Goal: Task Accomplishment & Management: Complete application form

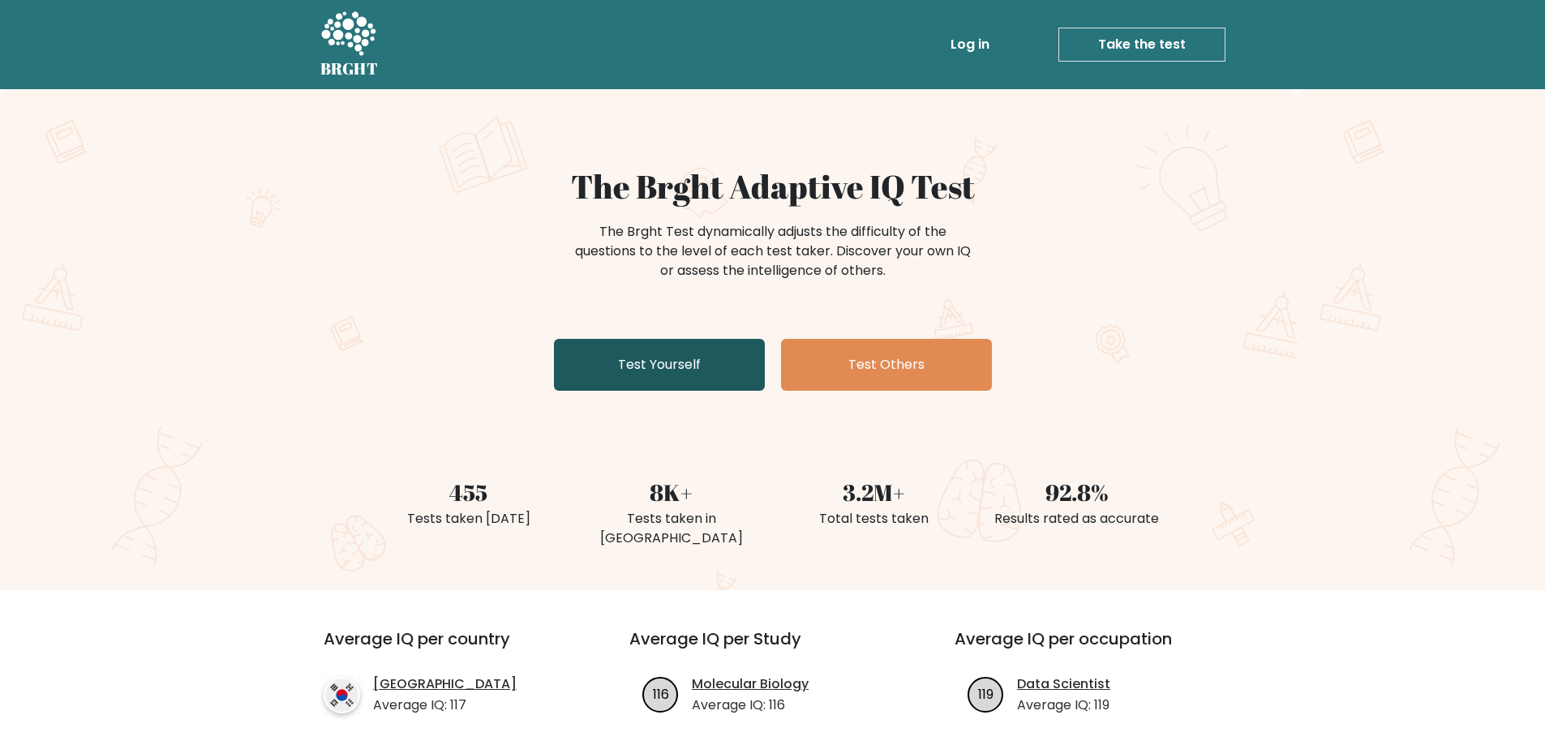
click at [708, 367] on link "Test Yourself" at bounding box center [659, 365] width 211 height 52
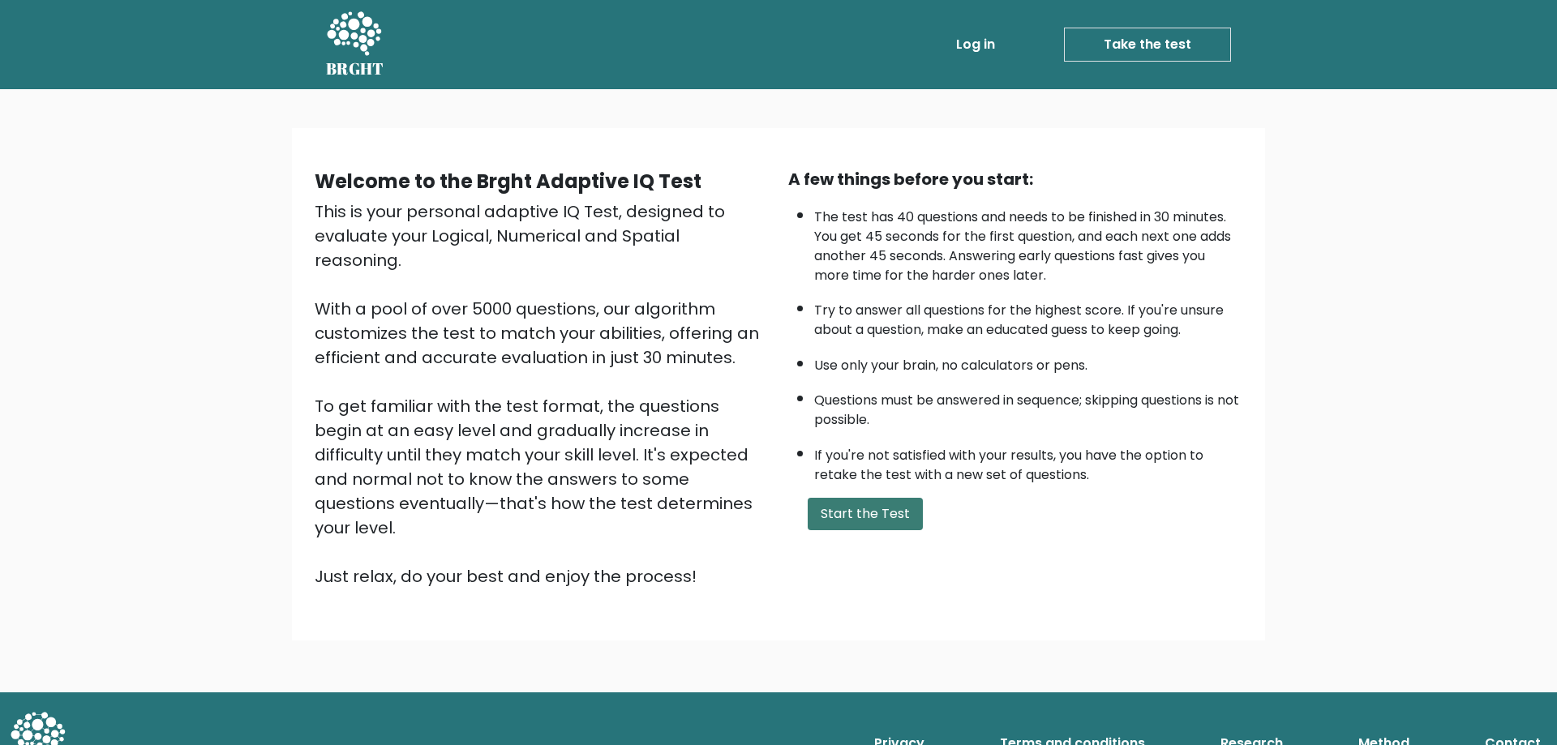
click at [888, 517] on button "Start the Test" at bounding box center [865, 514] width 115 height 32
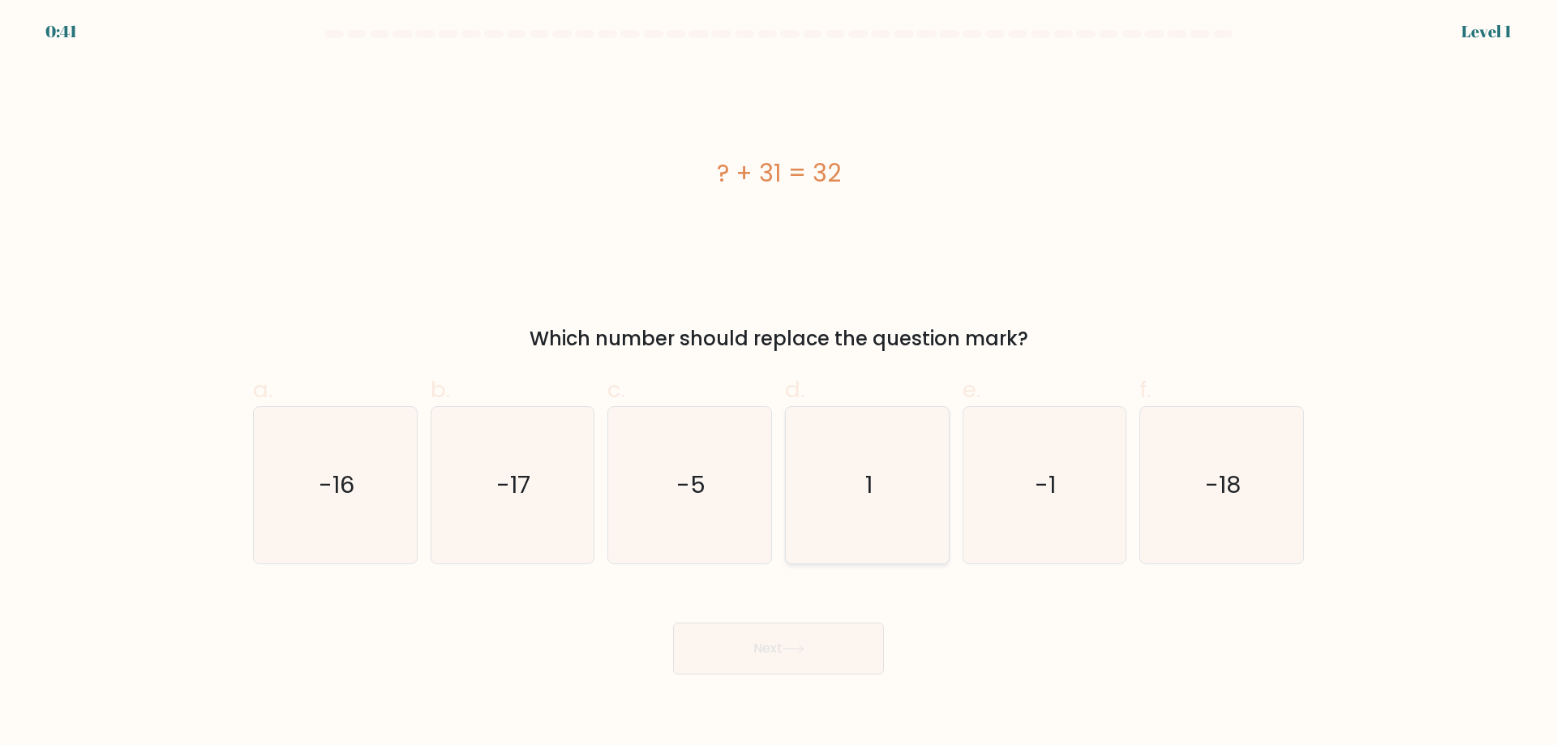
click at [862, 484] on icon "1" at bounding box center [867, 485] width 157 height 157
click at [779, 384] on input "d. 1" at bounding box center [779, 378] width 1 height 11
radio input "true"
click at [826, 658] on button "Next" at bounding box center [778, 649] width 211 height 52
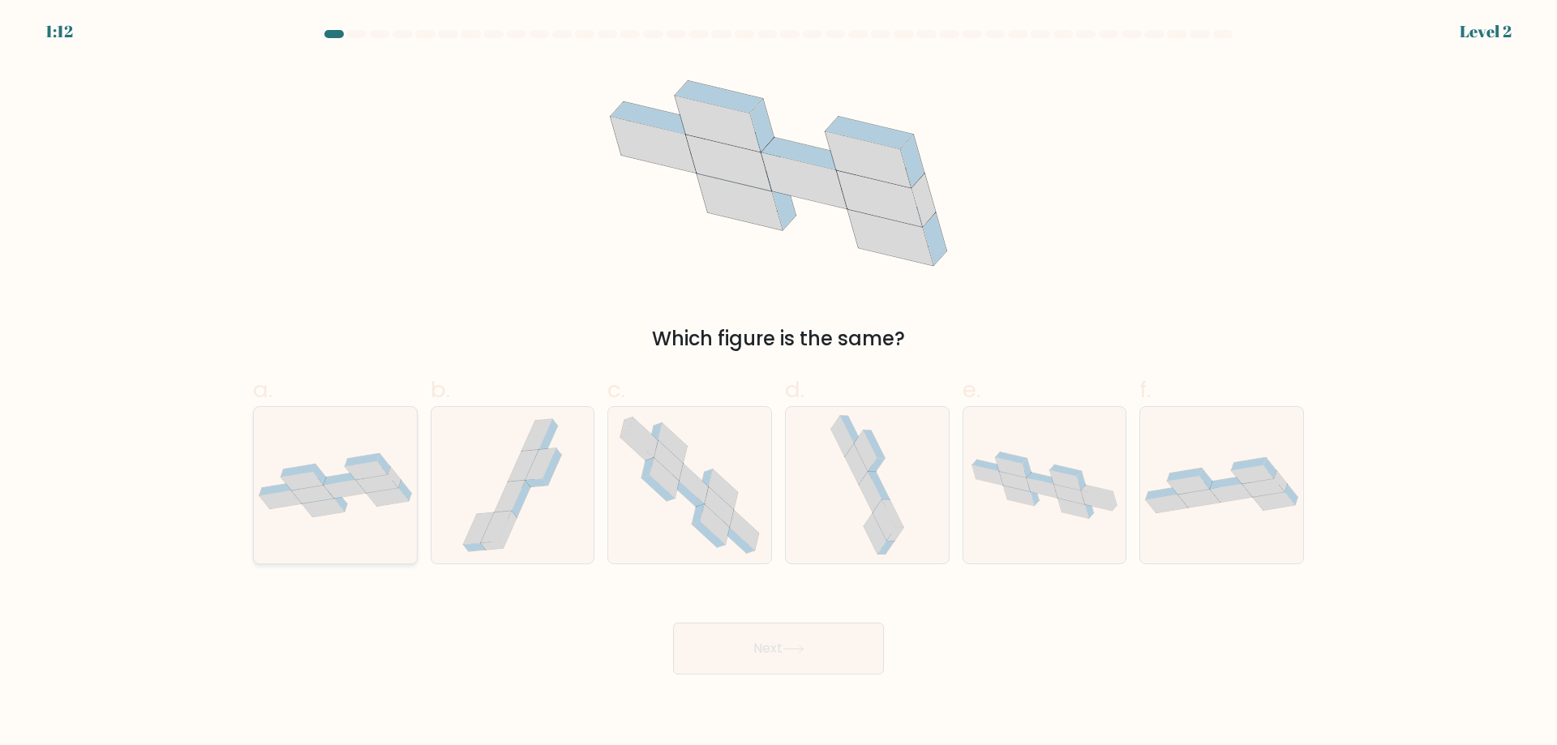
click at [337, 461] on icon at bounding box center [335, 485] width 163 height 64
click at [779, 384] on input "a." at bounding box center [779, 378] width 1 height 11
radio input "true"
click at [786, 647] on button "Next" at bounding box center [778, 649] width 211 height 52
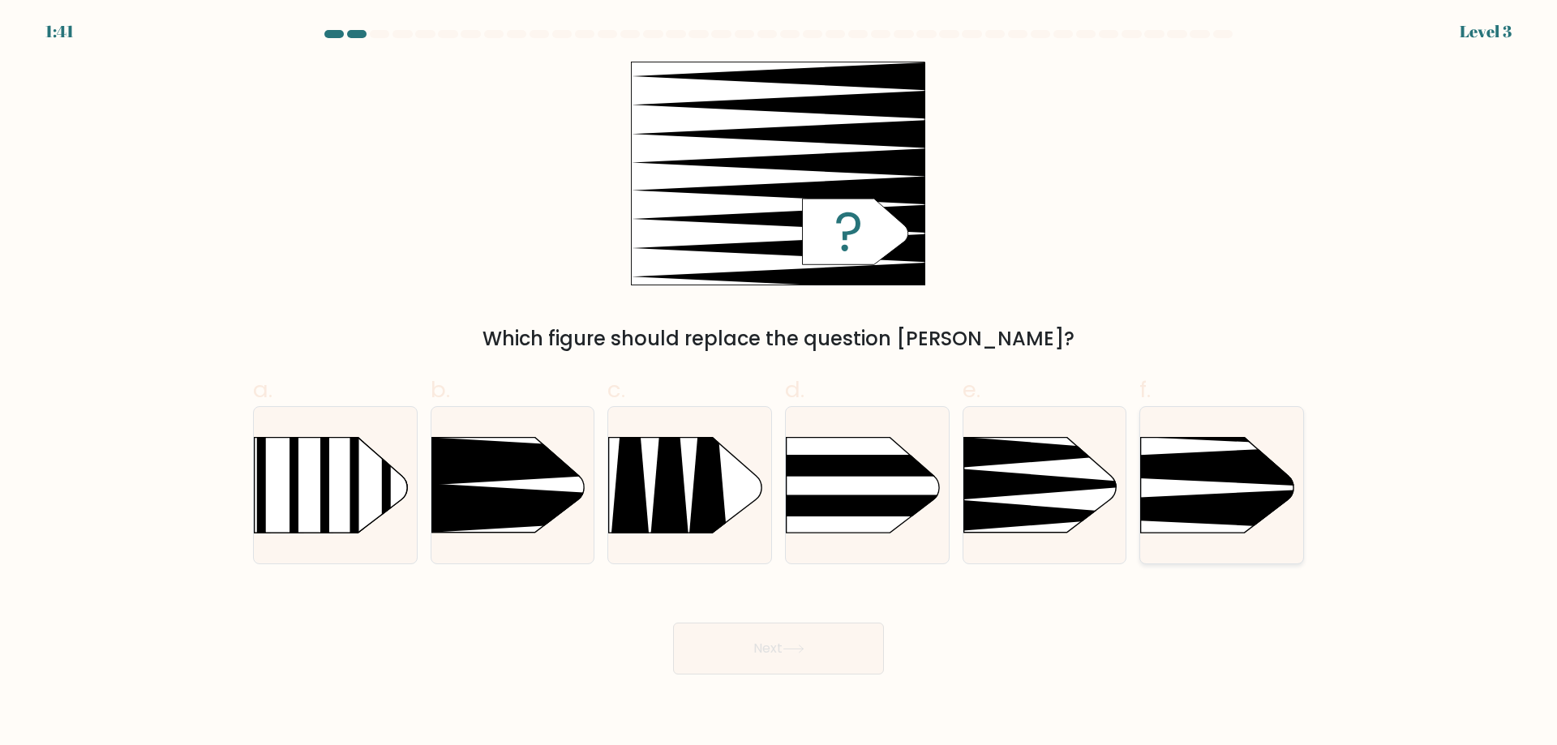
click at [1219, 483] on rect at bounding box center [1105, 401] width 423 height 322
click at [779, 384] on input "f." at bounding box center [779, 378] width 1 height 11
radio input "true"
click at [771, 654] on button "Next" at bounding box center [778, 649] width 211 height 52
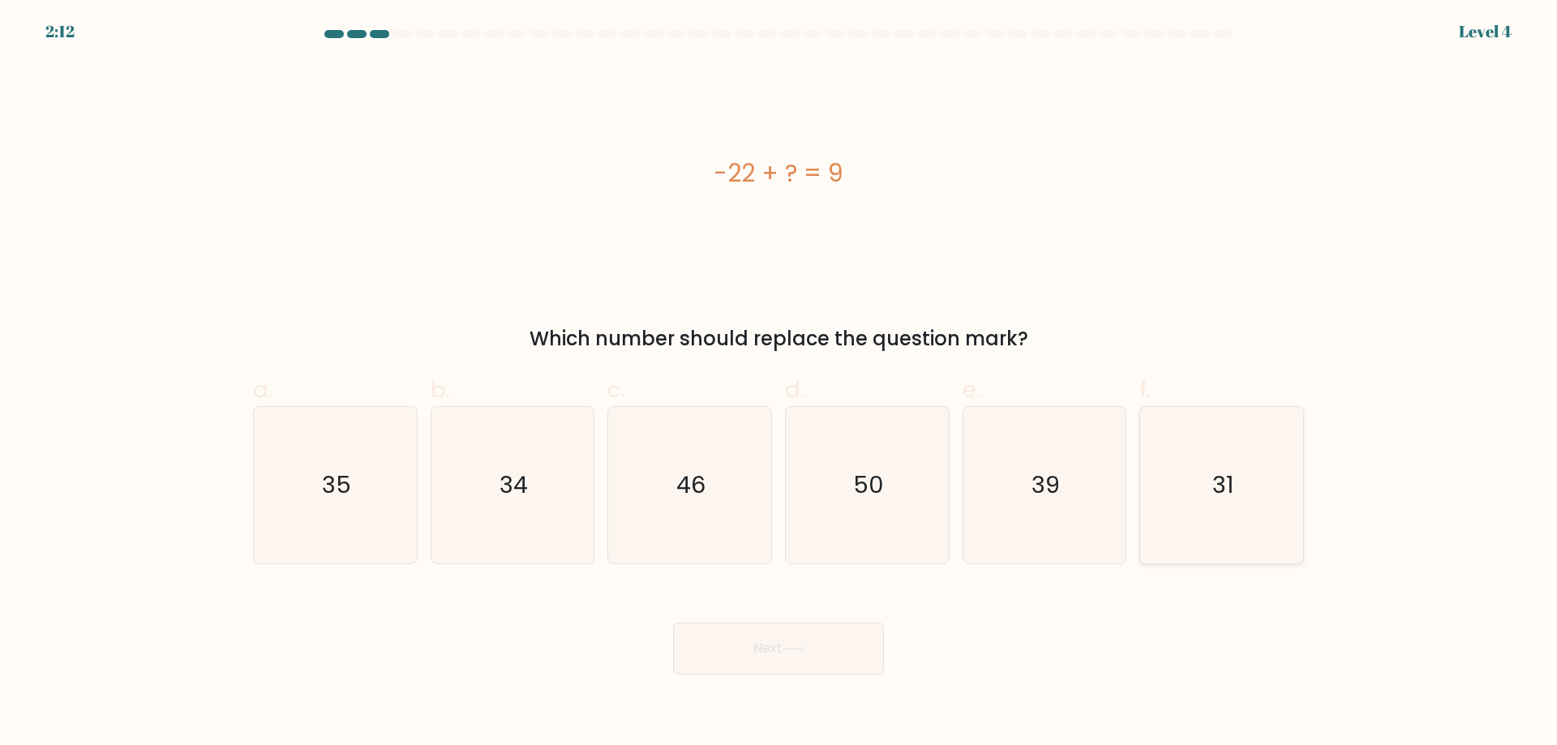
click at [1231, 483] on text "31" at bounding box center [1223, 485] width 21 height 32
click at [779, 384] on input "f. 31" at bounding box center [779, 378] width 1 height 11
radio input "true"
click at [786, 651] on button "Next" at bounding box center [778, 649] width 211 height 52
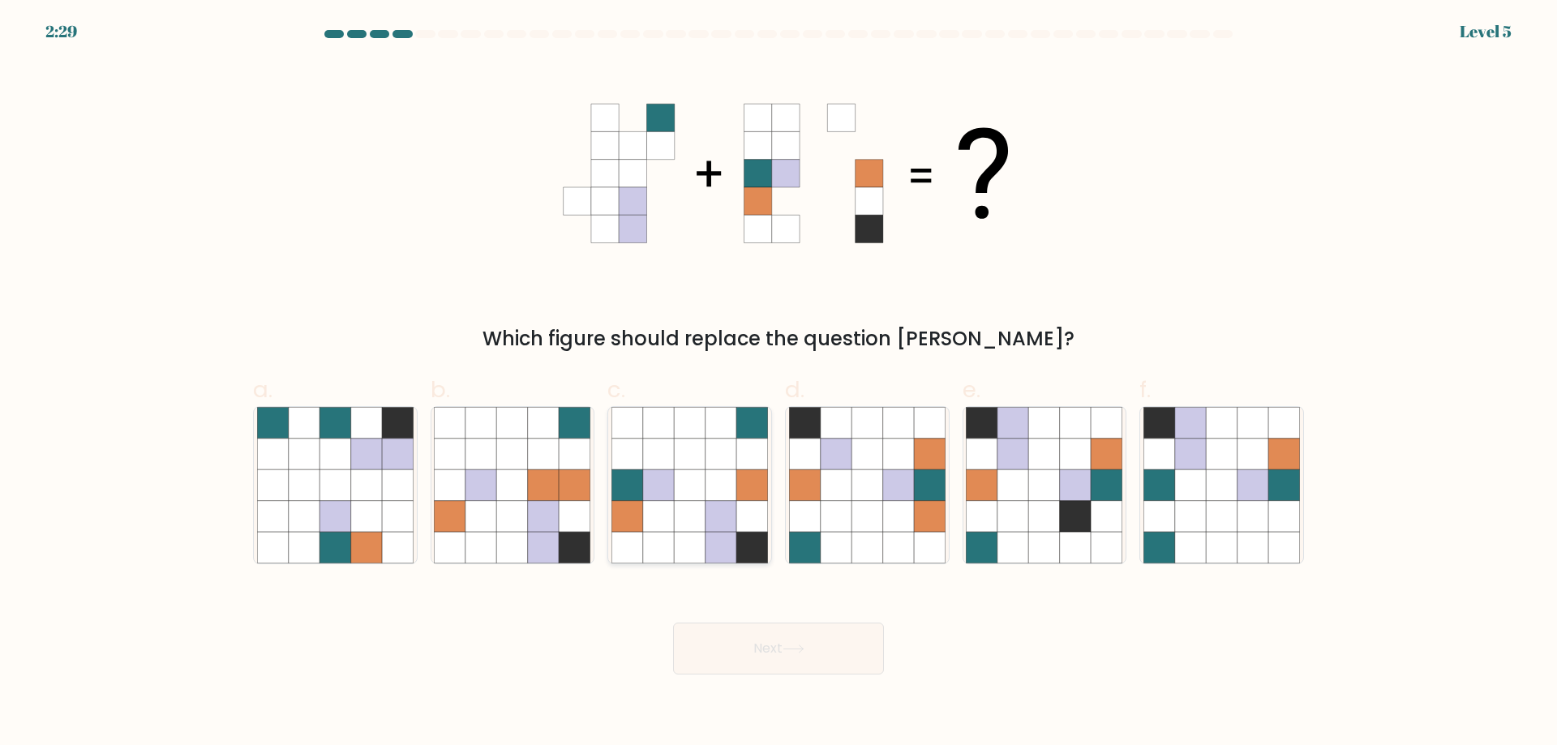
click at [717, 458] on icon at bounding box center [721, 454] width 31 height 31
click at [779, 384] on input "c." at bounding box center [779, 378] width 1 height 11
radio input "true"
click at [809, 659] on button "Next" at bounding box center [778, 649] width 211 height 52
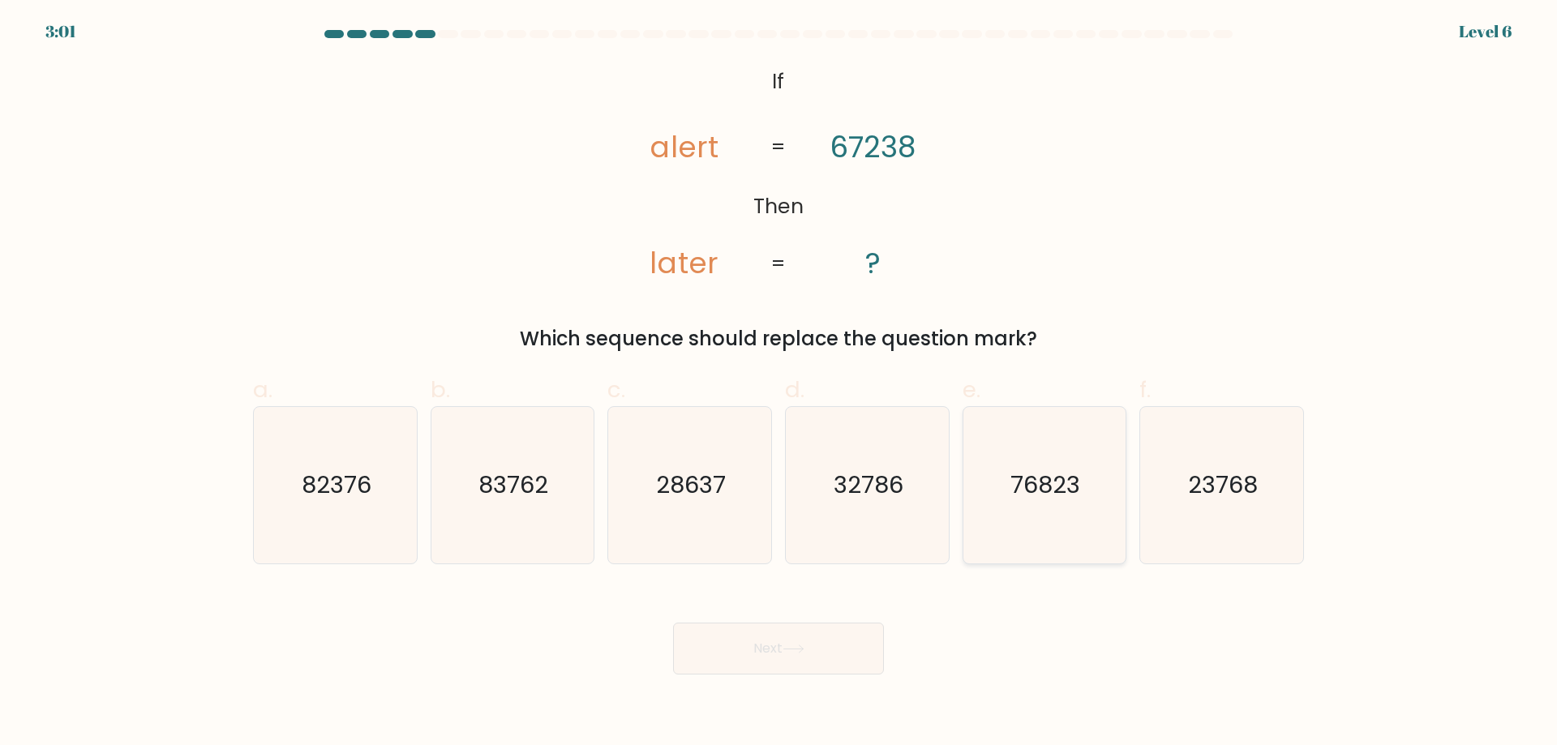
click at [1056, 479] on text "76823" at bounding box center [1046, 485] width 70 height 32
click at [779, 384] on input "e. 76823" at bounding box center [779, 378] width 1 height 11
radio input "true"
click at [790, 652] on icon at bounding box center [794, 649] width 22 height 9
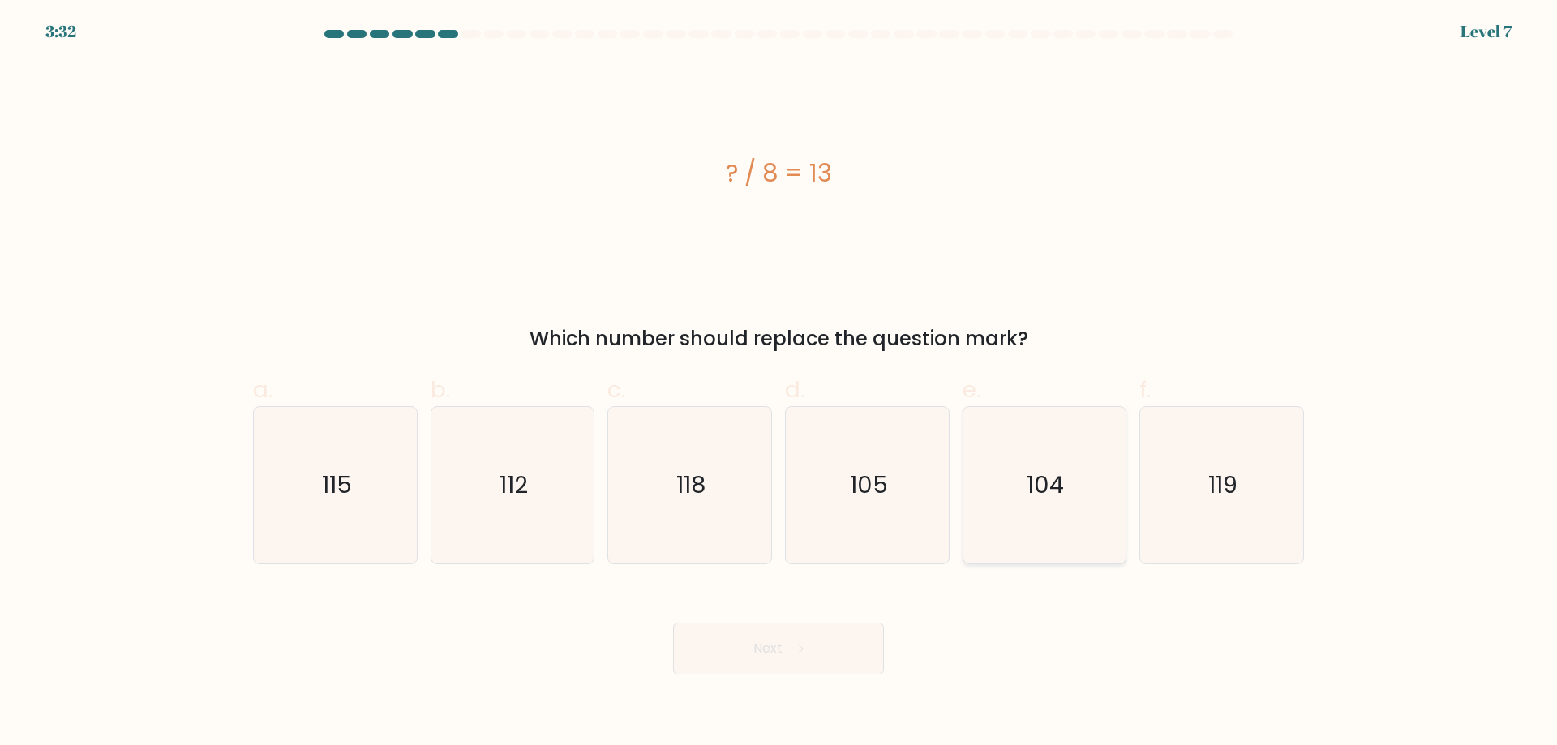
click at [1059, 490] on text "104" at bounding box center [1046, 485] width 37 height 32
click at [779, 384] on input "e. 104" at bounding box center [779, 378] width 1 height 11
radio input "true"
click at [779, 650] on button "Next" at bounding box center [778, 649] width 211 height 52
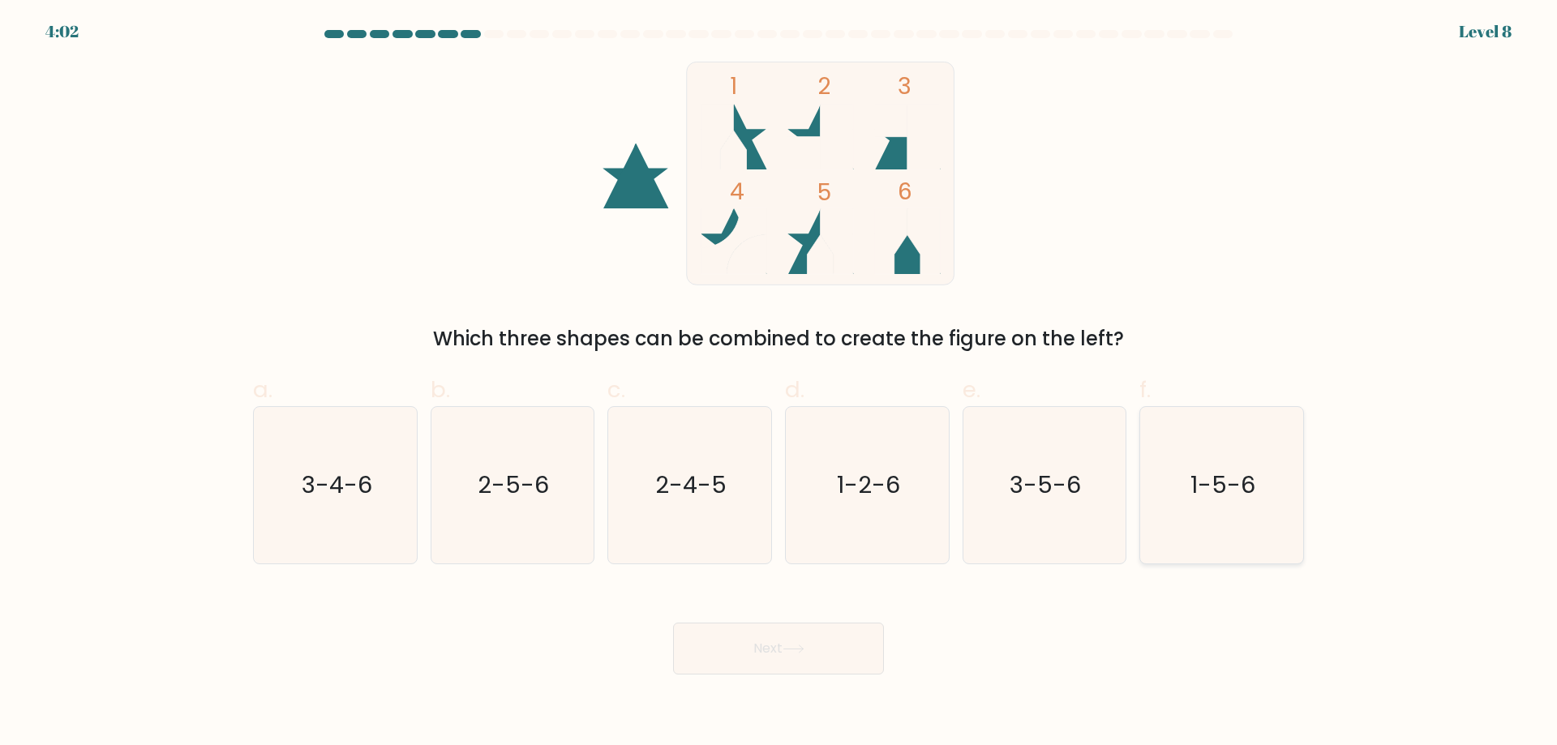
click at [1241, 487] on text "1-5-6" at bounding box center [1224, 485] width 65 height 32
click at [779, 384] on input "f. 1-5-6" at bounding box center [779, 378] width 1 height 11
radio input "true"
click at [822, 639] on button "Next" at bounding box center [778, 649] width 211 height 52
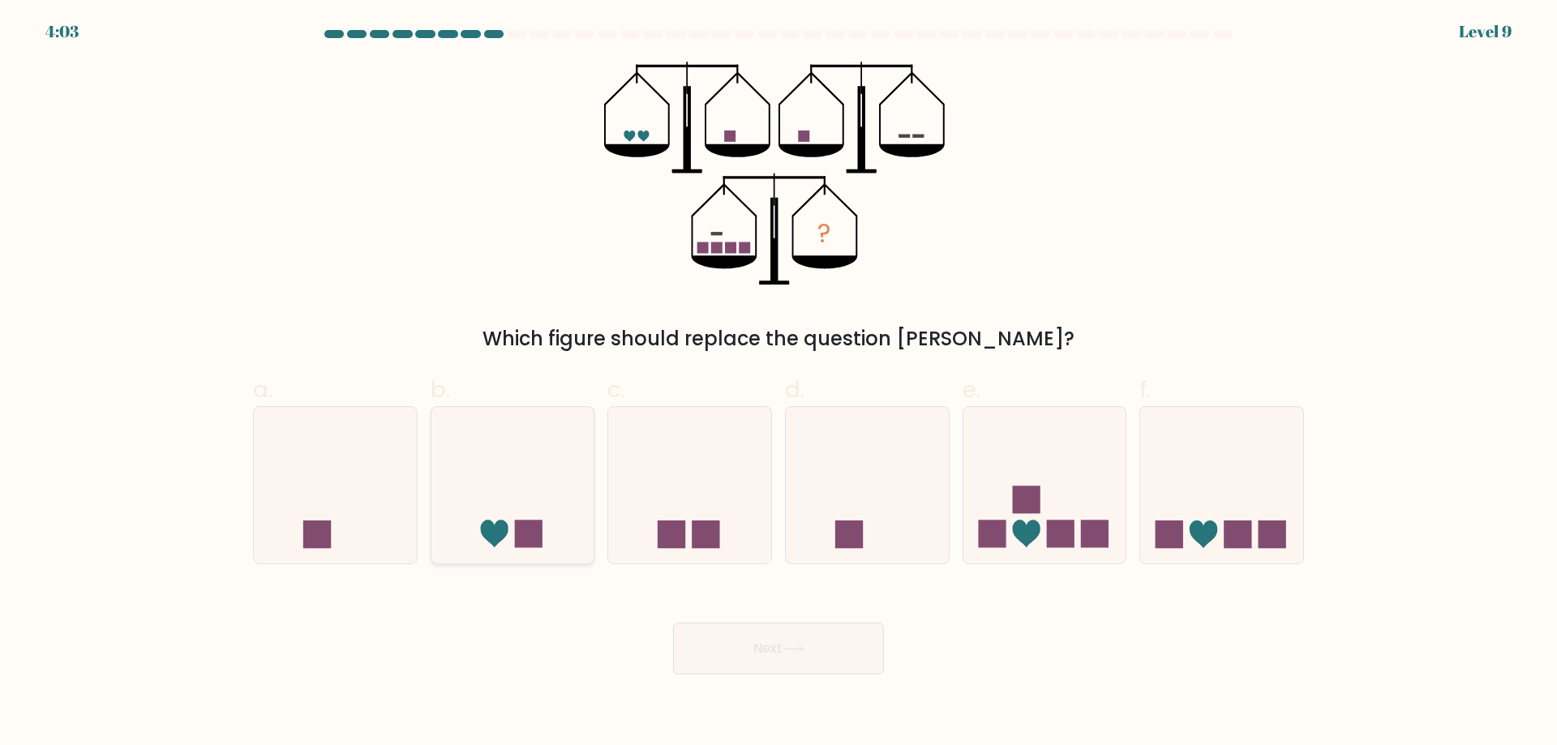
click at [504, 511] on icon at bounding box center [513, 485] width 163 height 135
click at [779, 384] on input "b." at bounding box center [779, 378] width 1 height 11
radio input "true"
click at [767, 641] on button "Next" at bounding box center [778, 649] width 211 height 52
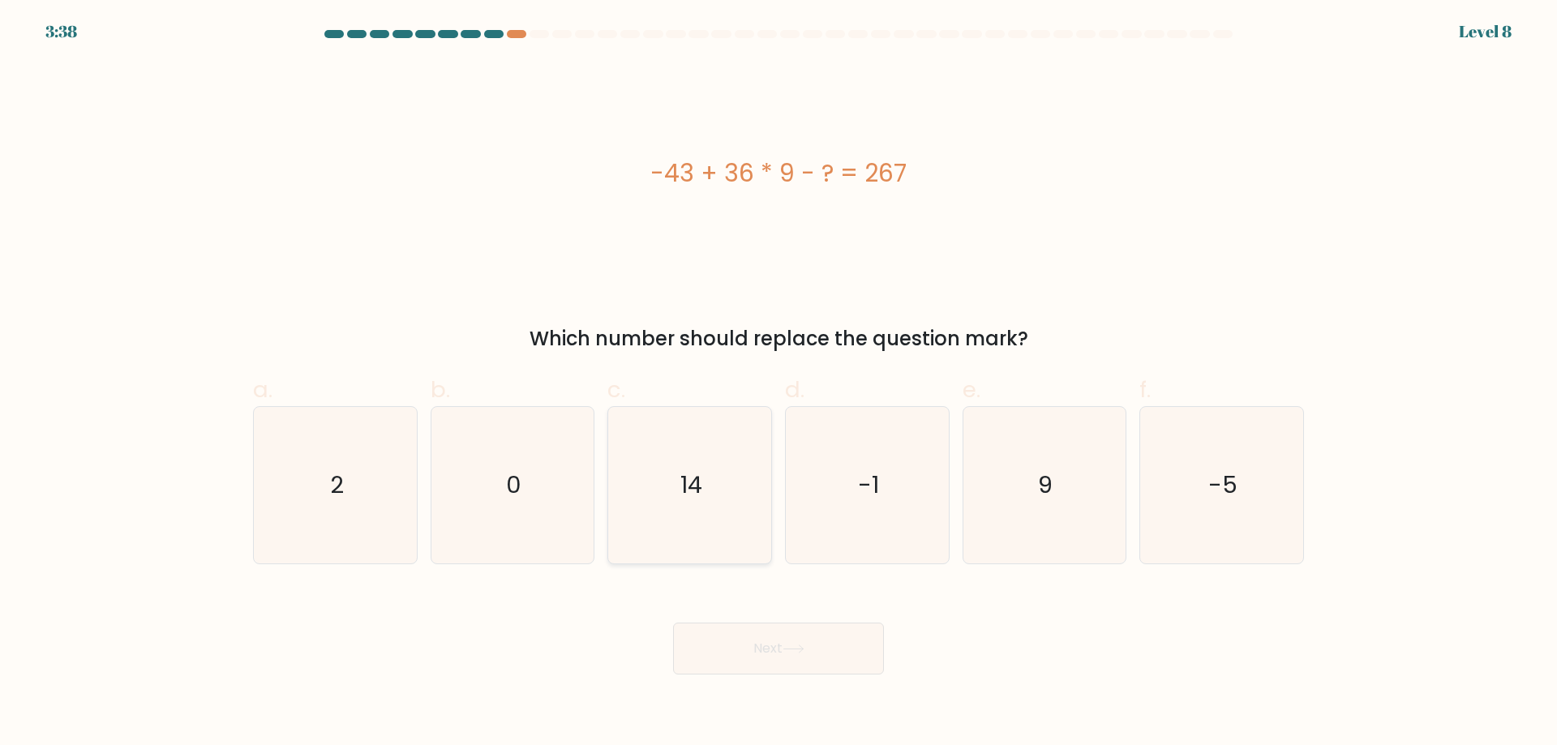
click at [676, 432] on icon "14" at bounding box center [690, 485] width 157 height 157
click at [779, 384] on input "c. 14" at bounding box center [779, 378] width 1 height 11
radio input "true"
click at [781, 640] on button "Next" at bounding box center [778, 649] width 211 height 52
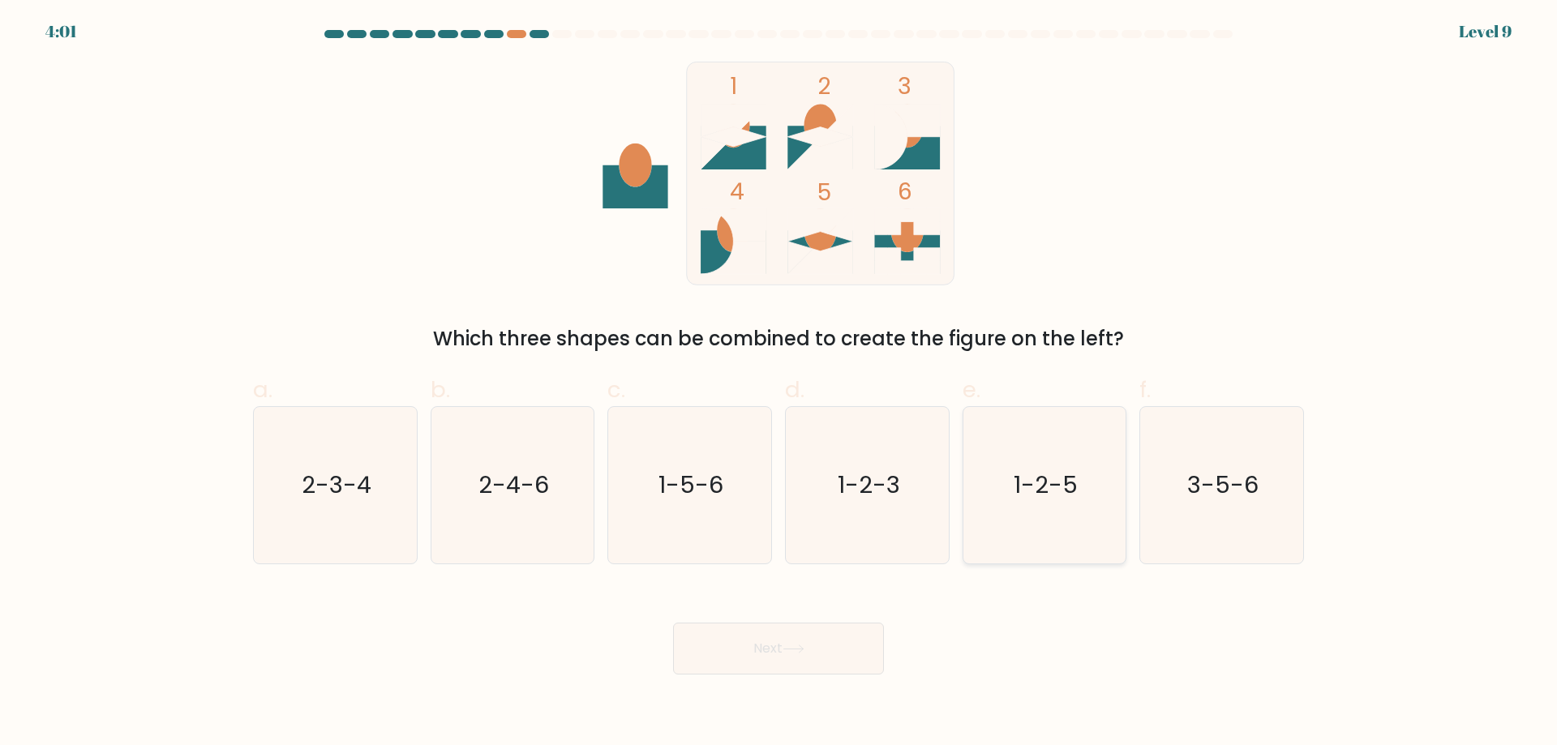
click at [1081, 509] on icon "1-2-5" at bounding box center [1044, 485] width 157 height 157
click at [779, 384] on input "e. 1-2-5" at bounding box center [779, 378] width 1 height 11
radio input "true"
click at [788, 647] on icon at bounding box center [794, 649] width 22 height 9
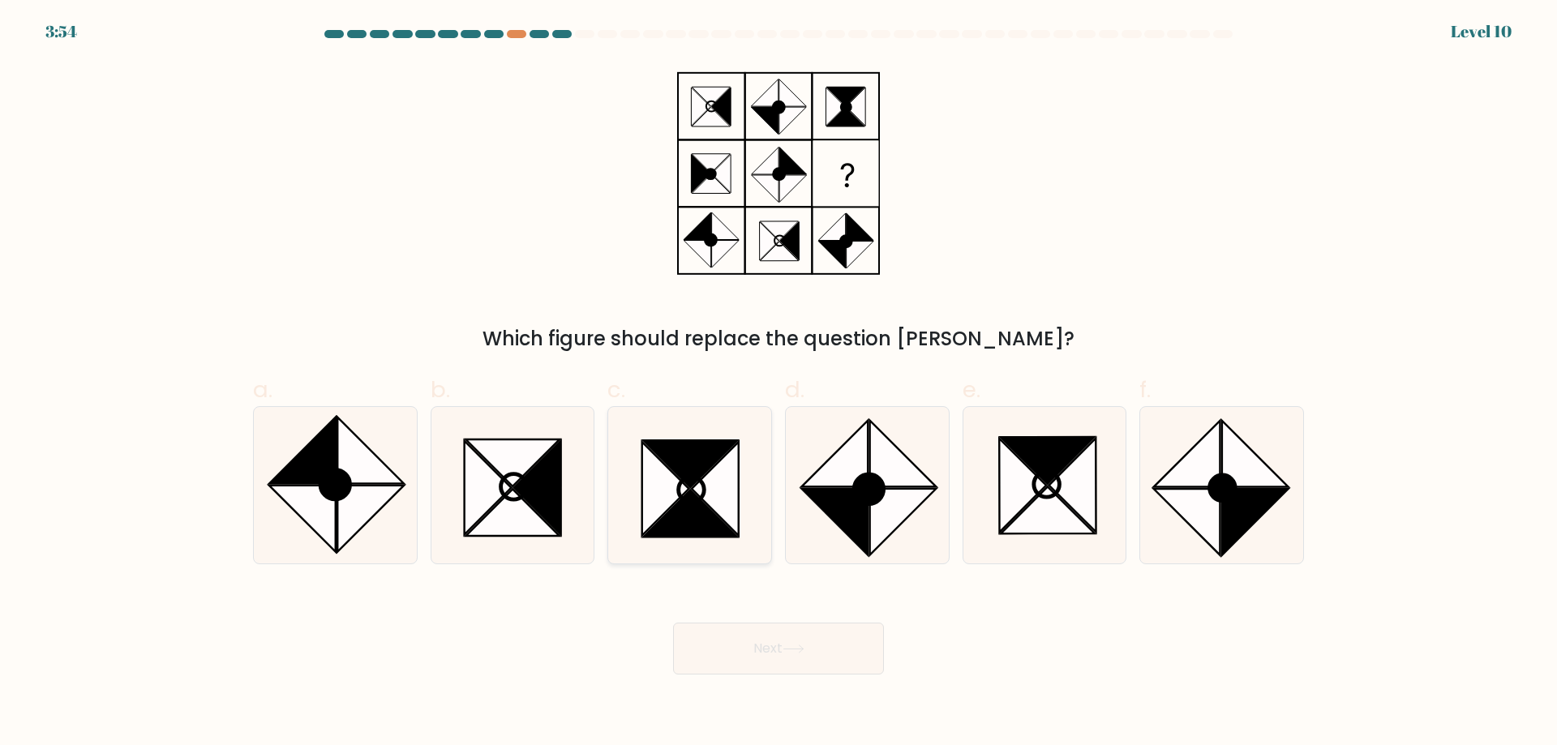
click at [702, 469] on icon at bounding box center [691, 463] width 94 height 47
click at [779, 384] on input "c." at bounding box center [779, 378] width 1 height 11
radio input "true"
click at [800, 642] on button "Next" at bounding box center [778, 649] width 211 height 52
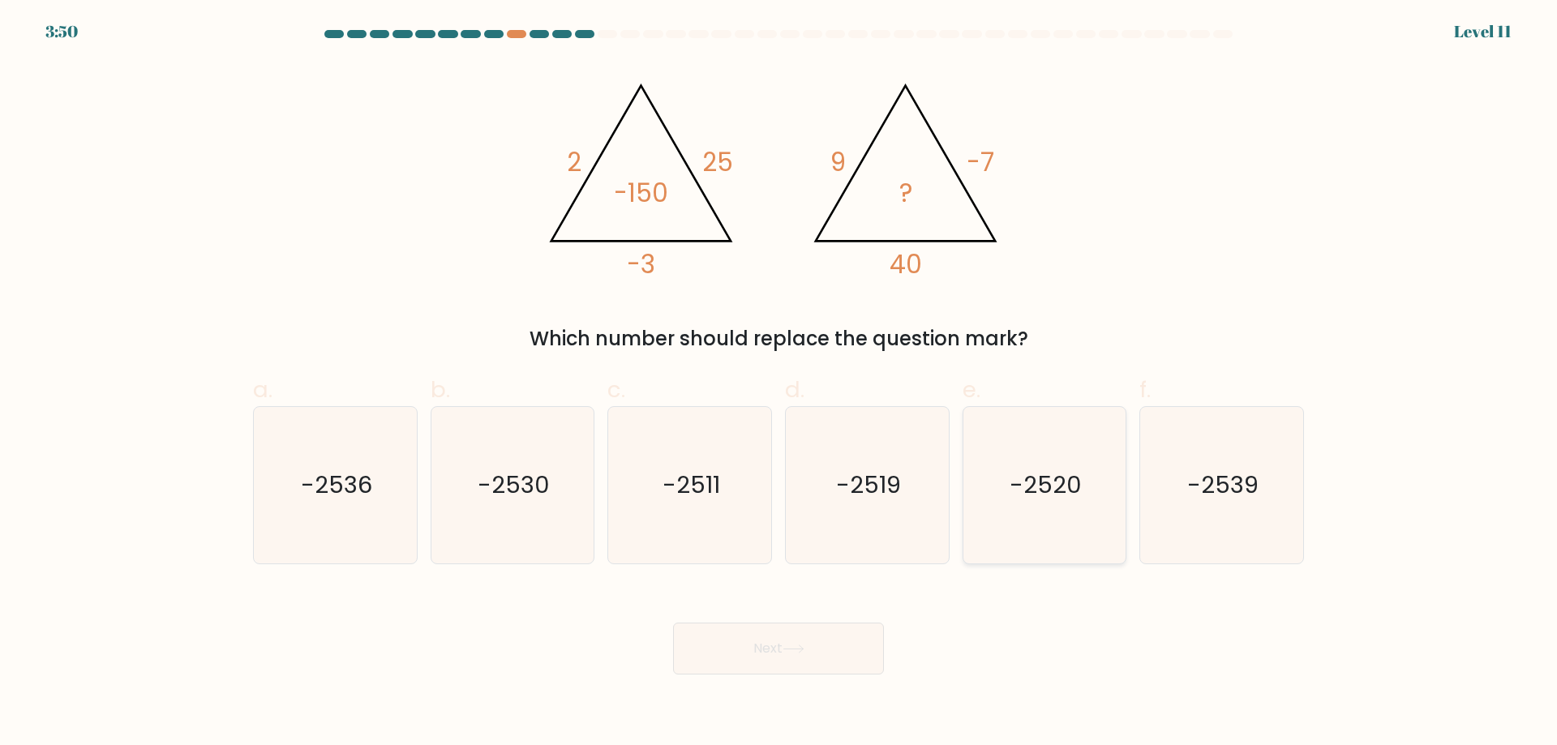
click at [1038, 512] on icon "-2520" at bounding box center [1044, 485] width 157 height 157
click at [779, 384] on input "e. -2520" at bounding box center [779, 378] width 1 height 11
radio input "true"
click at [845, 646] on button "Next" at bounding box center [778, 649] width 211 height 52
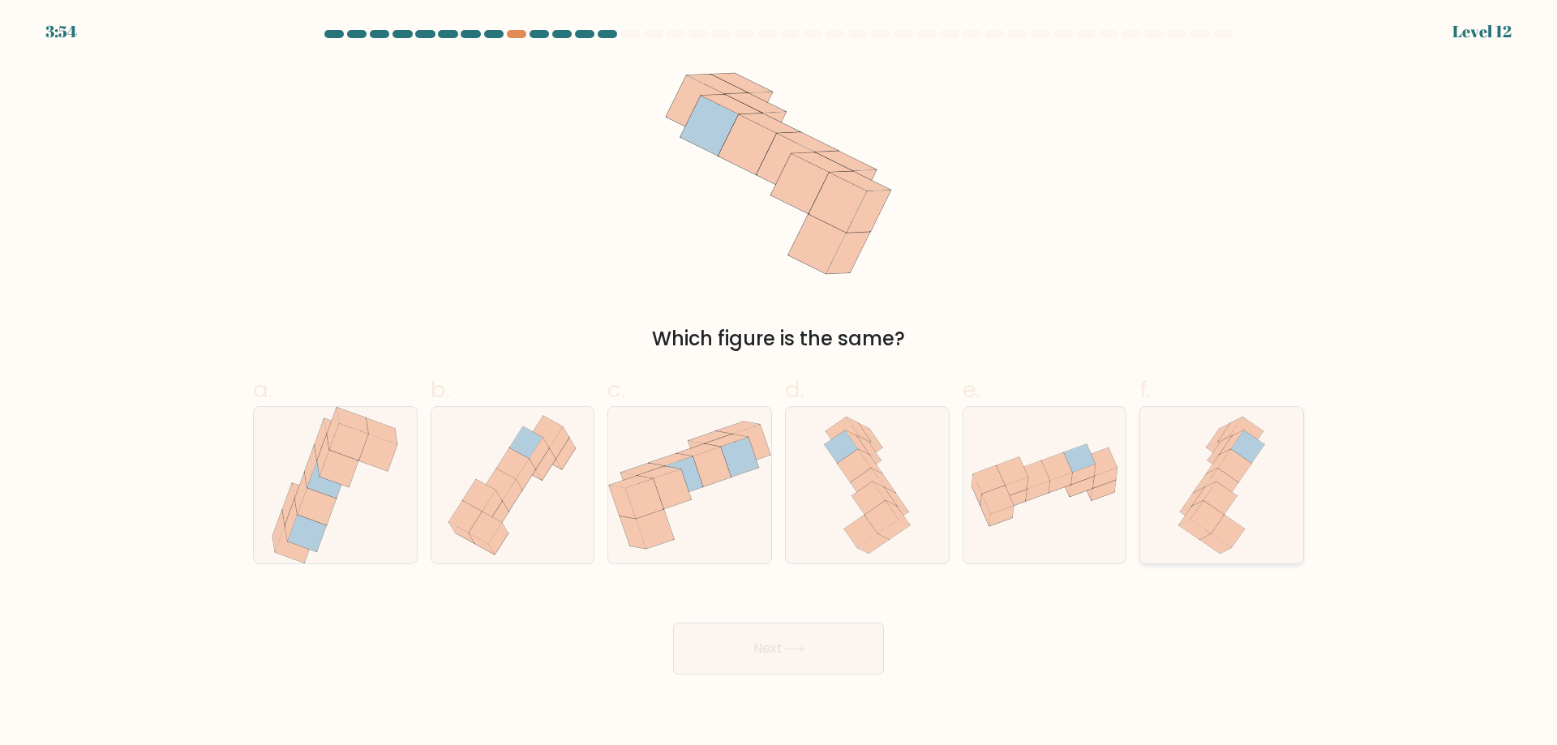
click at [1230, 500] on icon at bounding box center [1220, 498] width 33 height 32
click at [779, 384] on input "f." at bounding box center [779, 378] width 1 height 11
radio input "true"
click at [854, 658] on button "Next" at bounding box center [778, 649] width 211 height 52
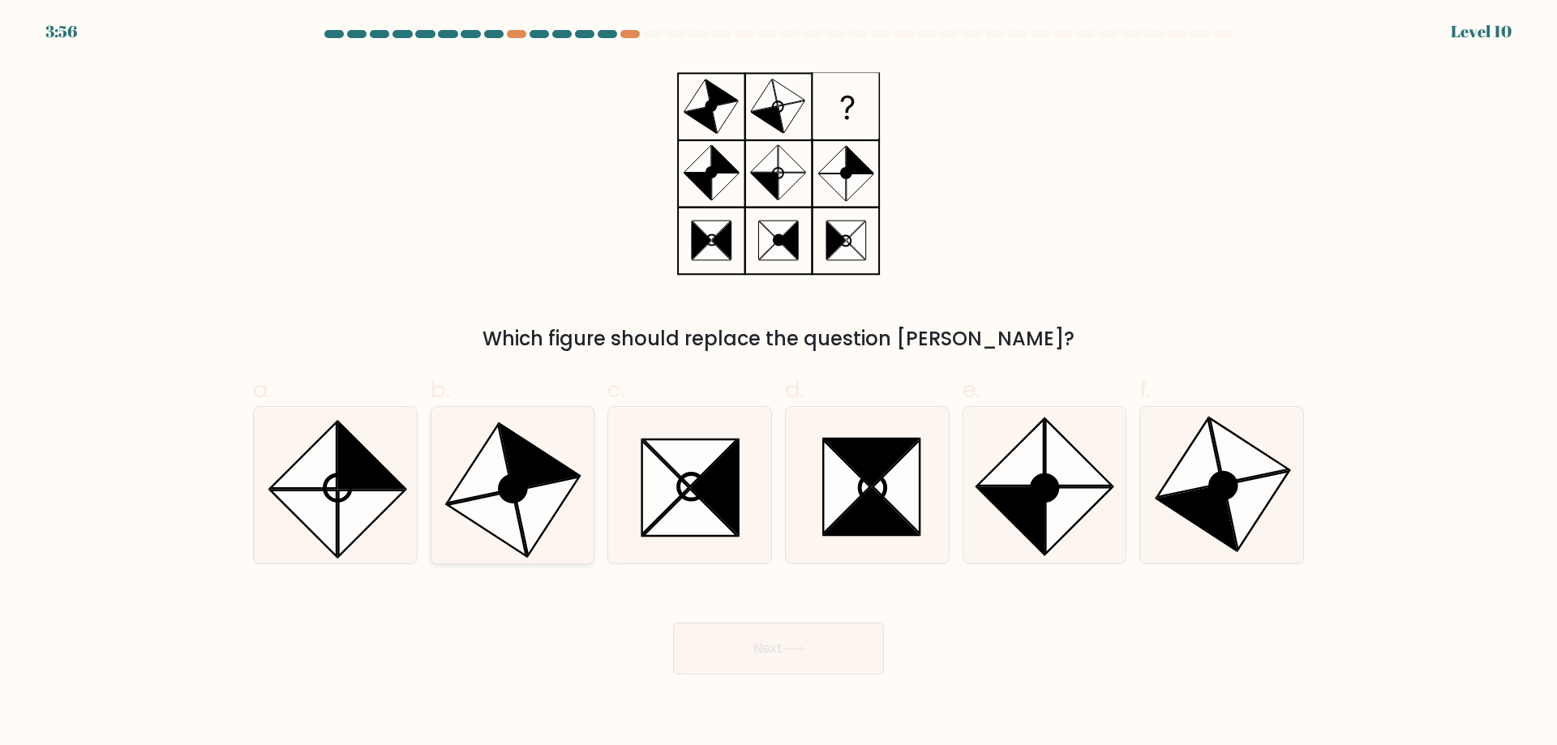
click at [536, 512] on icon at bounding box center [547, 516] width 65 height 79
click at [779, 384] on input "b." at bounding box center [779, 378] width 1 height 11
radio input "true"
click at [755, 640] on button "Next" at bounding box center [778, 649] width 211 height 52
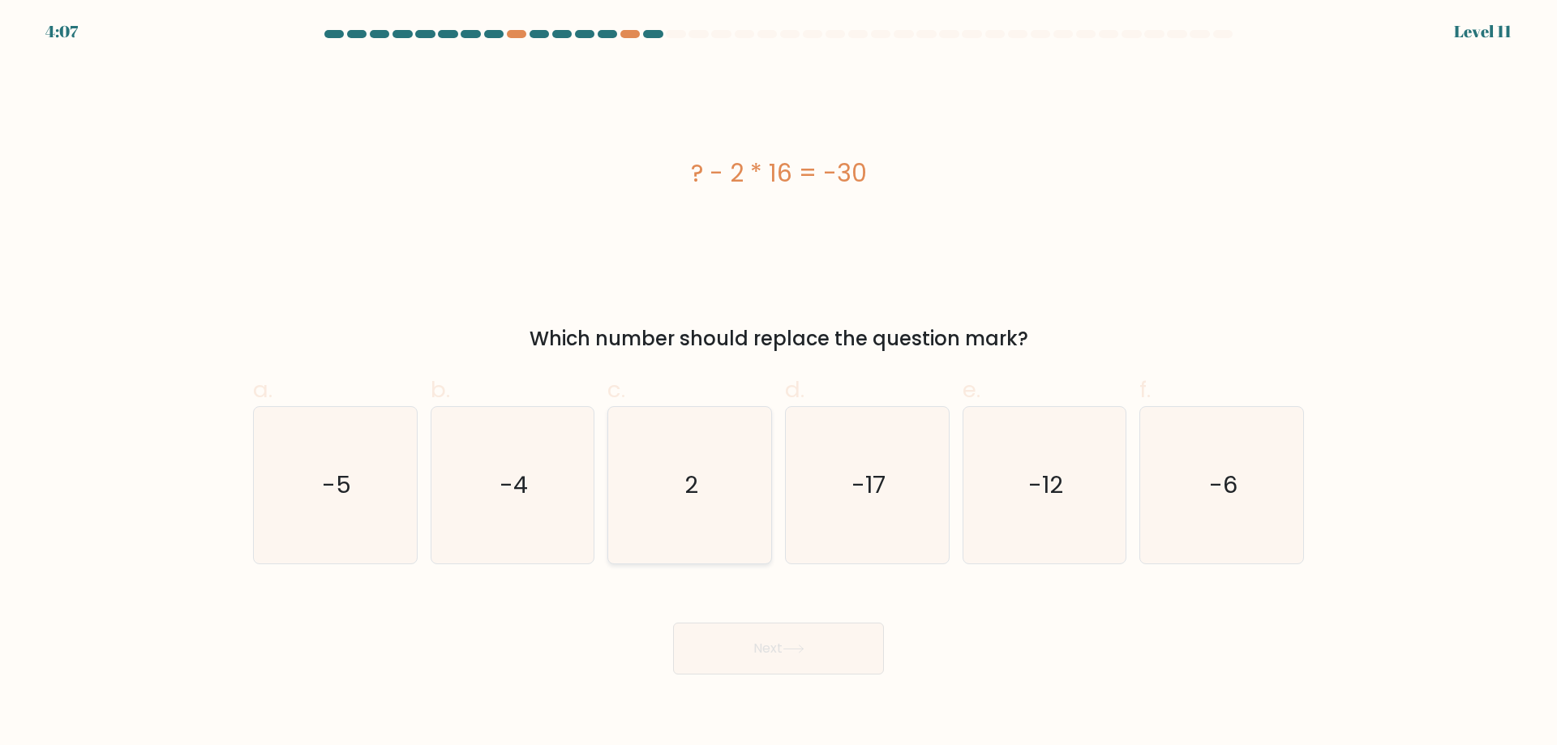
click at [684, 516] on icon "2" at bounding box center [690, 485] width 157 height 157
click at [779, 384] on input "c. 2" at bounding box center [779, 378] width 1 height 11
radio input "true"
click at [800, 647] on icon at bounding box center [794, 649] width 22 height 9
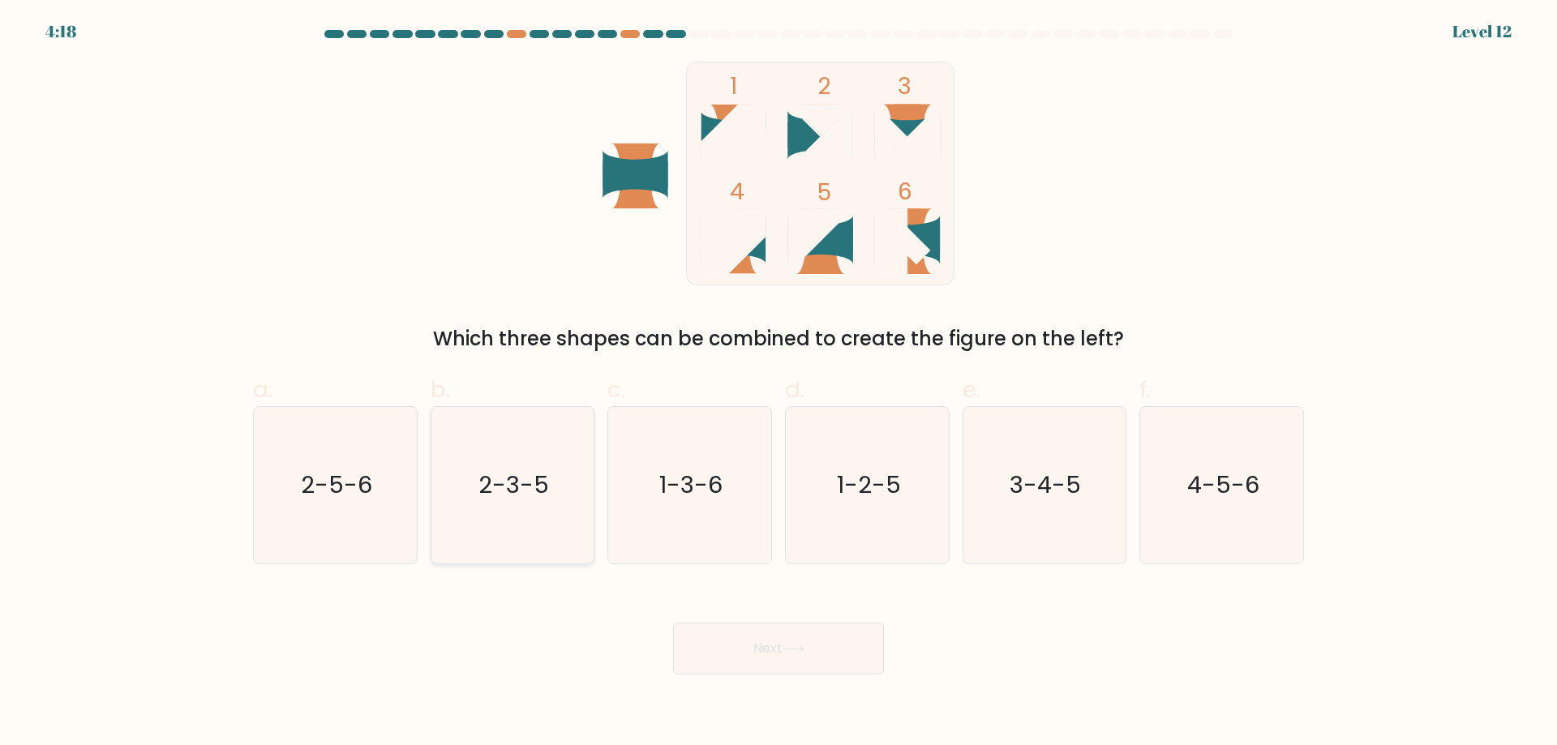
click at [534, 524] on icon "2-3-5" at bounding box center [512, 485] width 157 height 157
click at [779, 384] on input "b. 2-3-5" at bounding box center [779, 378] width 1 height 11
radio input "true"
click at [774, 642] on button "Next" at bounding box center [778, 649] width 211 height 52
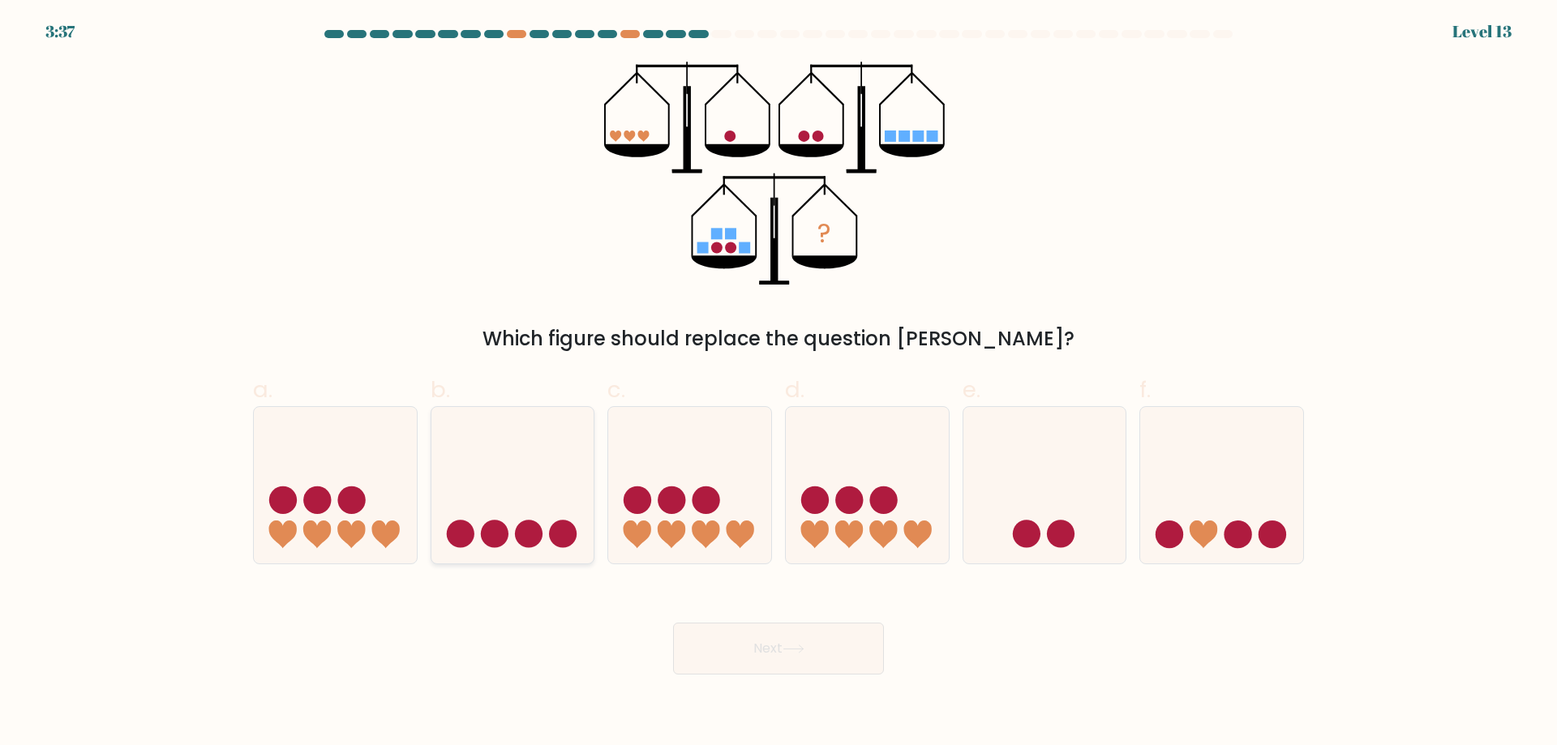
click at [517, 518] on icon at bounding box center [513, 485] width 163 height 135
click at [779, 384] on input "b." at bounding box center [779, 378] width 1 height 11
radio input "true"
click at [793, 666] on button "Next" at bounding box center [778, 649] width 211 height 52
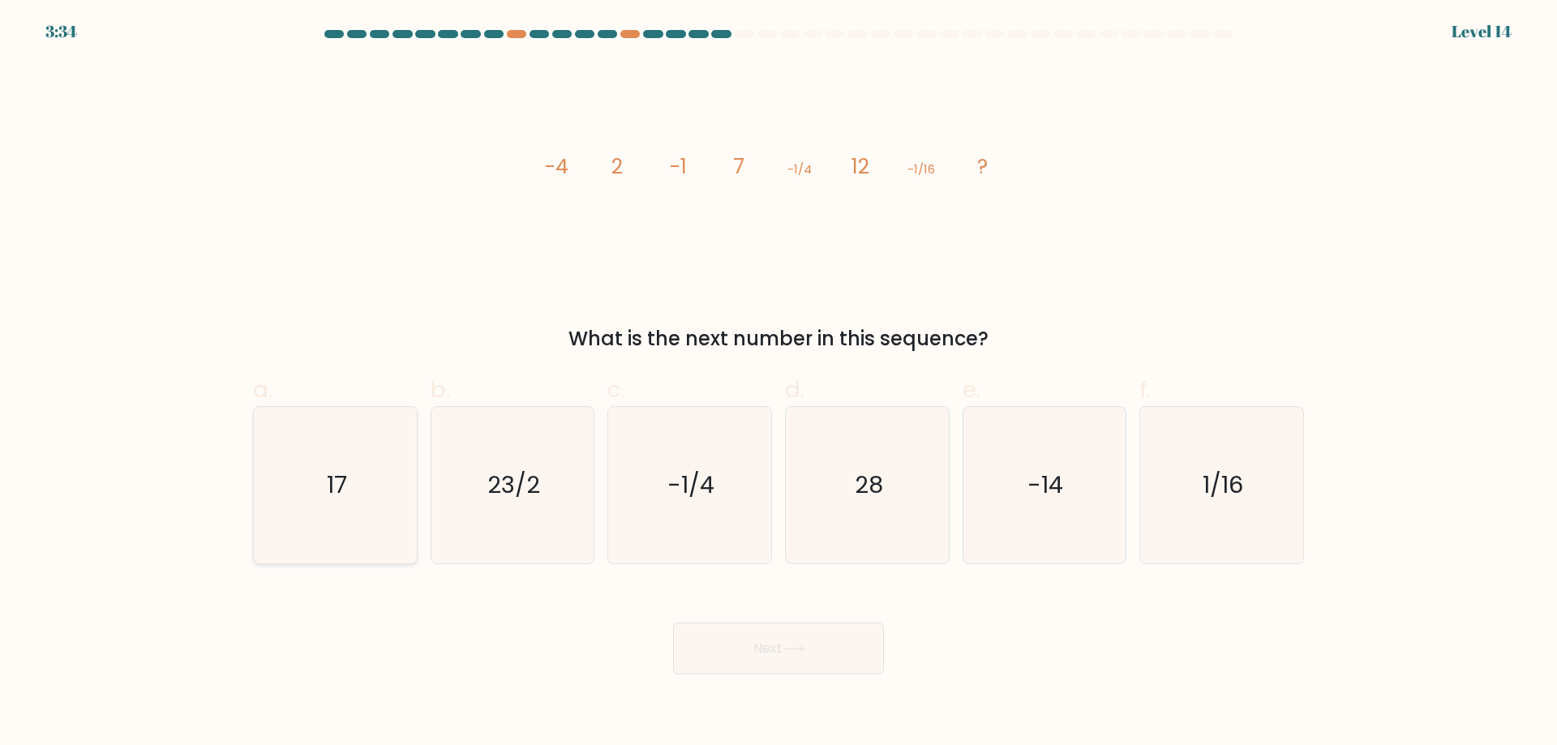
click at [285, 466] on icon "17" at bounding box center [335, 485] width 157 height 157
click at [779, 384] on input "a. 17" at bounding box center [779, 378] width 1 height 11
radio input "true"
click at [735, 648] on button "Next" at bounding box center [778, 649] width 211 height 52
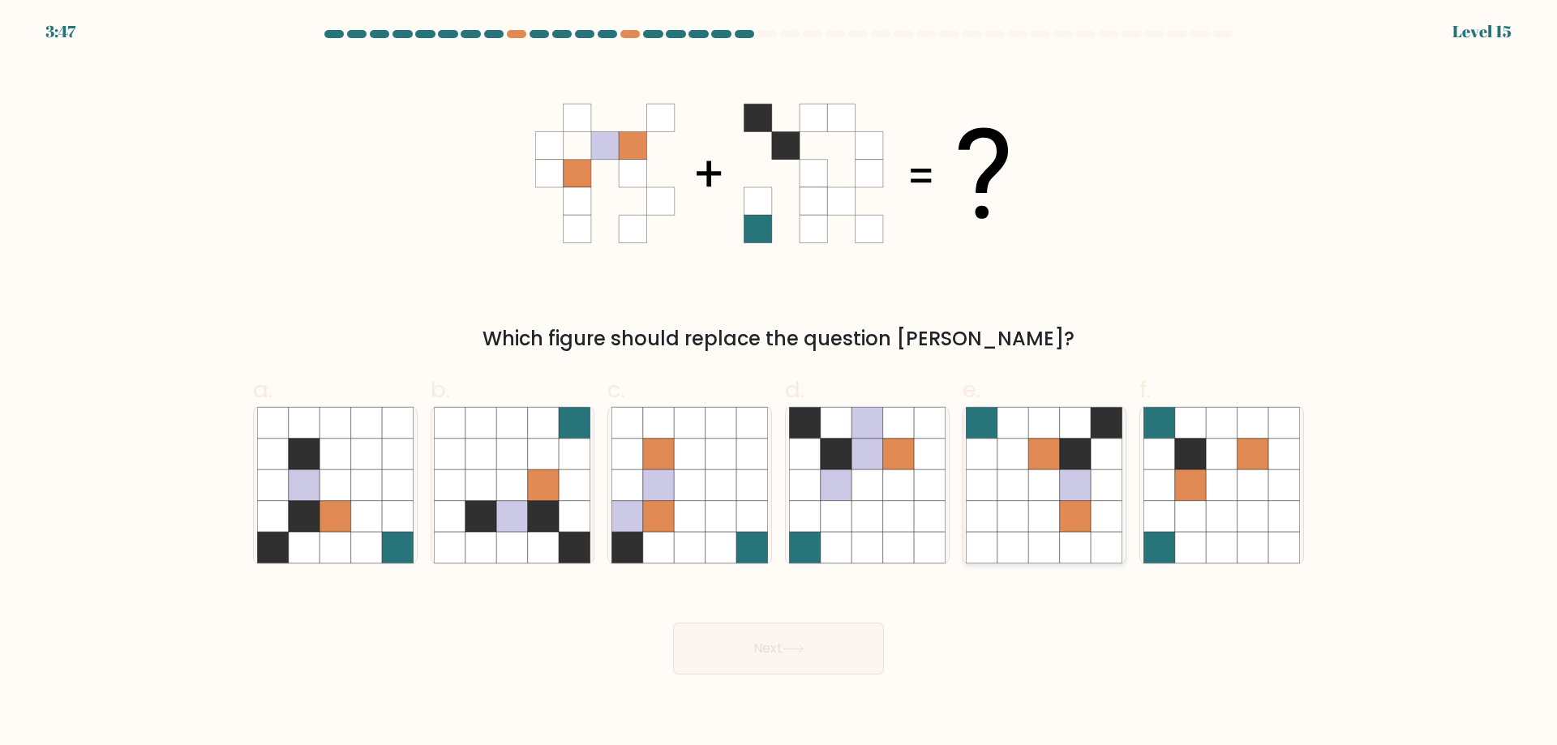
click at [1041, 488] on icon at bounding box center [1044, 485] width 31 height 31
click at [779, 384] on input "e." at bounding box center [779, 378] width 1 height 11
radio input "true"
click at [788, 672] on button "Next" at bounding box center [778, 649] width 211 height 52
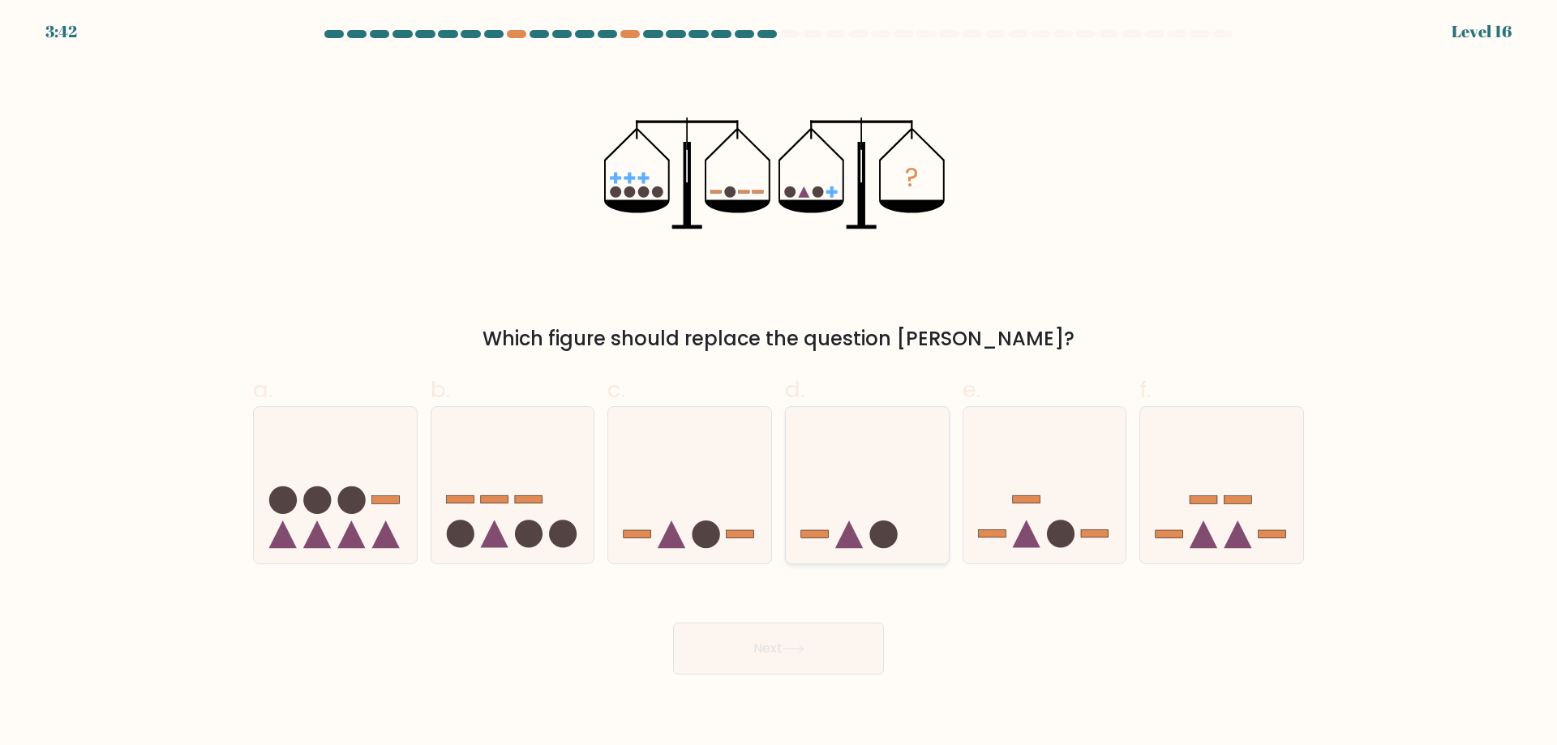
click at [863, 496] on icon at bounding box center [867, 485] width 163 height 135
click at [779, 384] on input "d." at bounding box center [779, 378] width 1 height 11
radio input "true"
click at [800, 646] on icon at bounding box center [794, 649] width 22 height 9
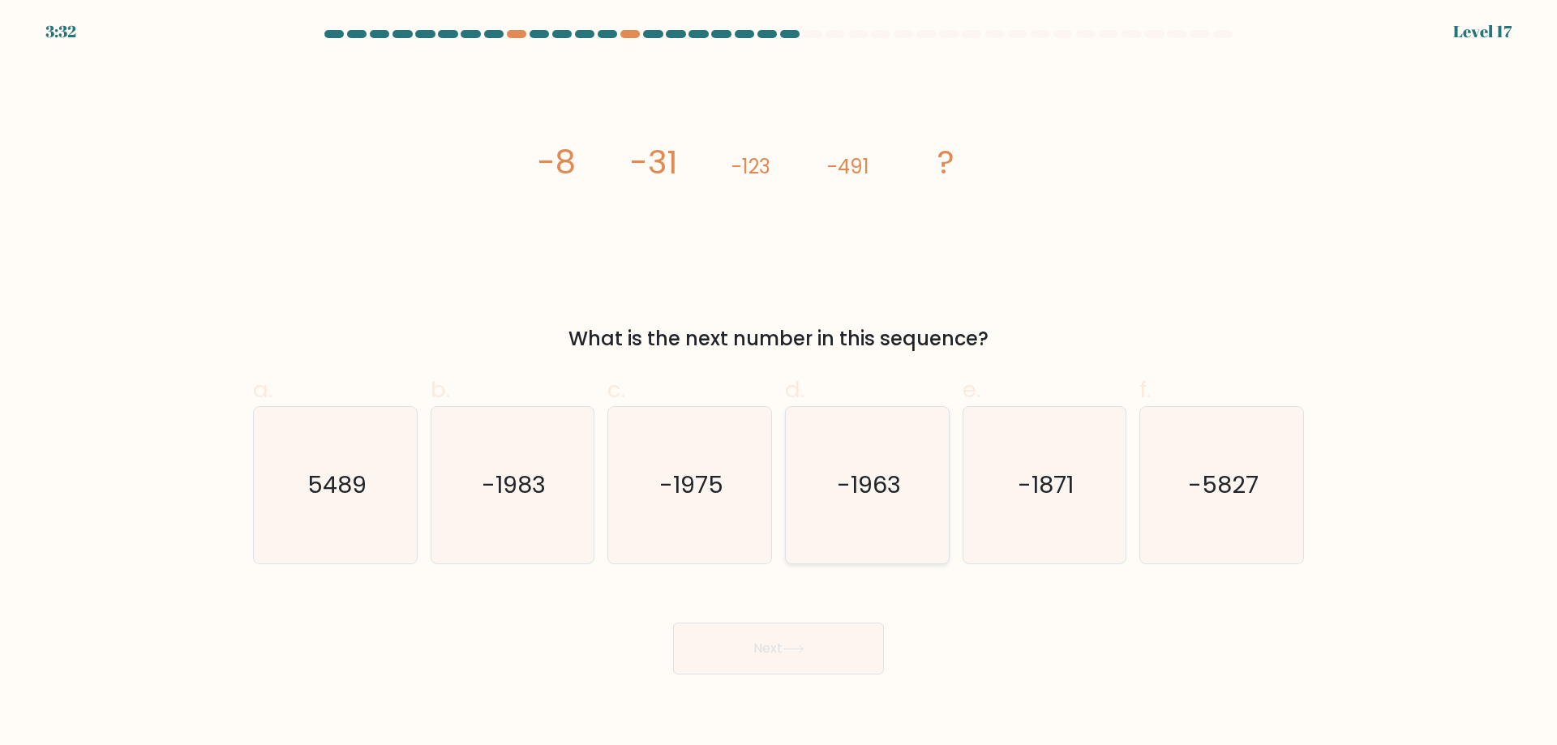
click at [830, 481] on icon "-1963" at bounding box center [867, 485] width 157 height 157
click at [779, 384] on input "d. -1963" at bounding box center [779, 378] width 1 height 11
radio input "true"
click at [802, 638] on button "Next" at bounding box center [778, 649] width 211 height 52
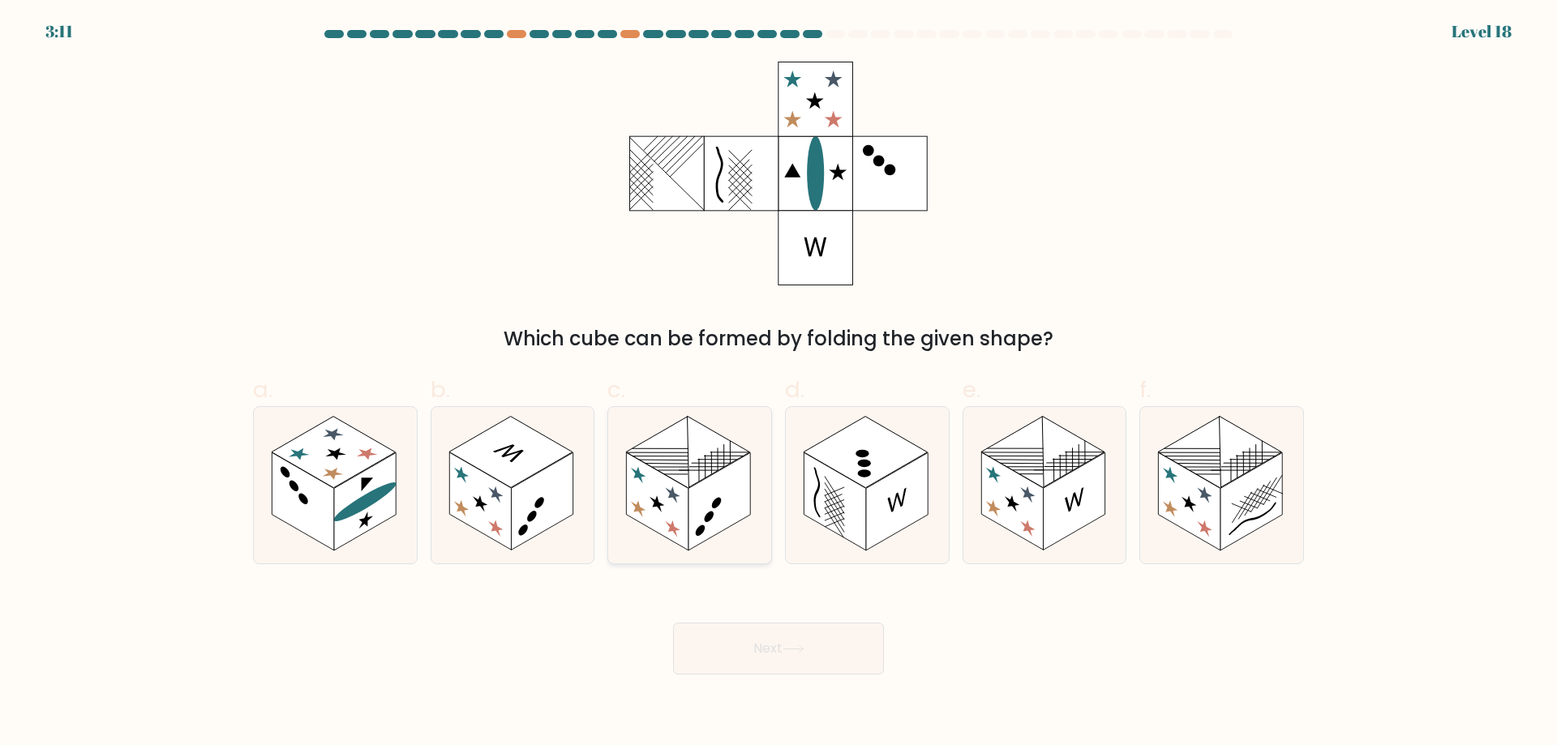
click at [672, 479] on rect at bounding box center [688, 452] width 124 height 71
click at [779, 384] on input "c." at bounding box center [779, 378] width 1 height 11
radio input "true"
click at [741, 522] on icon at bounding box center [689, 485] width 161 height 155
click at [779, 384] on input "c." at bounding box center [779, 378] width 1 height 11
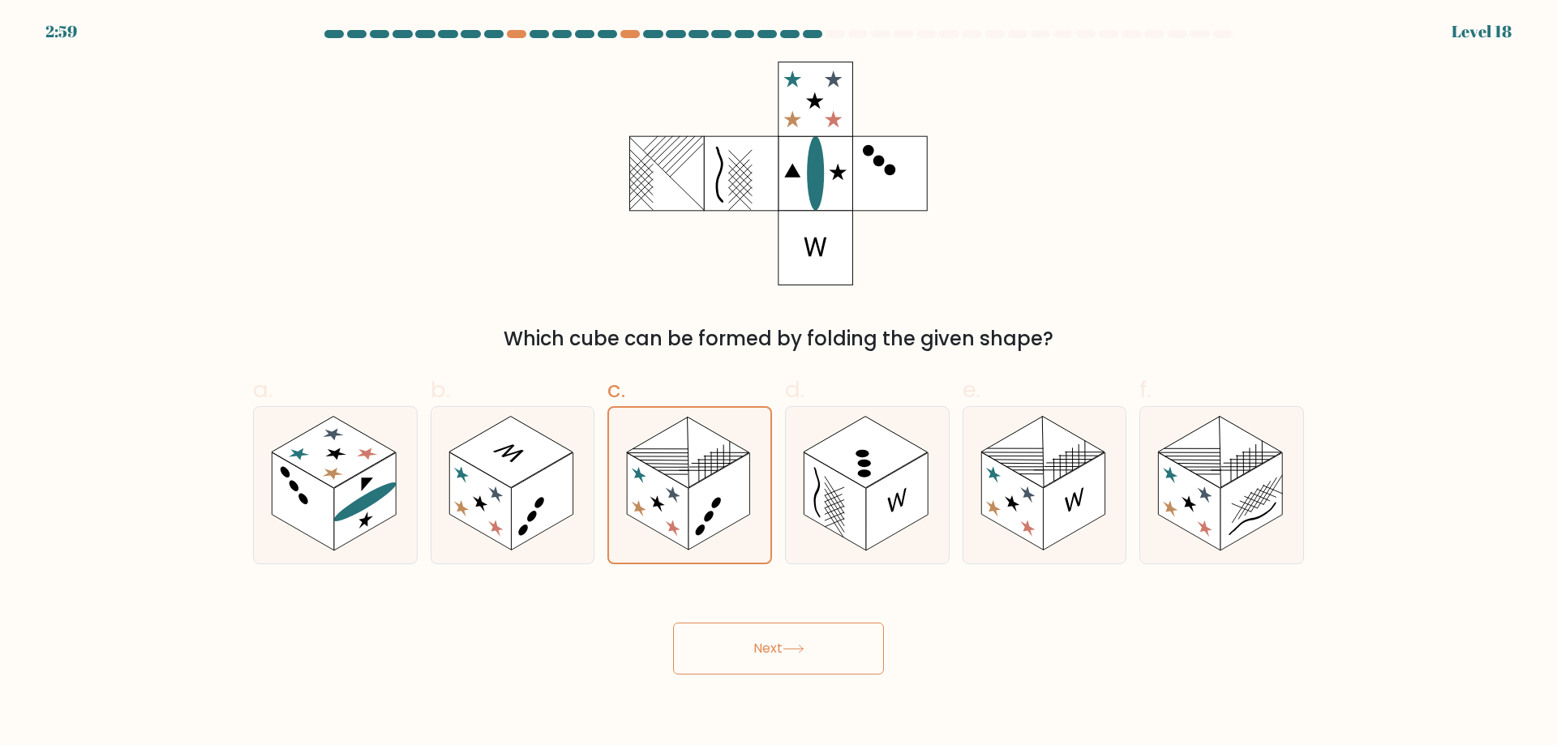
click at [771, 630] on button "Next" at bounding box center [778, 649] width 211 height 52
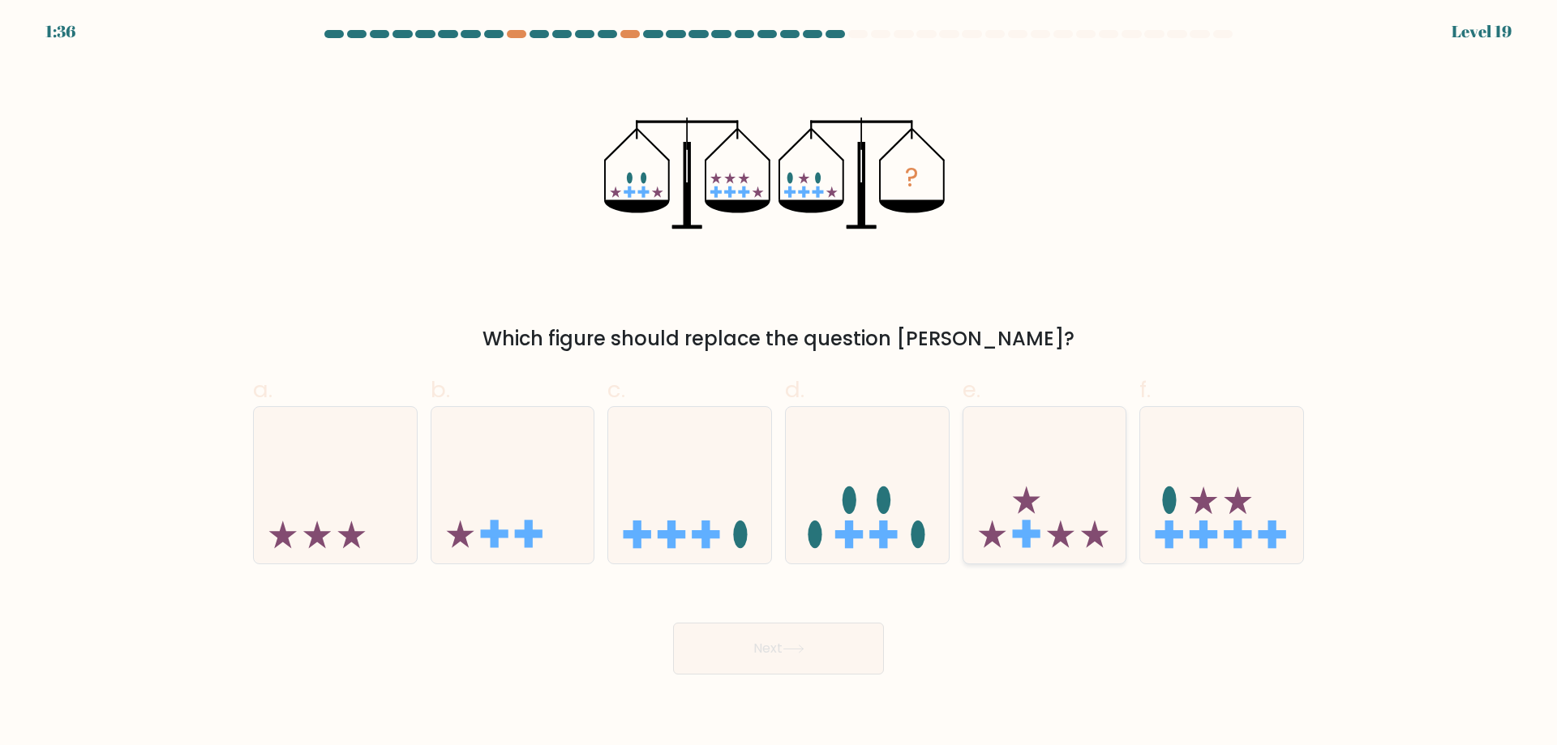
click at [1077, 494] on icon at bounding box center [1045, 485] width 163 height 135
click at [779, 384] on input "e." at bounding box center [779, 378] width 1 height 11
radio input "true"
click at [828, 650] on button "Next" at bounding box center [778, 649] width 211 height 52
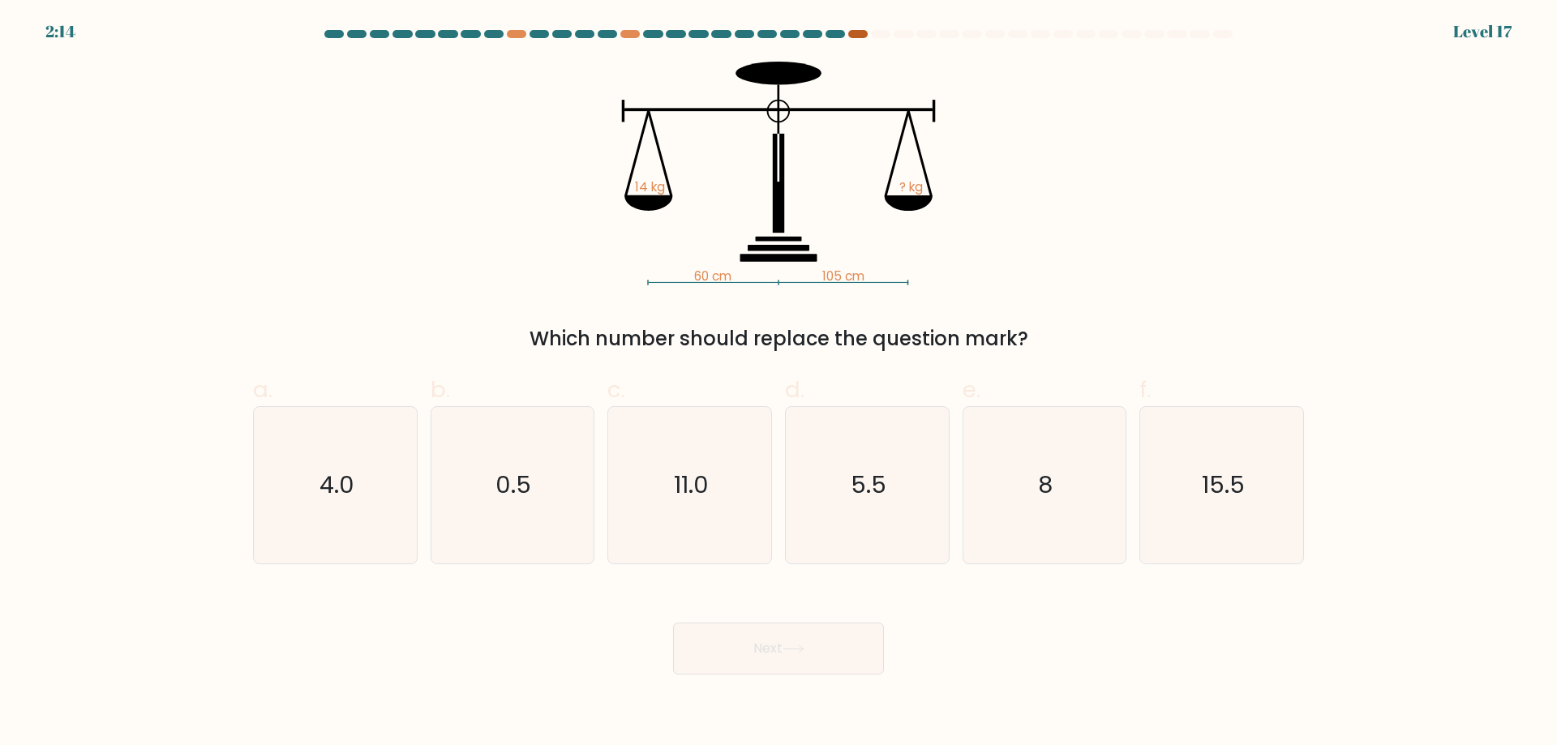
click at [858, 32] on div at bounding box center [857, 34] width 19 height 8
click at [839, 32] on div at bounding box center [835, 34] width 19 height 8
click at [854, 35] on div at bounding box center [857, 34] width 19 height 8
click at [681, 483] on text "11.0" at bounding box center [691, 485] width 35 height 32
click at [779, 384] on input "c. 11.0" at bounding box center [779, 378] width 1 height 11
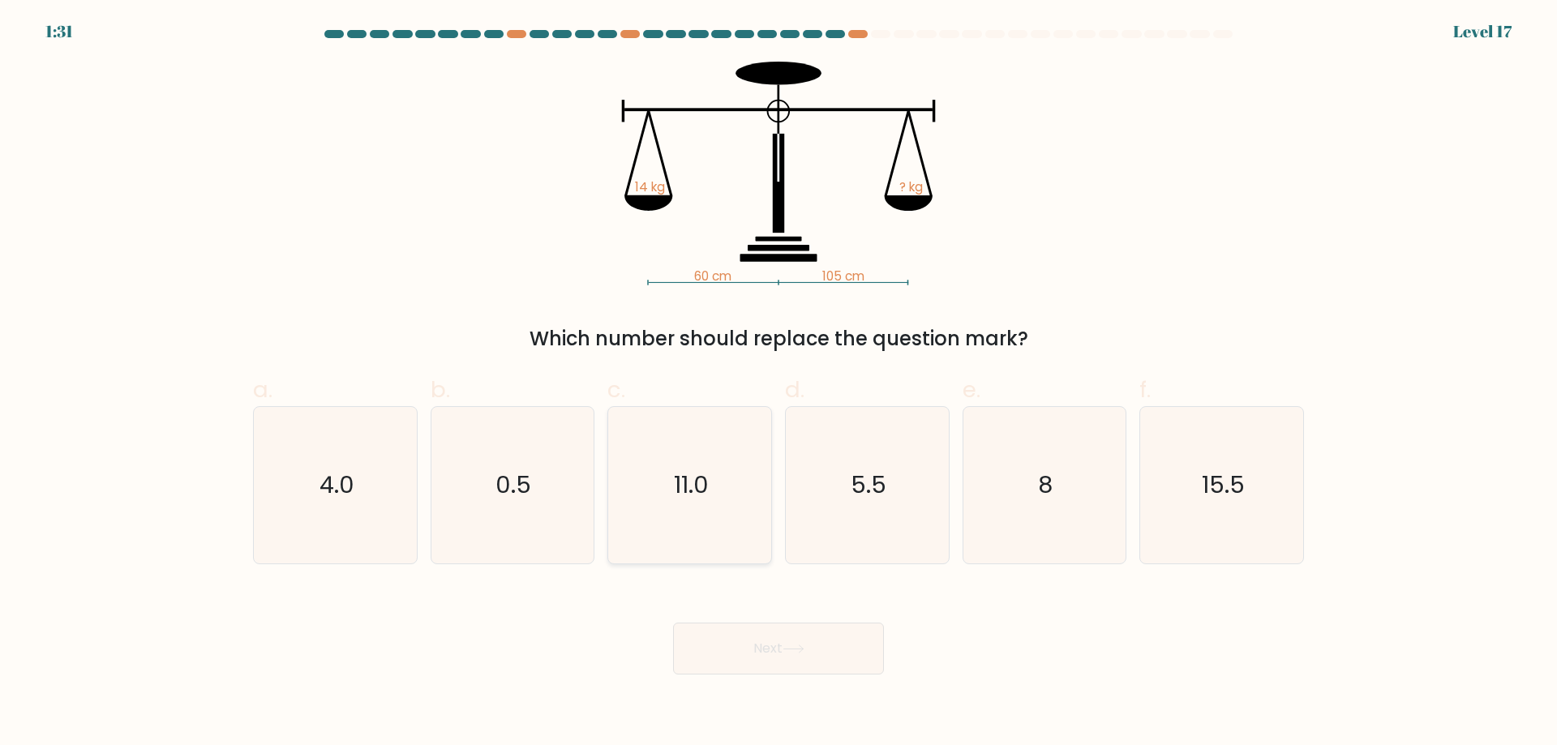
radio input "true"
click at [841, 656] on button "Next" at bounding box center [778, 649] width 211 height 52
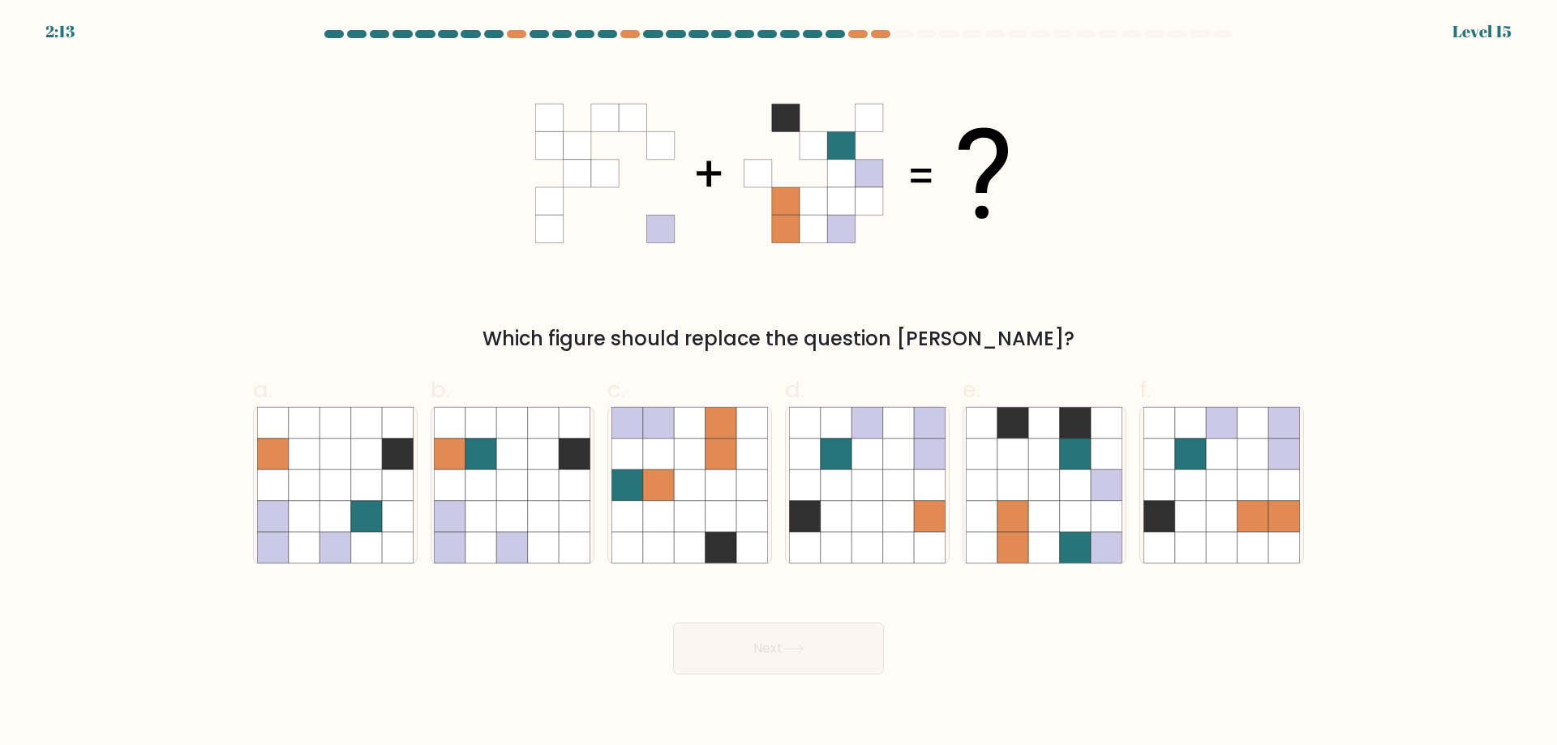
click at [876, 29] on div "2:13 Level 15" at bounding box center [778, 22] width 1557 height 44
click at [881, 33] on div at bounding box center [880, 34] width 19 height 8
click at [1258, 504] on icon at bounding box center [1253, 516] width 31 height 31
click at [779, 384] on input "f." at bounding box center [779, 378] width 1 height 11
radio input "true"
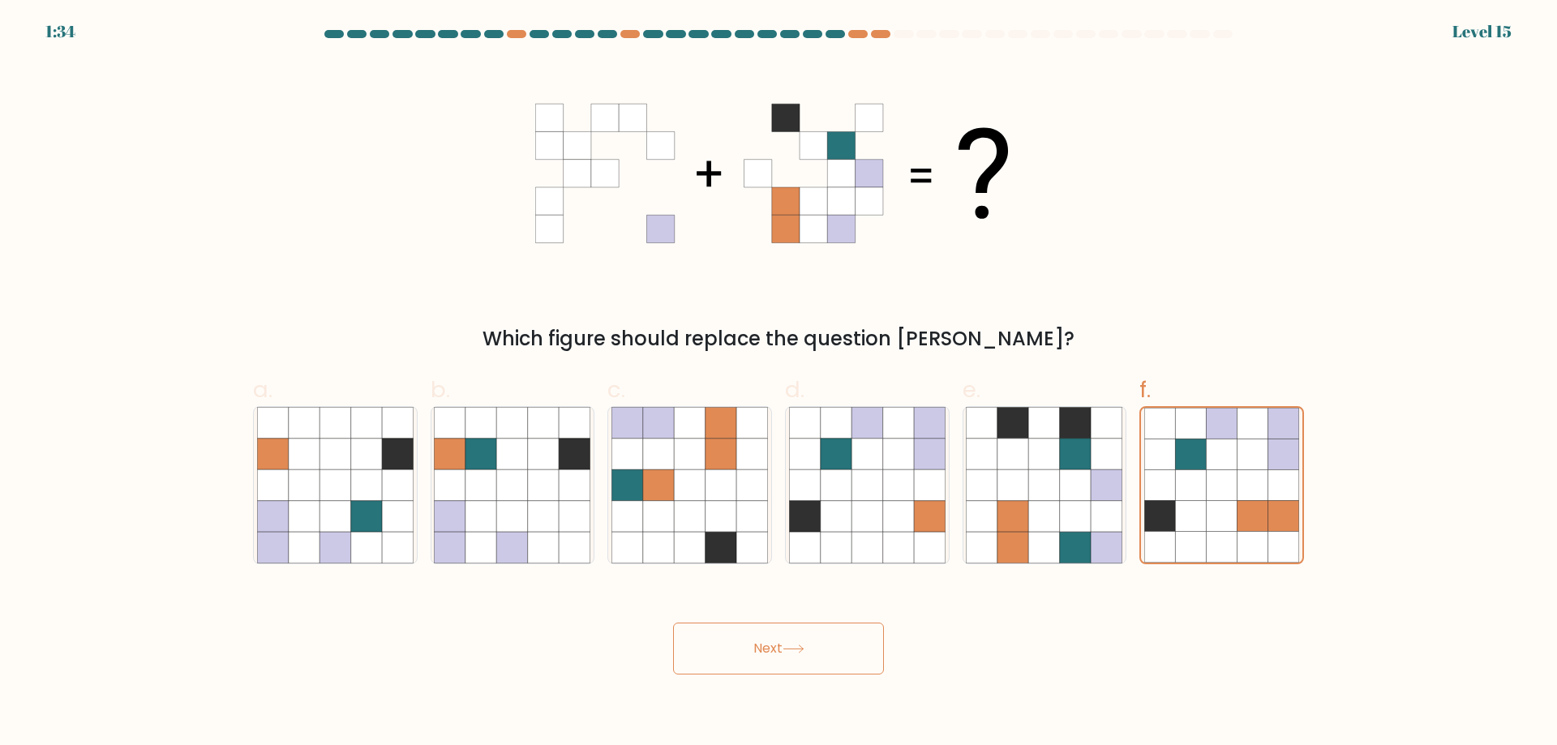
click at [774, 650] on button "Next" at bounding box center [778, 649] width 211 height 52
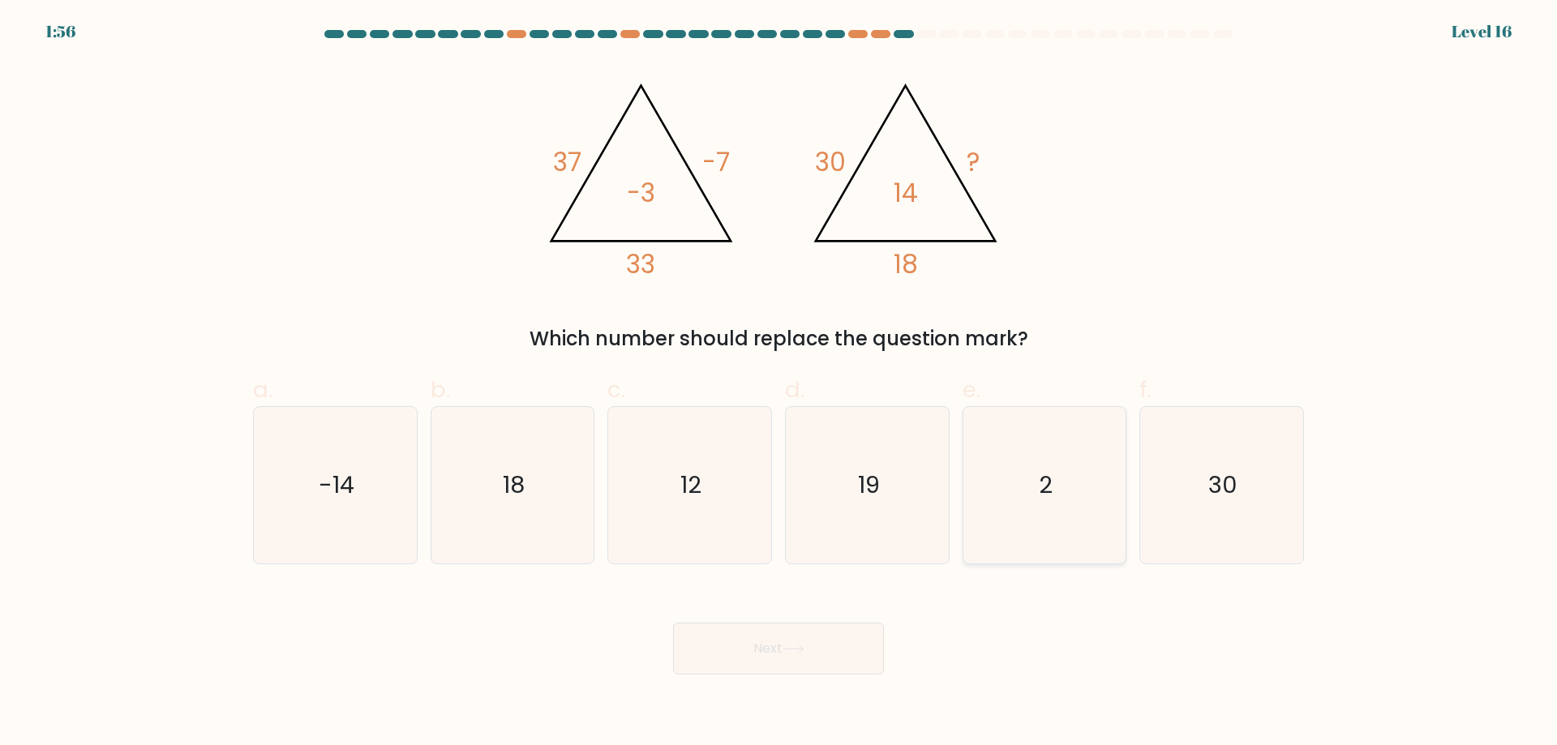
click at [1071, 467] on icon "2" at bounding box center [1044, 485] width 157 height 157
click at [779, 384] on input "e. 2" at bounding box center [779, 378] width 1 height 11
radio input "true"
click at [844, 647] on button "Next" at bounding box center [778, 649] width 211 height 52
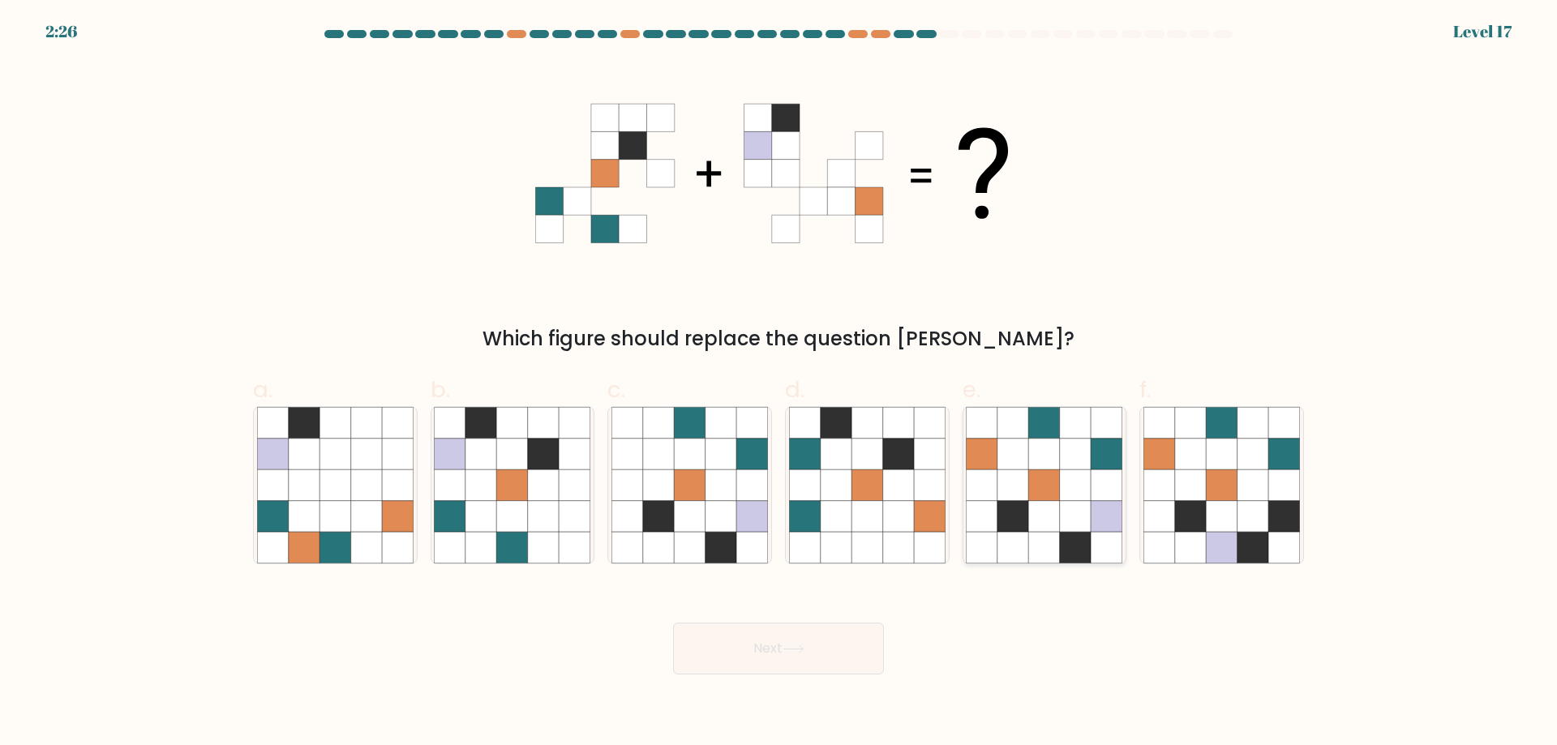
click at [1031, 469] on icon at bounding box center [1044, 454] width 31 height 31
click at [779, 384] on input "e." at bounding box center [779, 378] width 1 height 11
radio input "true"
click at [762, 652] on button "Next" at bounding box center [778, 649] width 211 height 52
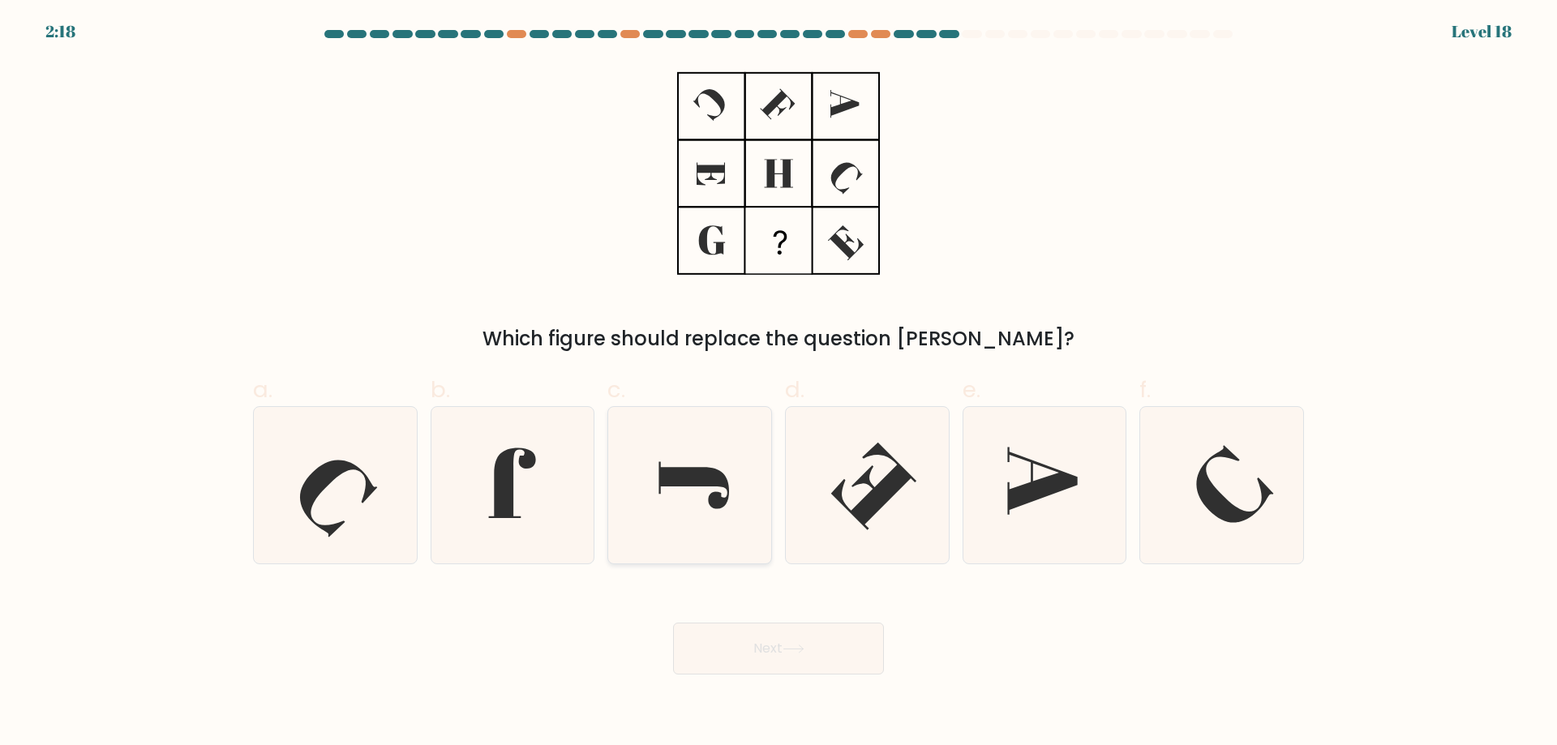
click at [681, 482] on icon at bounding box center [694, 485] width 71 height 47
click at [779, 384] on input "c." at bounding box center [779, 378] width 1 height 11
radio input "true"
click at [794, 625] on button "Next" at bounding box center [778, 649] width 211 height 52
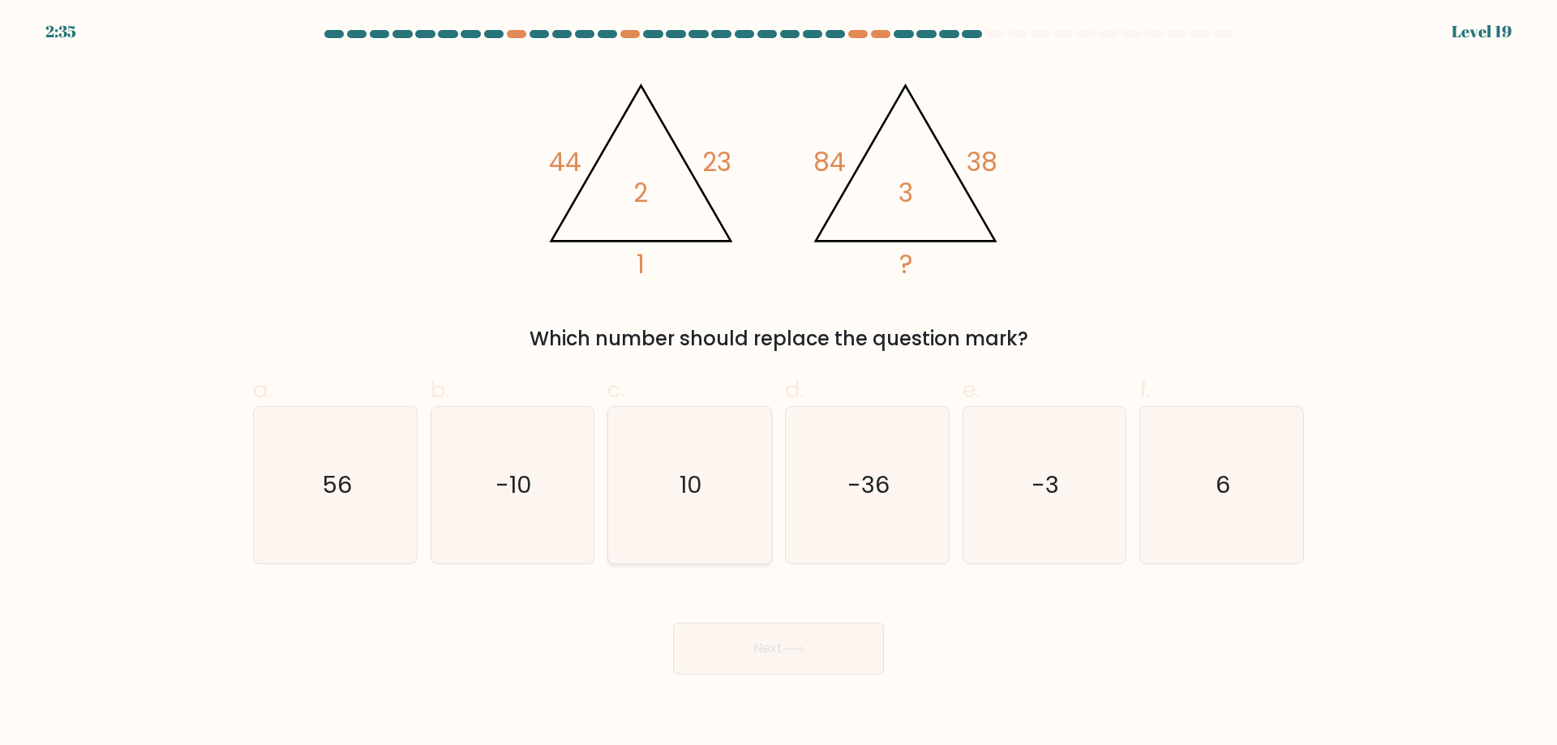
click at [677, 484] on icon "10" at bounding box center [690, 485] width 157 height 157
click at [779, 384] on input "c. 10" at bounding box center [779, 378] width 1 height 11
radio input "true"
click at [774, 656] on button "Next" at bounding box center [778, 649] width 211 height 52
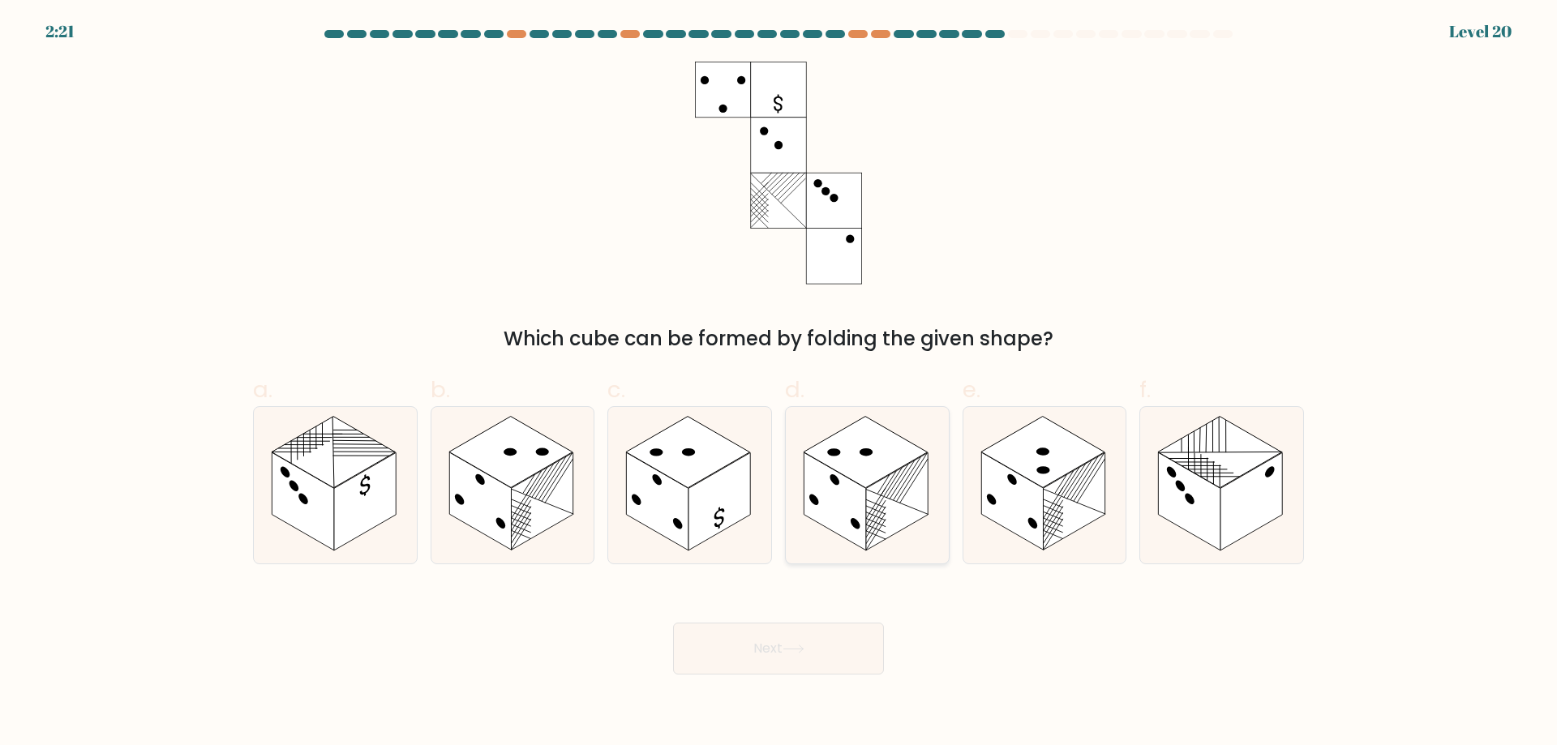
click at [904, 522] on rect at bounding box center [897, 502] width 62 height 98
click at [779, 384] on input "d." at bounding box center [779, 378] width 1 height 11
radio input "true"
click at [837, 638] on button "Next" at bounding box center [778, 649] width 211 height 52
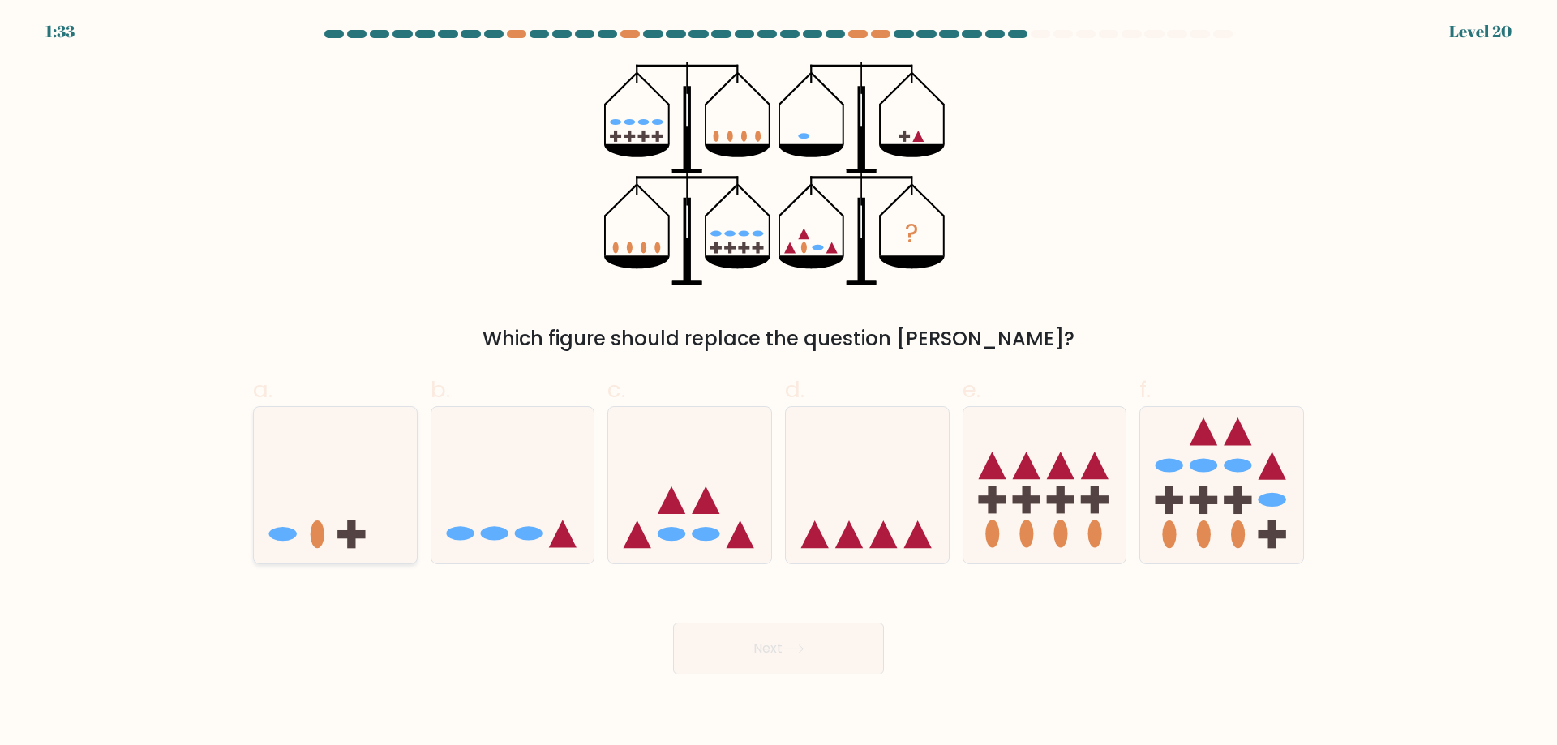
click at [316, 476] on icon at bounding box center [335, 485] width 163 height 135
click at [779, 384] on input "a." at bounding box center [779, 378] width 1 height 11
radio input "true"
click at [767, 657] on button "Next" at bounding box center [778, 649] width 211 height 52
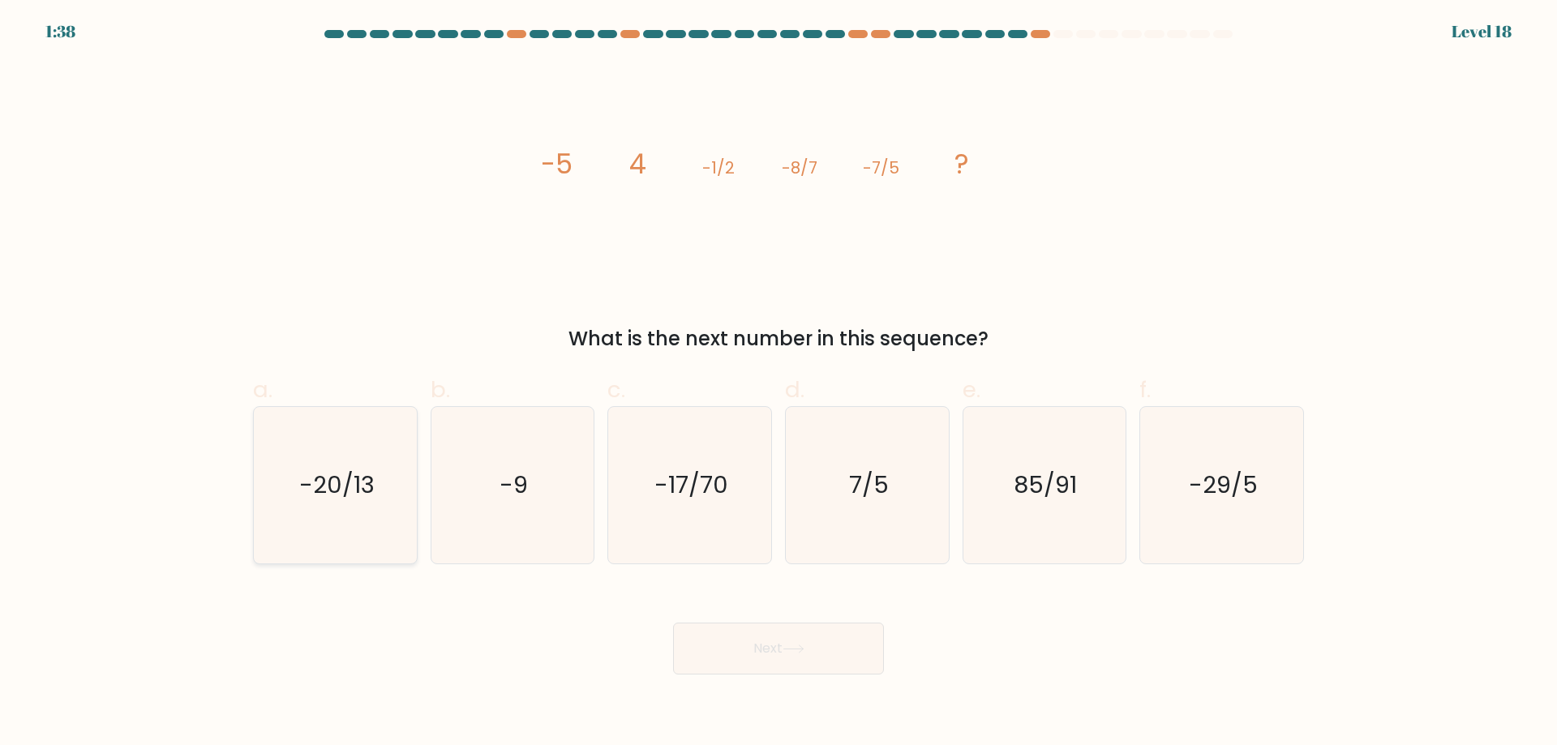
drag, startPoint x: 362, startPoint y: 499, endPoint x: 388, endPoint y: 483, distance: 30.6
click at [362, 498] on text "-20/13" at bounding box center [336, 485] width 75 height 32
click at [779, 384] on input "a. -20/13" at bounding box center [779, 378] width 1 height 11
radio input "true"
click at [792, 631] on button "Next" at bounding box center [778, 649] width 211 height 52
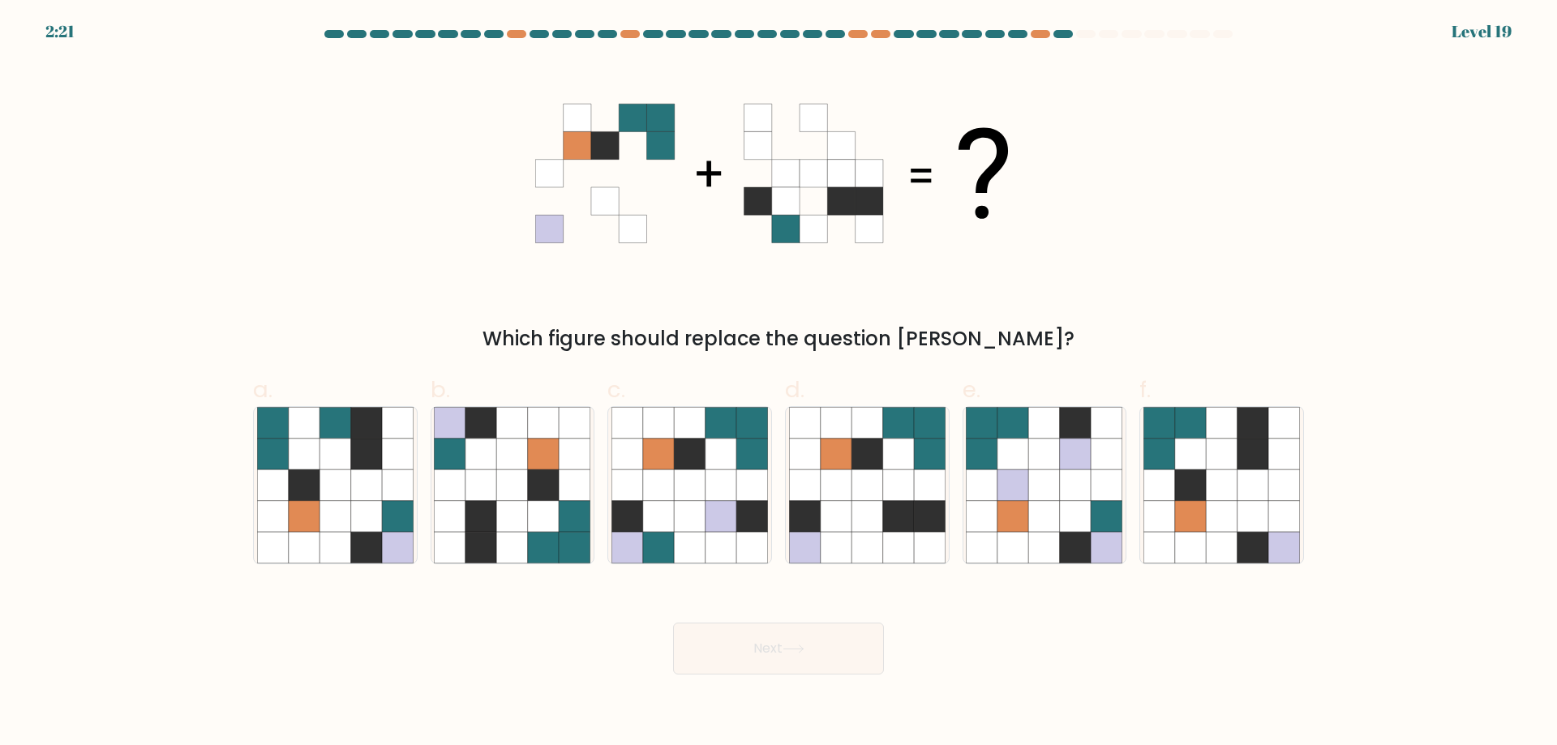
click at [1163, 264] on div "Which figure should replace the question mark?" at bounding box center [778, 208] width 1071 height 292
drag, startPoint x: 546, startPoint y: 516, endPoint x: 706, endPoint y: 596, distance: 178.8
click at [543, 516] on icon at bounding box center [543, 516] width 31 height 31
click at [779, 384] on input "b." at bounding box center [779, 378] width 1 height 11
radio input "true"
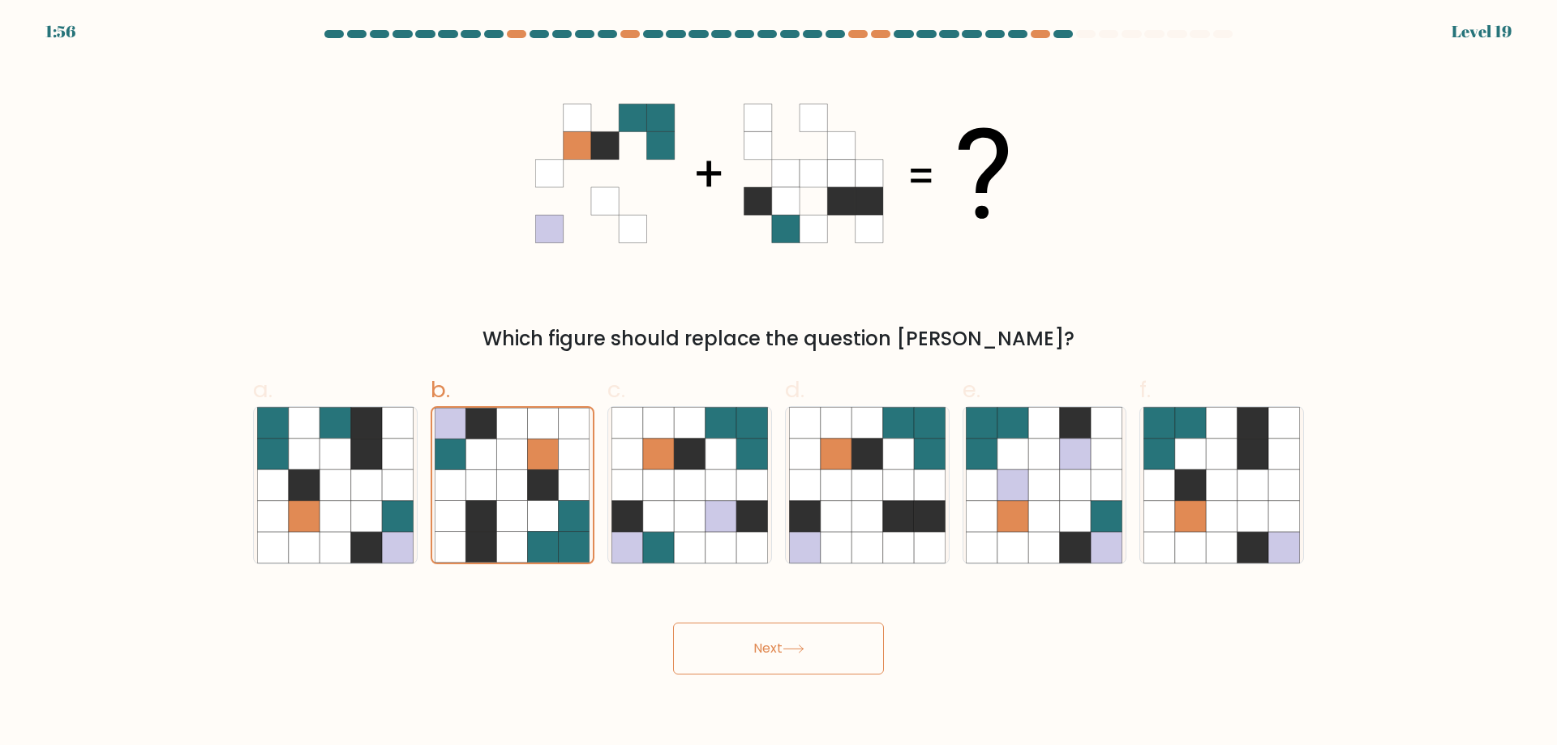
click at [804, 661] on button "Next" at bounding box center [778, 649] width 211 height 52
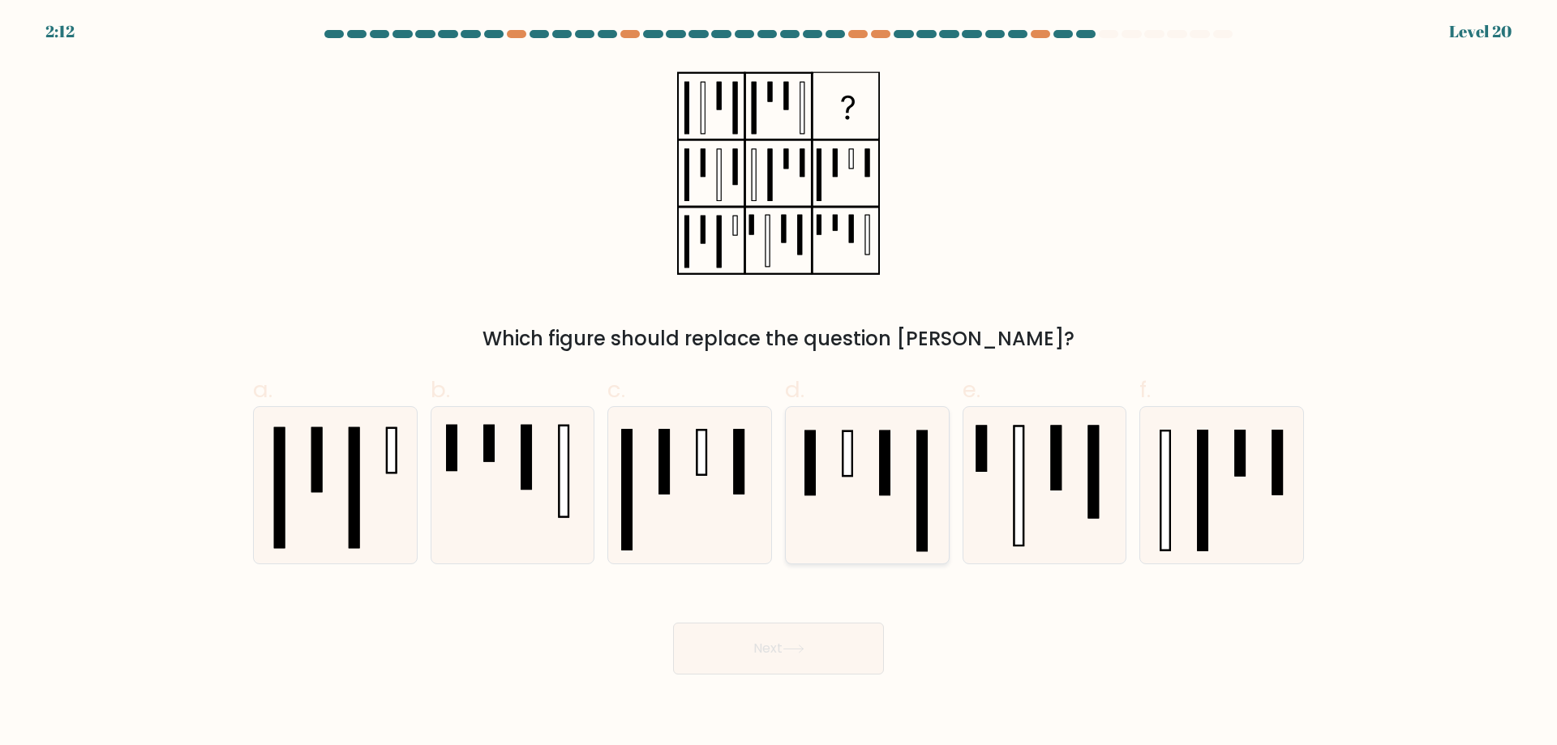
click at [893, 496] on icon at bounding box center [867, 485] width 157 height 157
click at [779, 384] on input "d." at bounding box center [779, 378] width 1 height 11
radio input "true"
drag, startPoint x: 808, startPoint y: 656, endPoint x: 791, endPoint y: 655, distance: 17.1
click at [807, 656] on button "Next" at bounding box center [778, 649] width 211 height 52
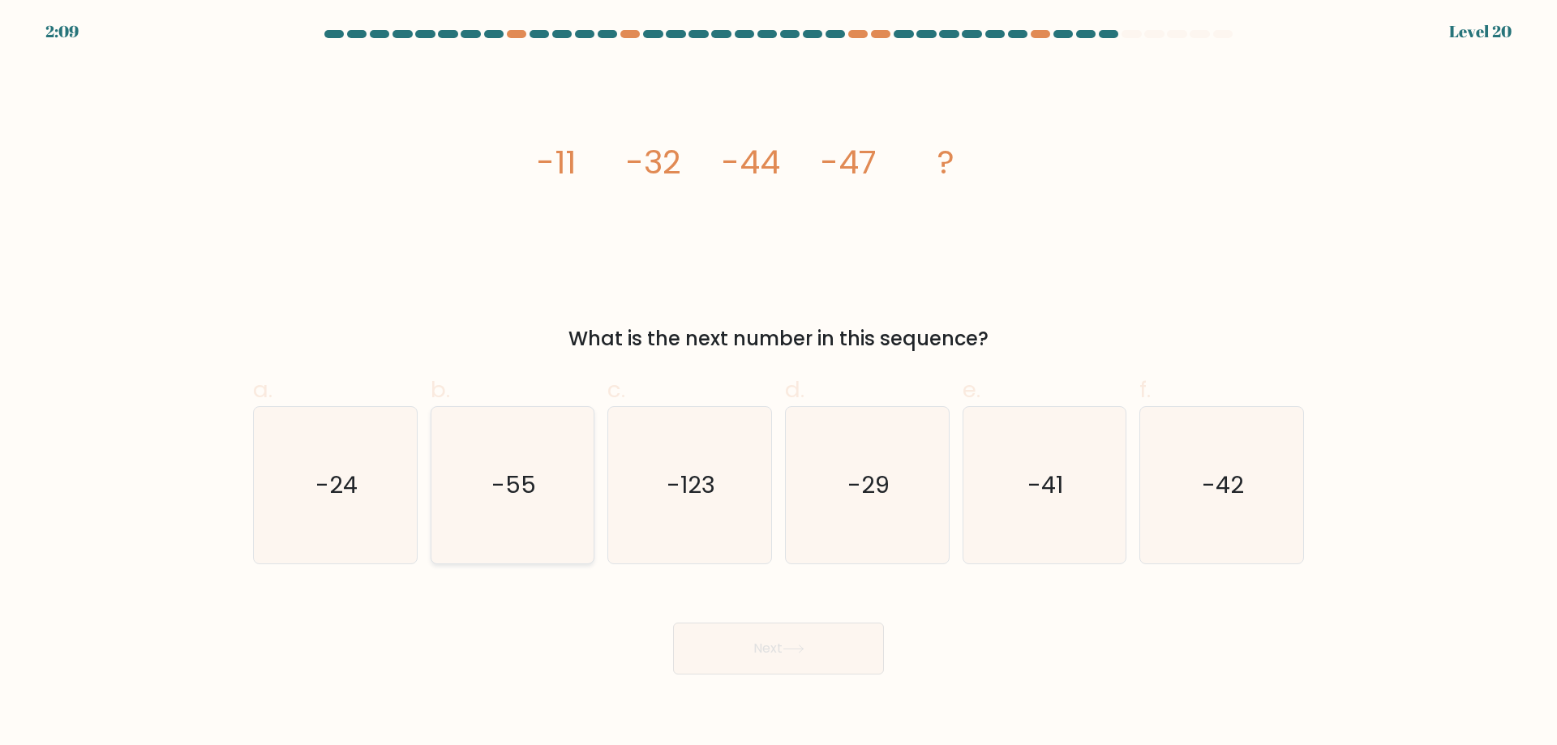
click at [538, 504] on icon "-55" at bounding box center [512, 485] width 157 height 157
click at [779, 384] on input "b. -55" at bounding box center [779, 378] width 1 height 11
radio input "true"
click at [774, 645] on button "Next" at bounding box center [778, 649] width 211 height 52
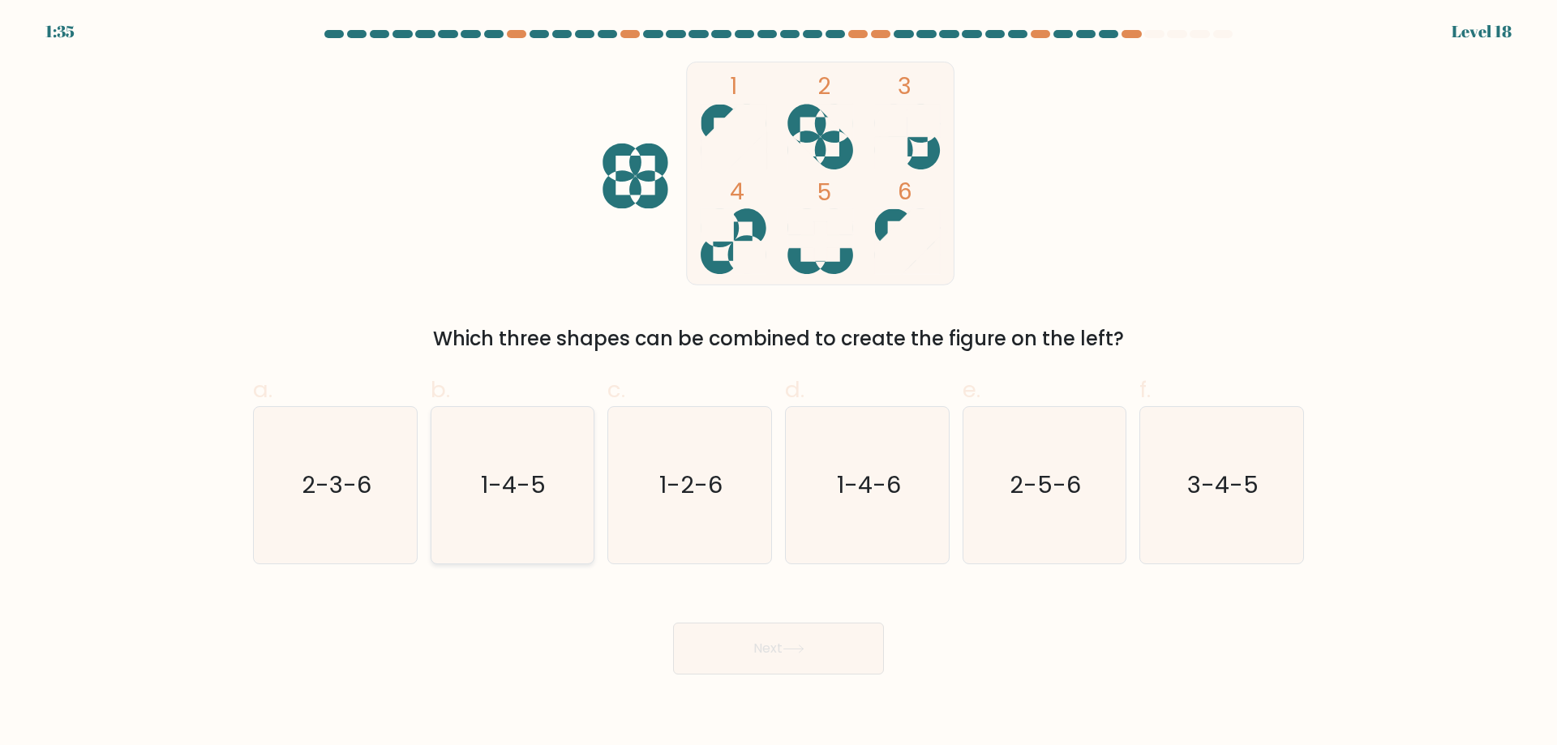
click at [462, 562] on icon "1-4-5" at bounding box center [512, 485] width 157 height 157
click at [779, 384] on input "b. 1-4-5" at bounding box center [779, 378] width 1 height 11
radio input "true"
click at [767, 637] on button "Next" at bounding box center [778, 649] width 211 height 52
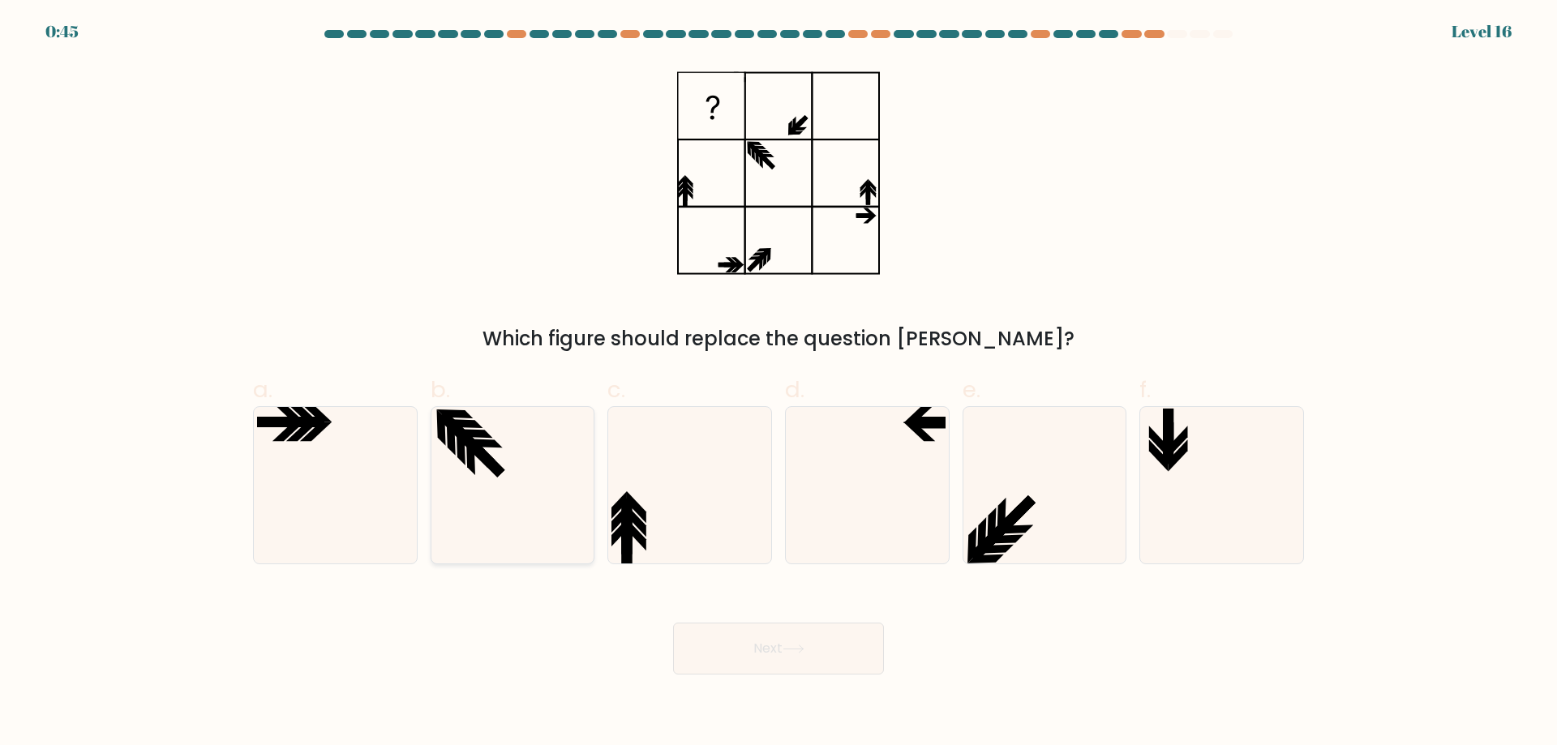
click at [521, 492] on icon at bounding box center [512, 485] width 157 height 157
click at [779, 384] on input "b." at bounding box center [779, 378] width 1 height 11
radio input "true"
click at [848, 658] on button "Next" at bounding box center [778, 649] width 211 height 52
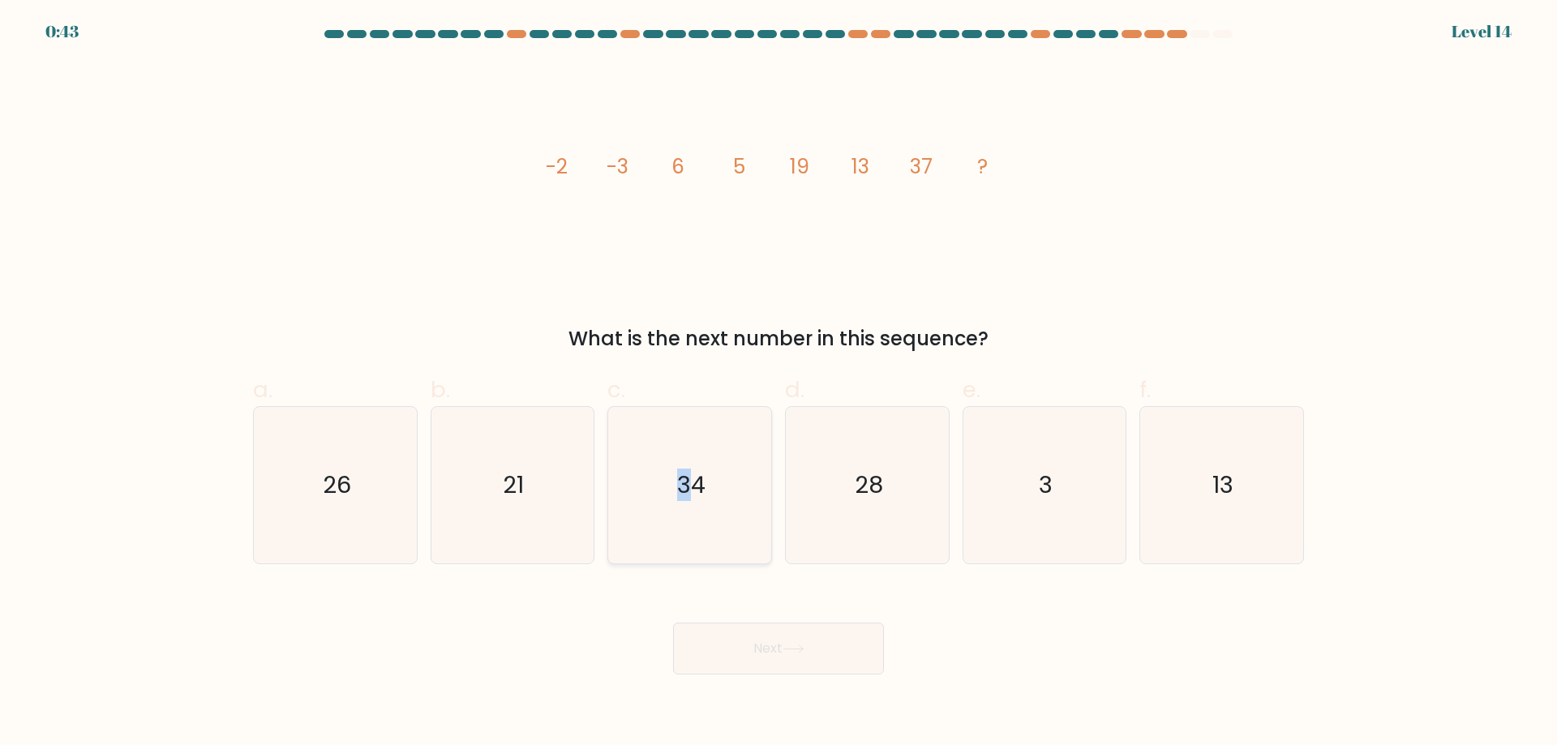
click at [684, 487] on text "34" at bounding box center [691, 485] width 28 height 32
click at [846, 640] on button "Next" at bounding box center [778, 649] width 211 height 52
click at [1000, 323] on div "image/svg+xml -2 -3 6 5 19 13 37 ? What is the next number in this sequence?" at bounding box center [778, 208] width 1071 height 292
click at [692, 467] on icon "34" at bounding box center [690, 485] width 157 height 157
click at [779, 384] on input "c. 34" at bounding box center [779, 378] width 1 height 11
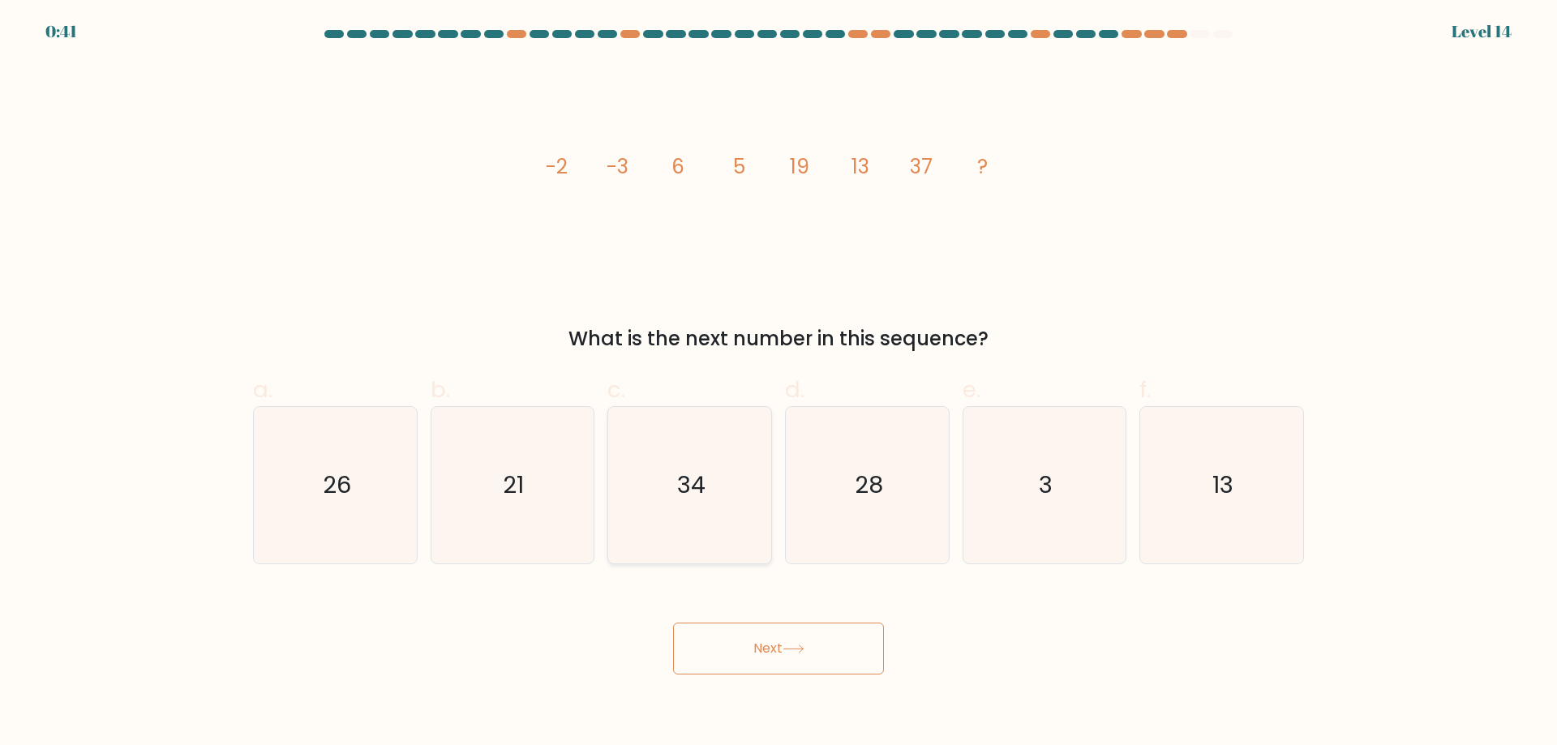
radio input "true"
click at [804, 621] on div "Next" at bounding box center [778, 629] width 1071 height 91
click at [793, 650] on icon at bounding box center [793, 649] width 19 height 7
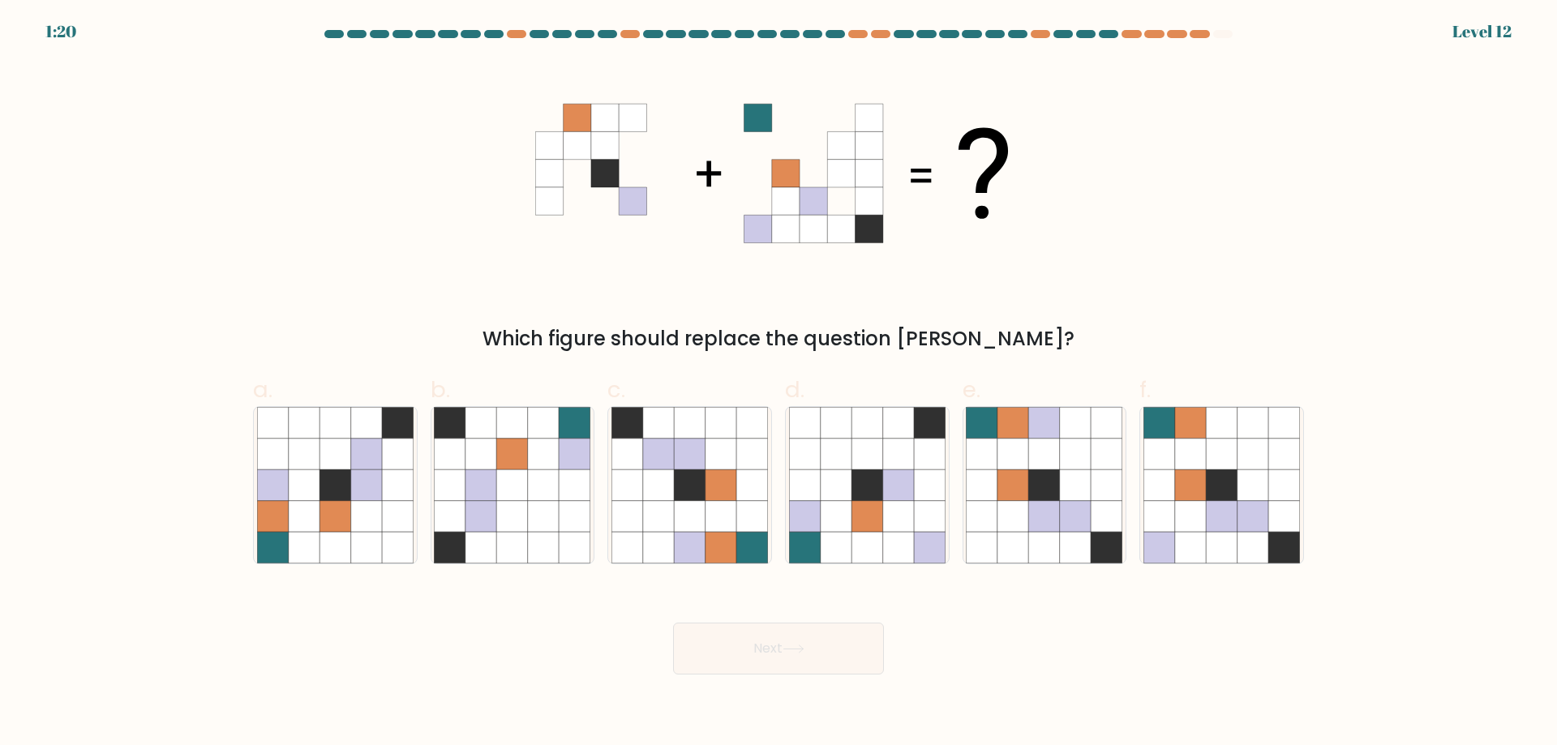
click at [1503, 33] on form at bounding box center [778, 352] width 1557 height 645
drag, startPoint x: 265, startPoint y: 555, endPoint x: 301, endPoint y: 556, distance: 35.7
click at [268, 555] on icon at bounding box center [272, 547] width 31 height 31
click at [779, 384] on input "a." at bounding box center [779, 378] width 1 height 11
radio input "true"
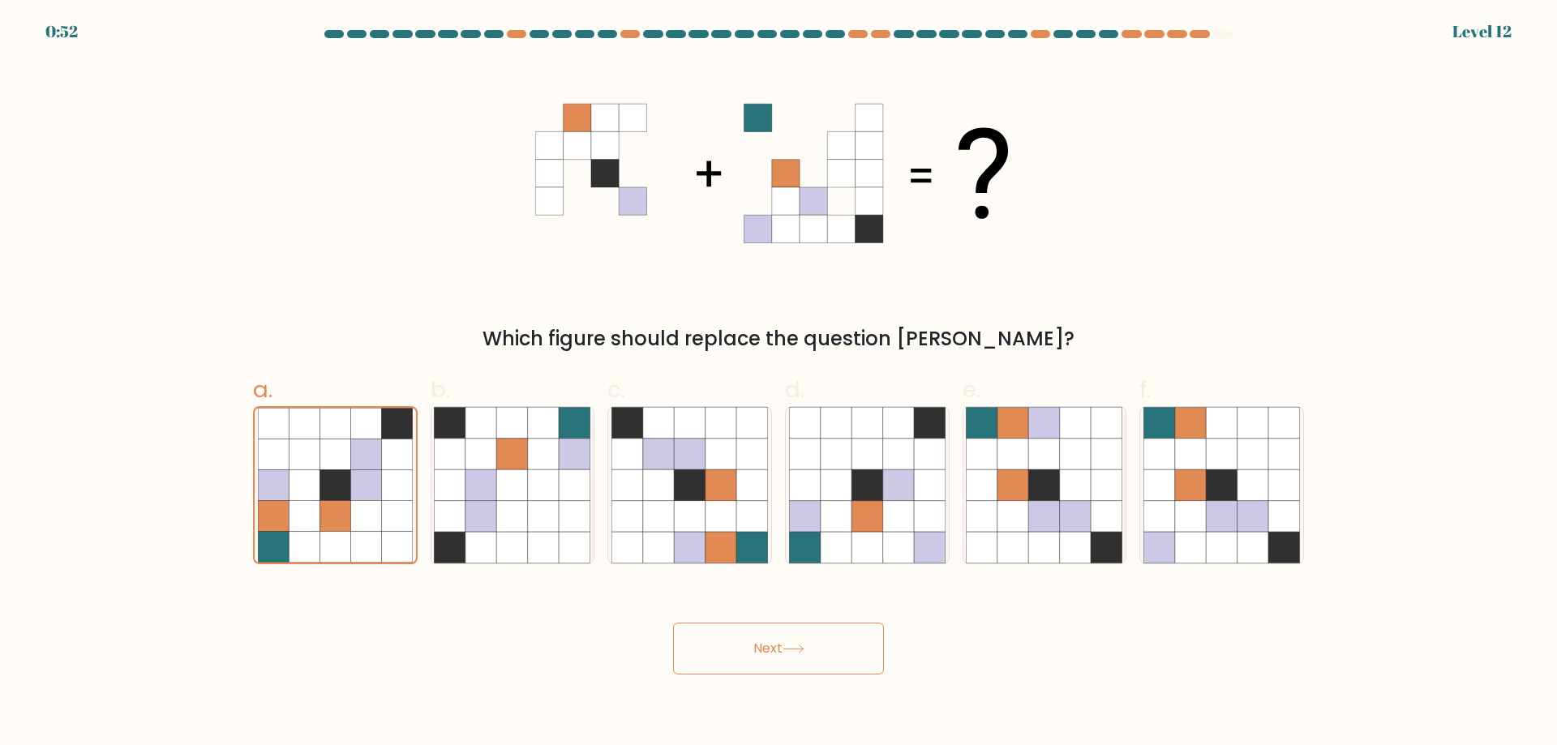
click at [840, 662] on button "Next" at bounding box center [778, 649] width 211 height 52
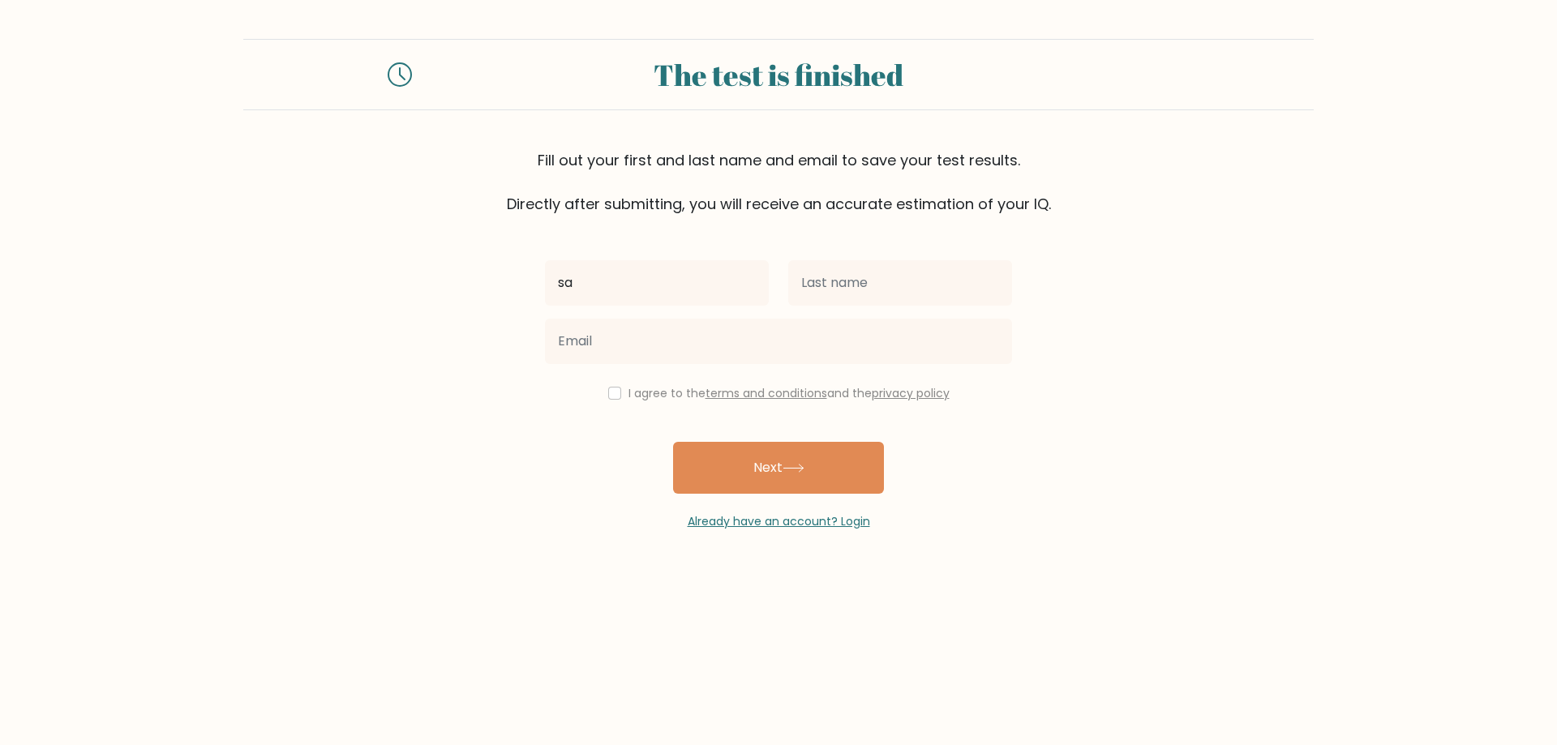
type input "sa"
click at [917, 282] on input "text" at bounding box center [900, 282] width 224 height 45
type input "asdfsadf"
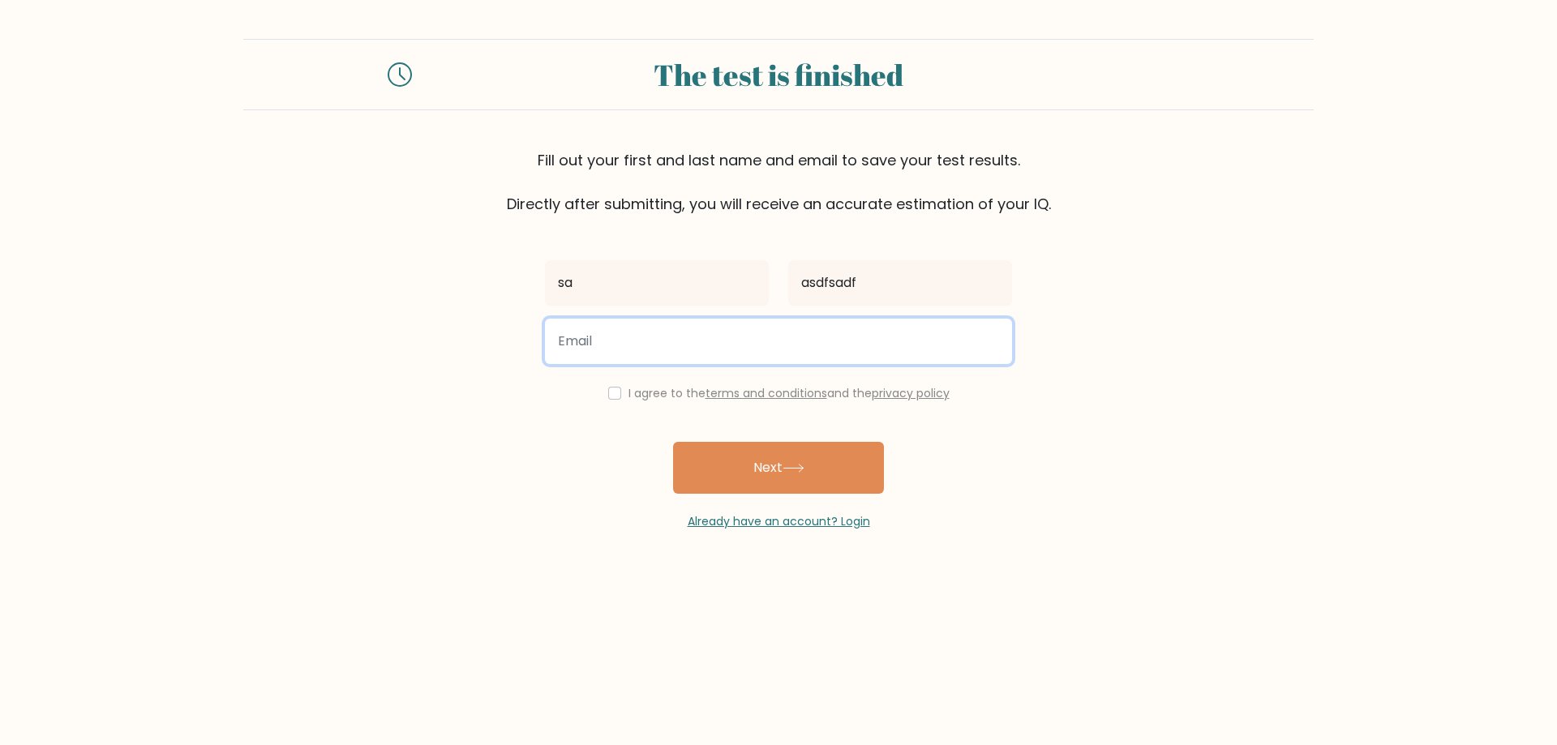
click at [809, 350] on input "email" at bounding box center [778, 341] width 467 height 45
type input "awgbrokenwings@gmail.com"
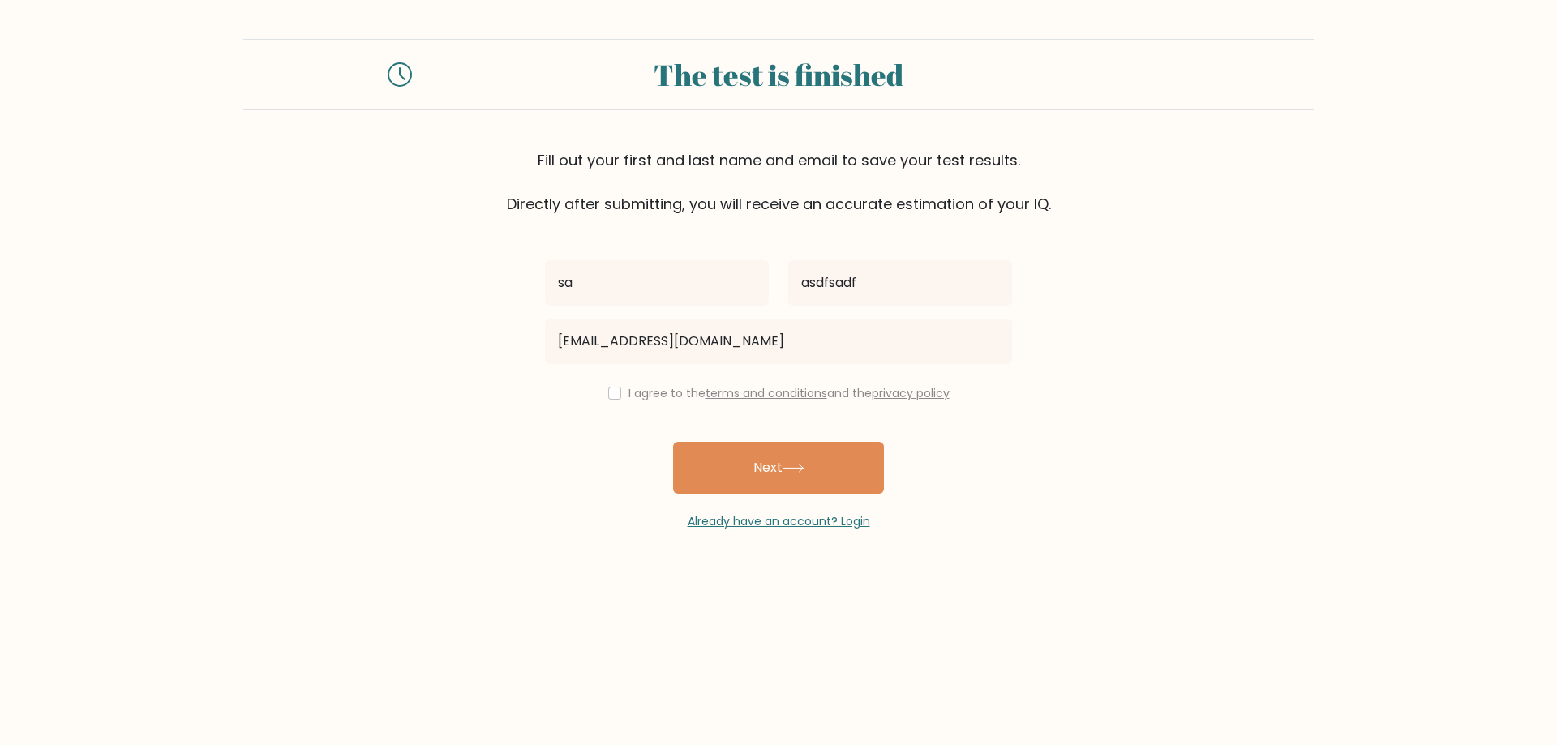
drag, startPoint x: 1207, startPoint y: 243, endPoint x: 1226, endPoint y: 242, distance: 18.7
click at [1225, 242] on form "The test is finished Fill out your first and last name and email to save your t…" at bounding box center [778, 285] width 1557 height 492
click at [604, 397] on div "I agree to the terms and conditions and the privacy policy" at bounding box center [778, 393] width 487 height 19
click at [608, 396] on input "checkbox" at bounding box center [614, 393] width 13 height 13
checkbox input "true"
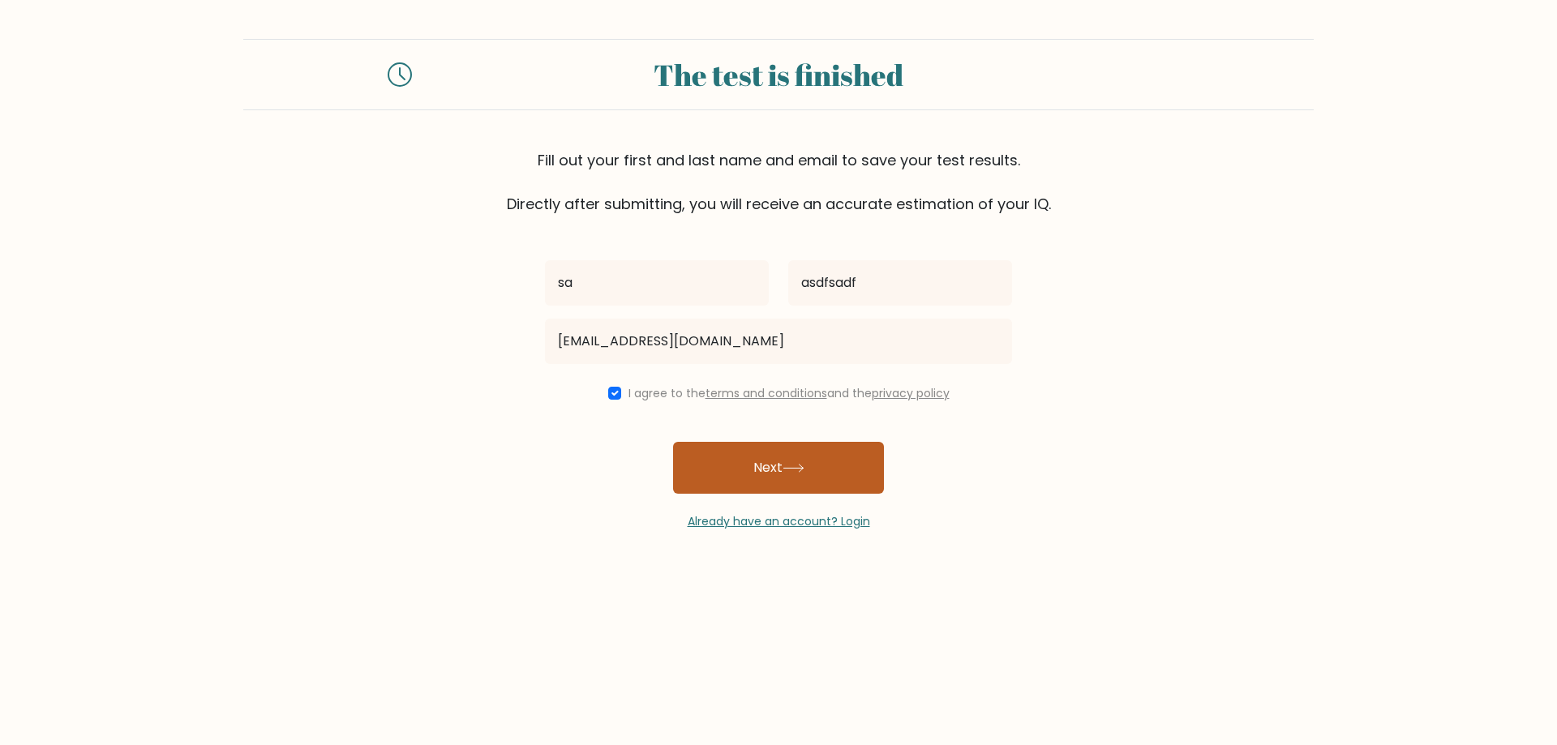
click at [779, 448] on button "Next" at bounding box center [778, 468] width 211 height 52
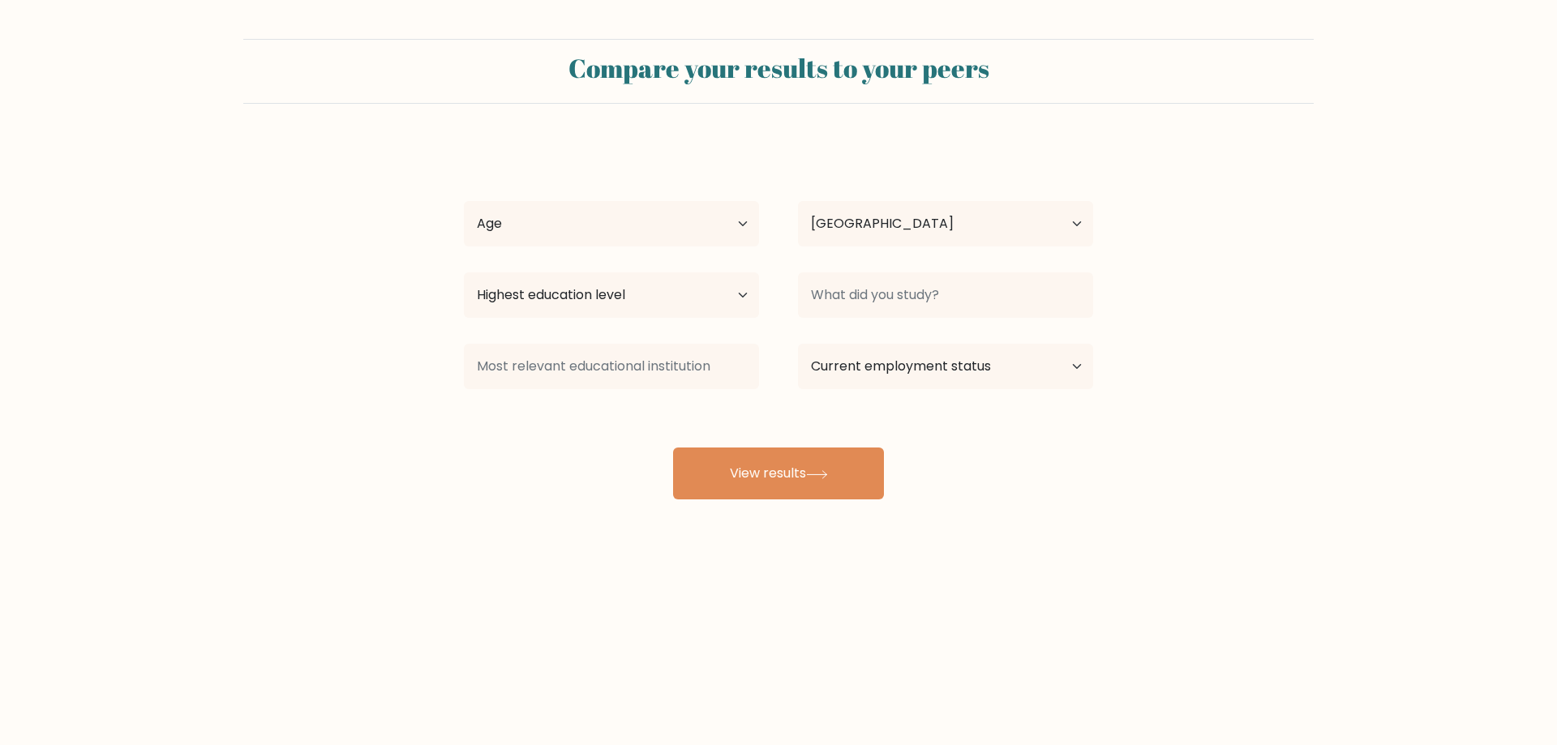
select select "ES"
click at [706, 234] on select "Age Under 18 years old 18-24 years old 25-34 years old 35-44 years old 45-54 ye…" at bounding box center [611, 223] width 295 height 45
select select "18_24"
click at [464, 201] on select "Age Under 18 years old 18-24 years old 25-34 years old 35-44 years old 45-54 ye…" at bounding box center [611, 223] width 295 height 45
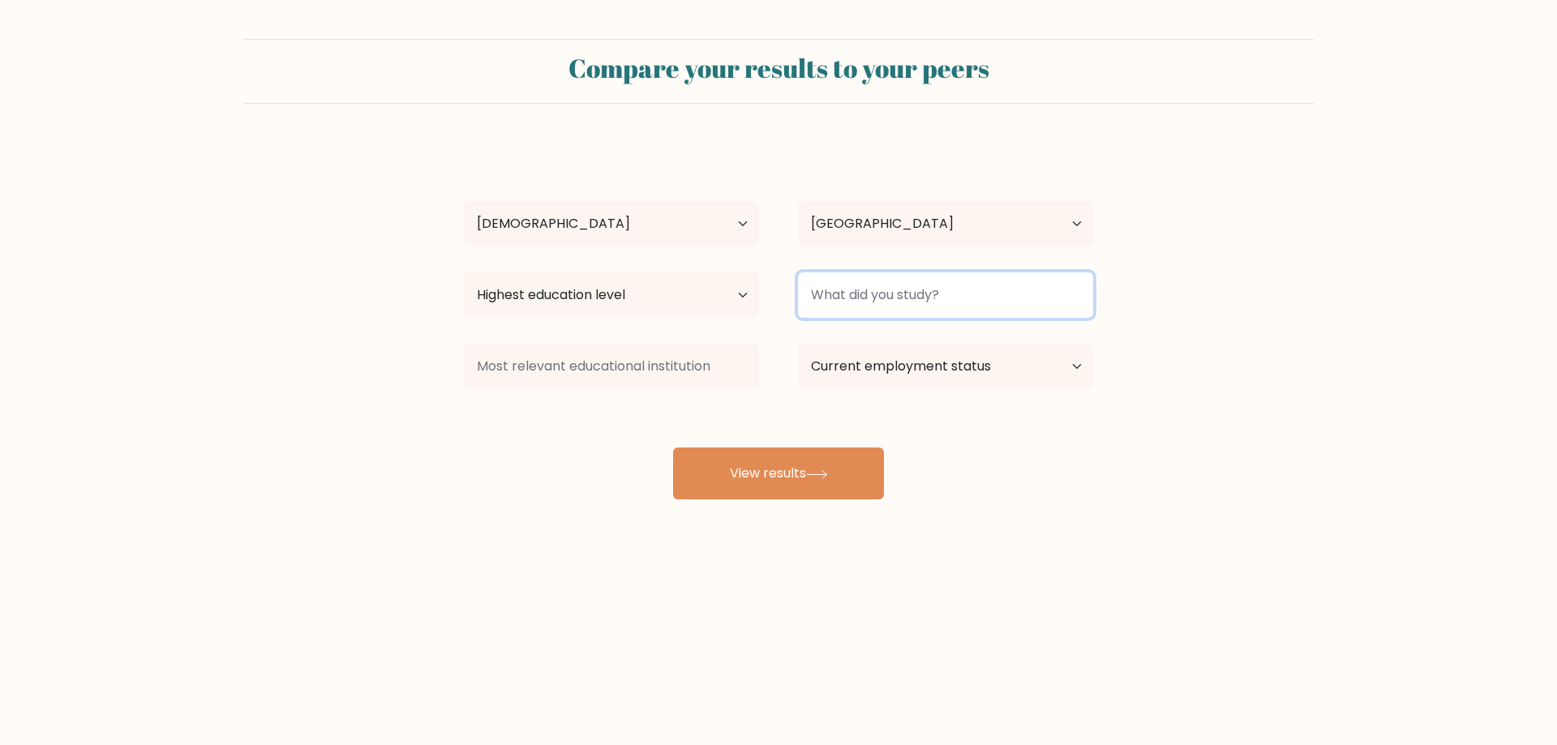
click at [872, 290] on input at bounding box center [945, 295] width 295 height 45
type input "u"
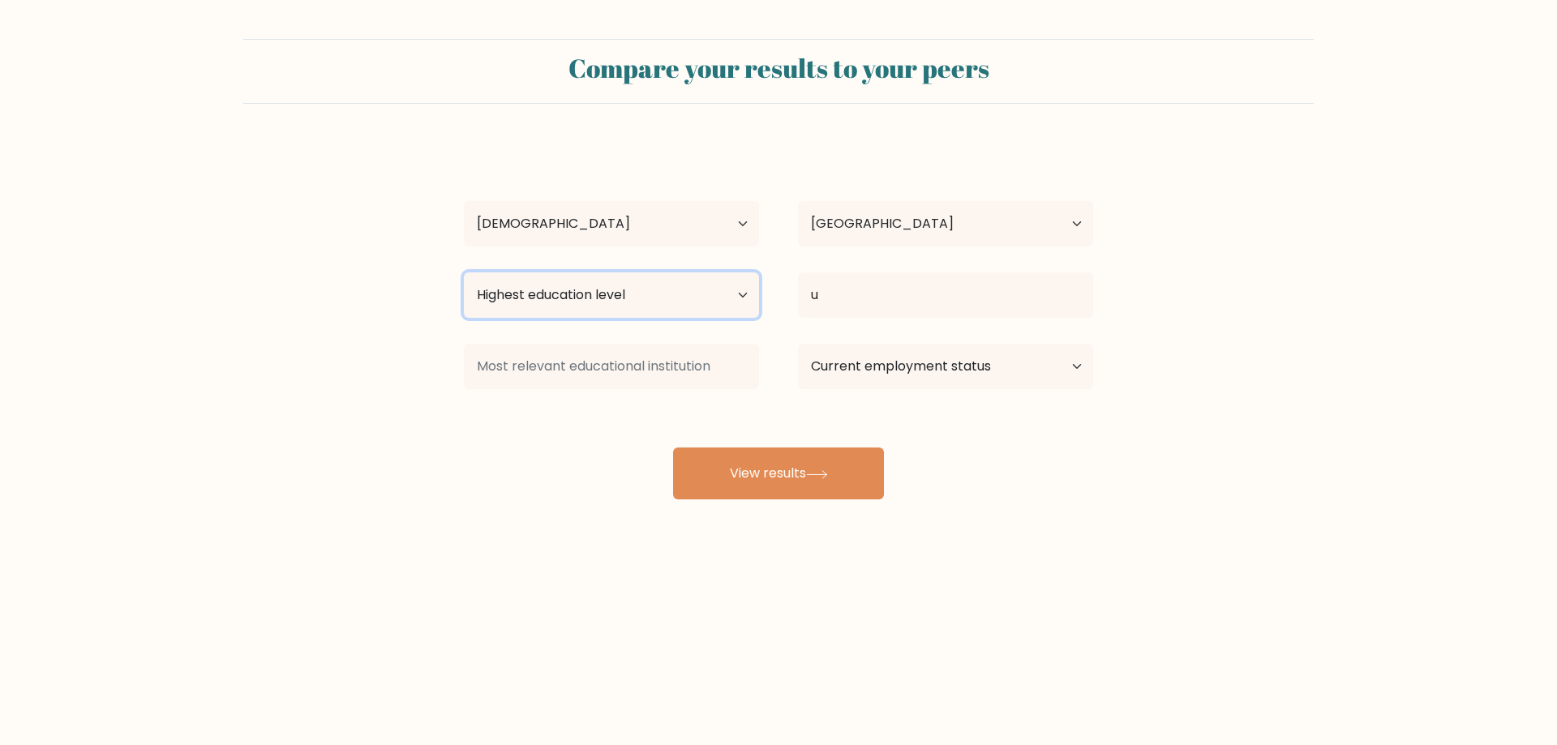
click at [746, 295] on select "Highest education level No schooling Primary Lower Secondary Upper Secondary Oc…" at bounding box center [611, 295] width 295 height 45
select select "bachelors_degree"
click at [464, 273] on select "Highest education level No schooling Primary Lower Secondary Upper Secondary Oc…" at bounding box center [611, 295] width 295 height 45
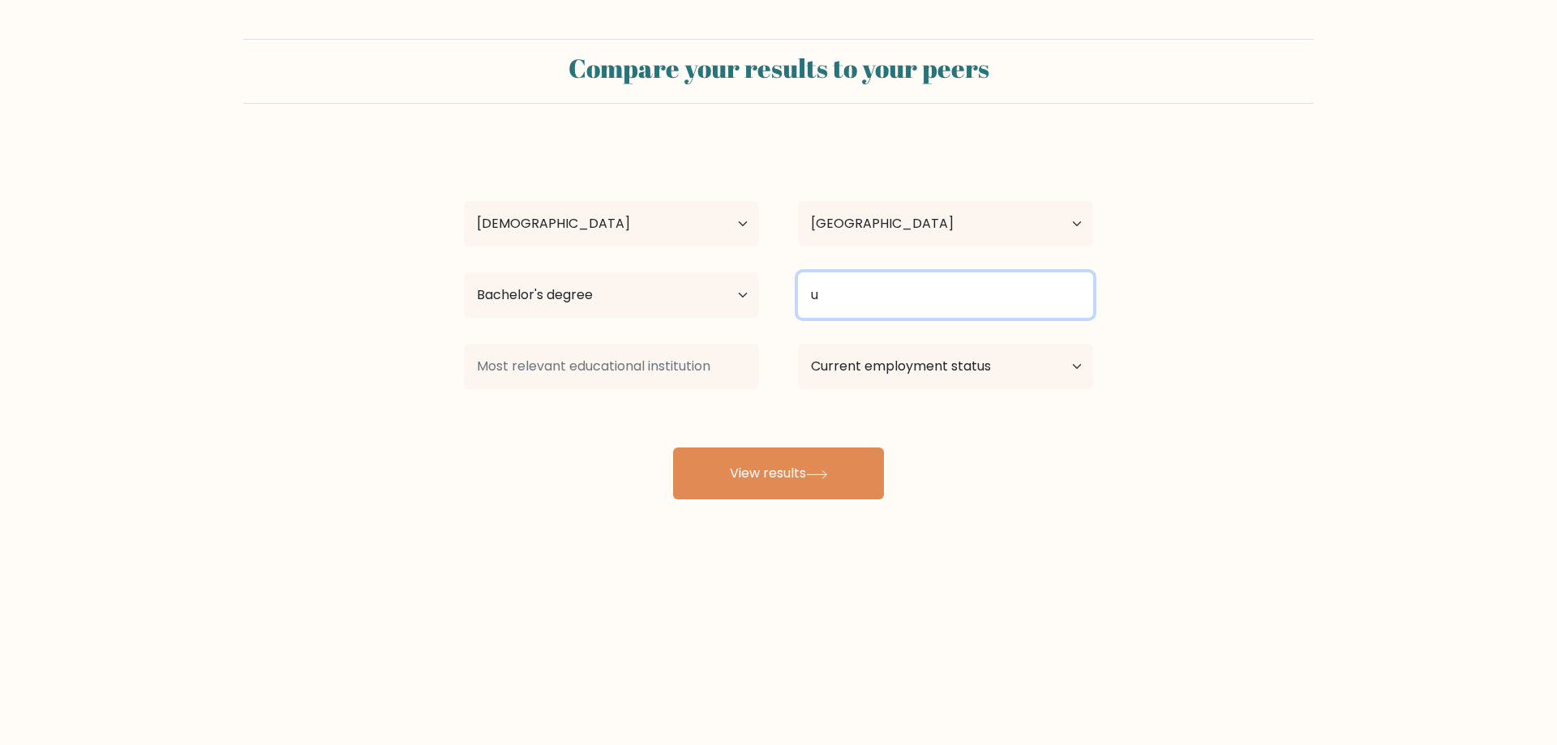
click at [878, 307] on input "u" at bounding box center [945, 295] width 295 height 45
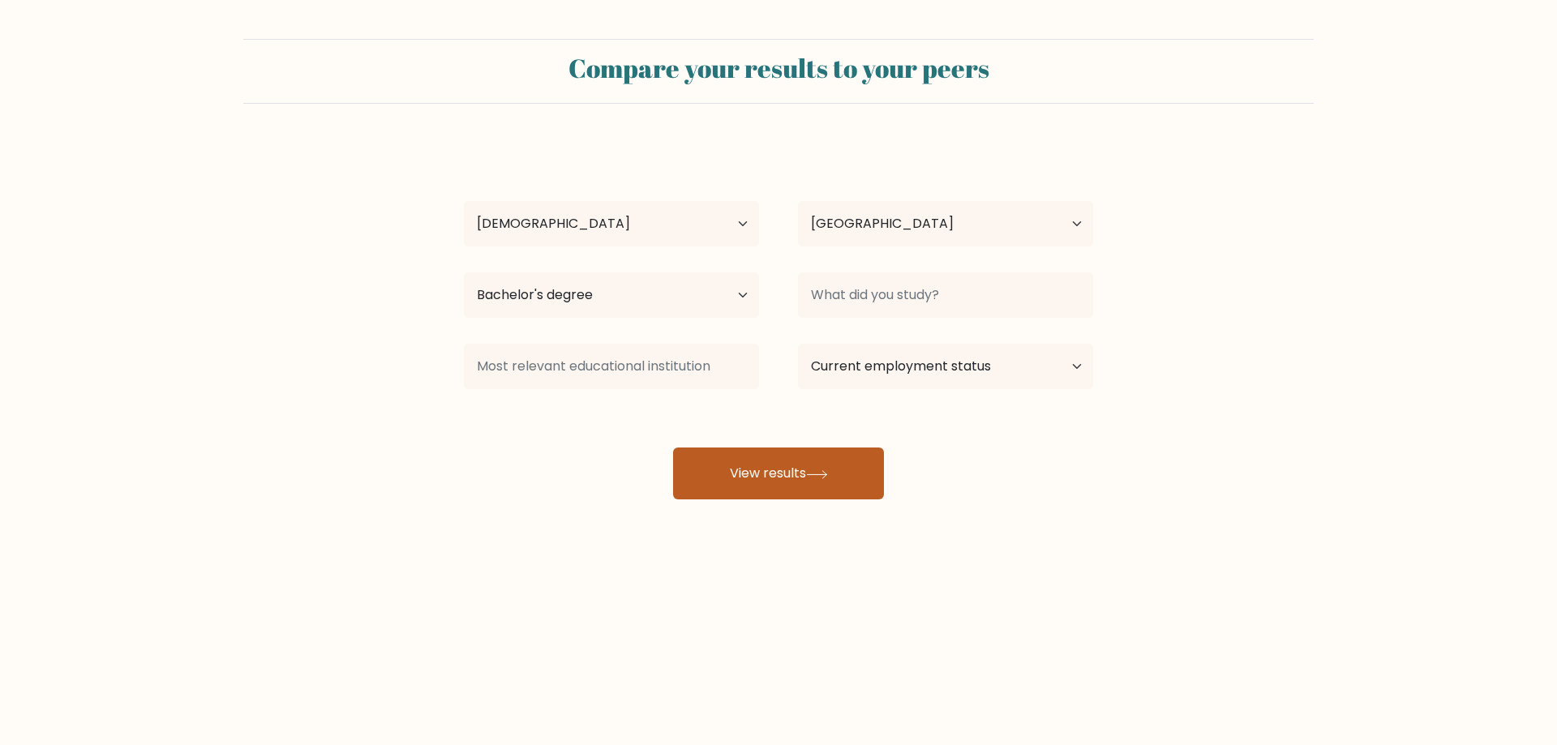
click at [803, 488] on button "View results" at bounding box center [778, 474] width 211 height 52
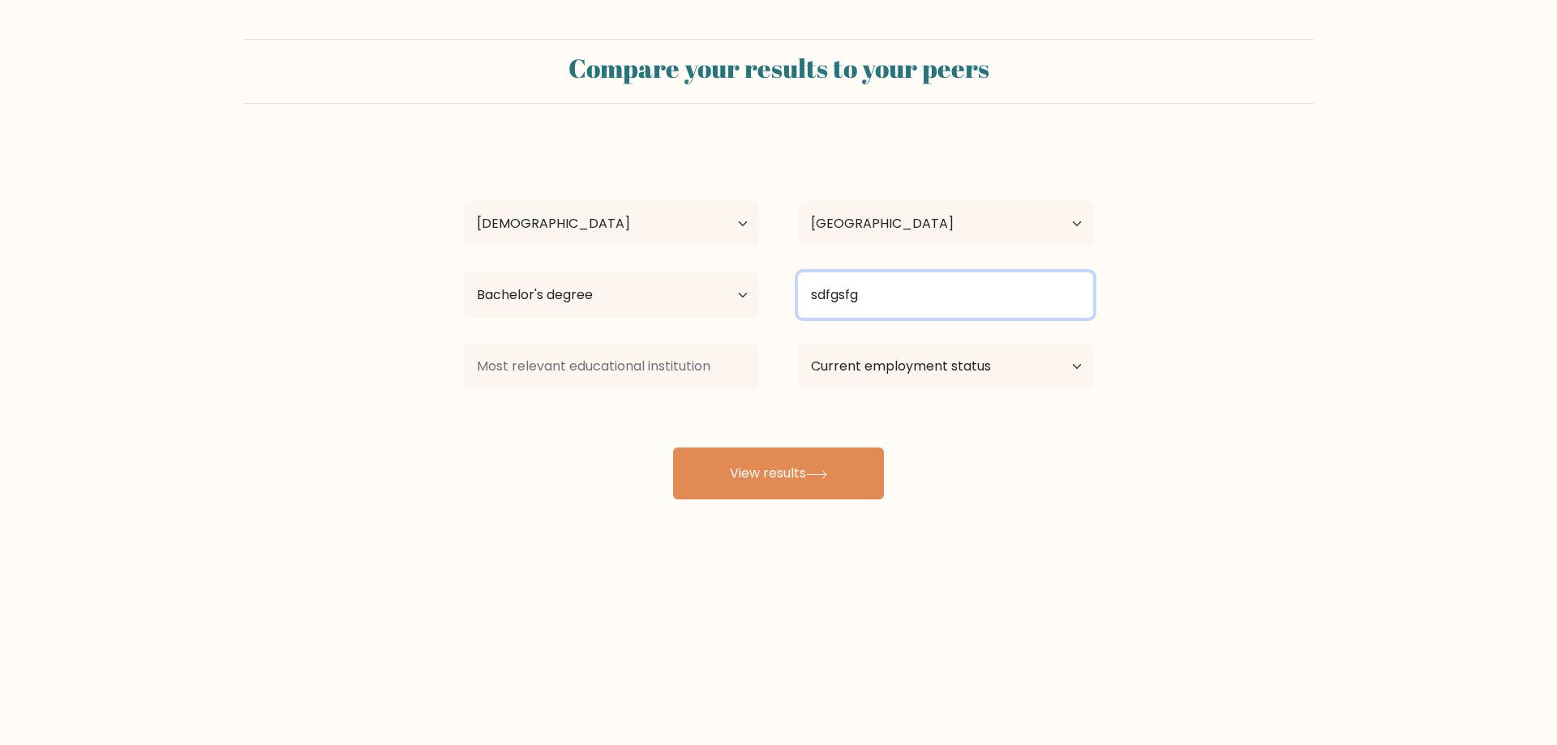
type input "sdfgsfg"
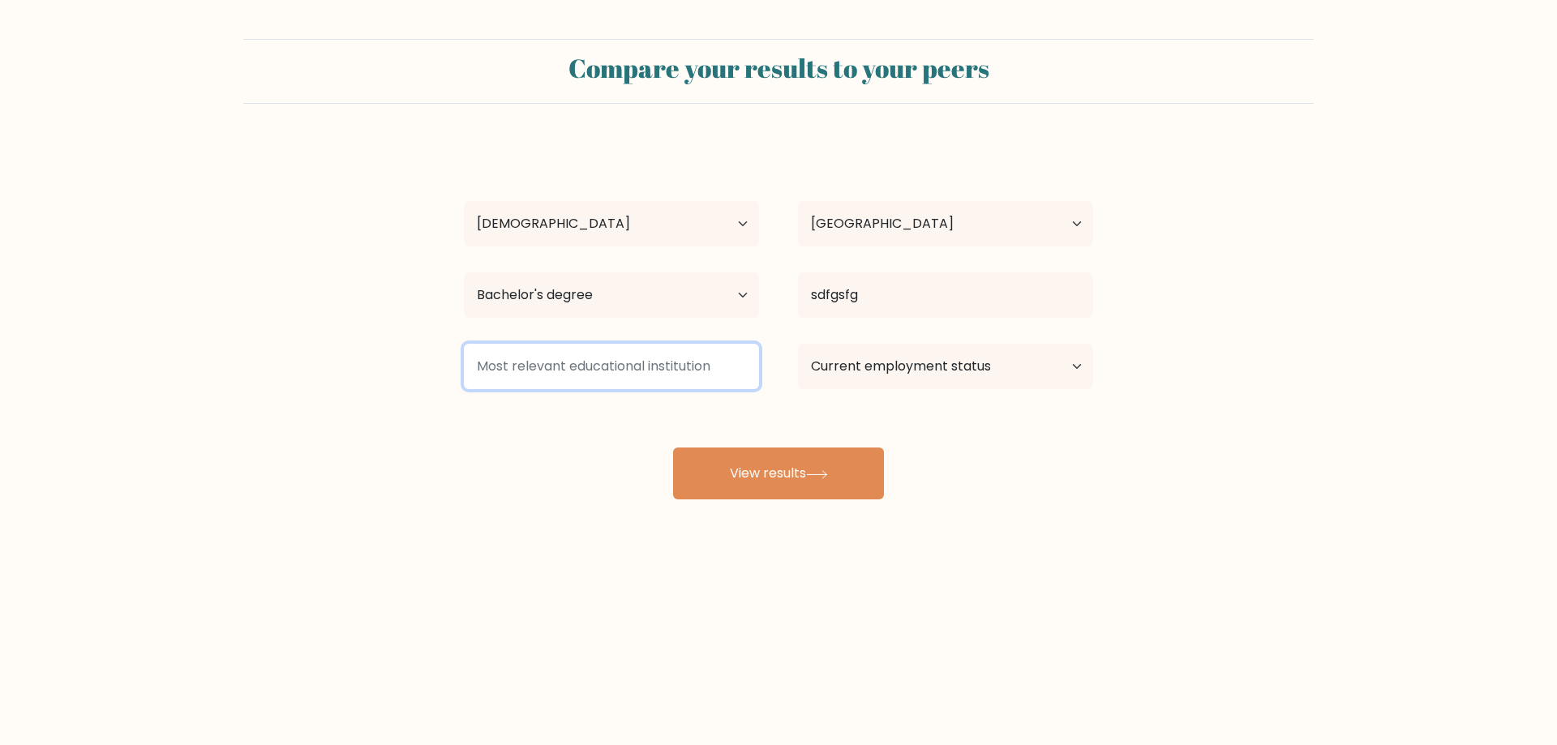
click at [703, 375] on input at bounding box center [611, 366] width 295 height 45
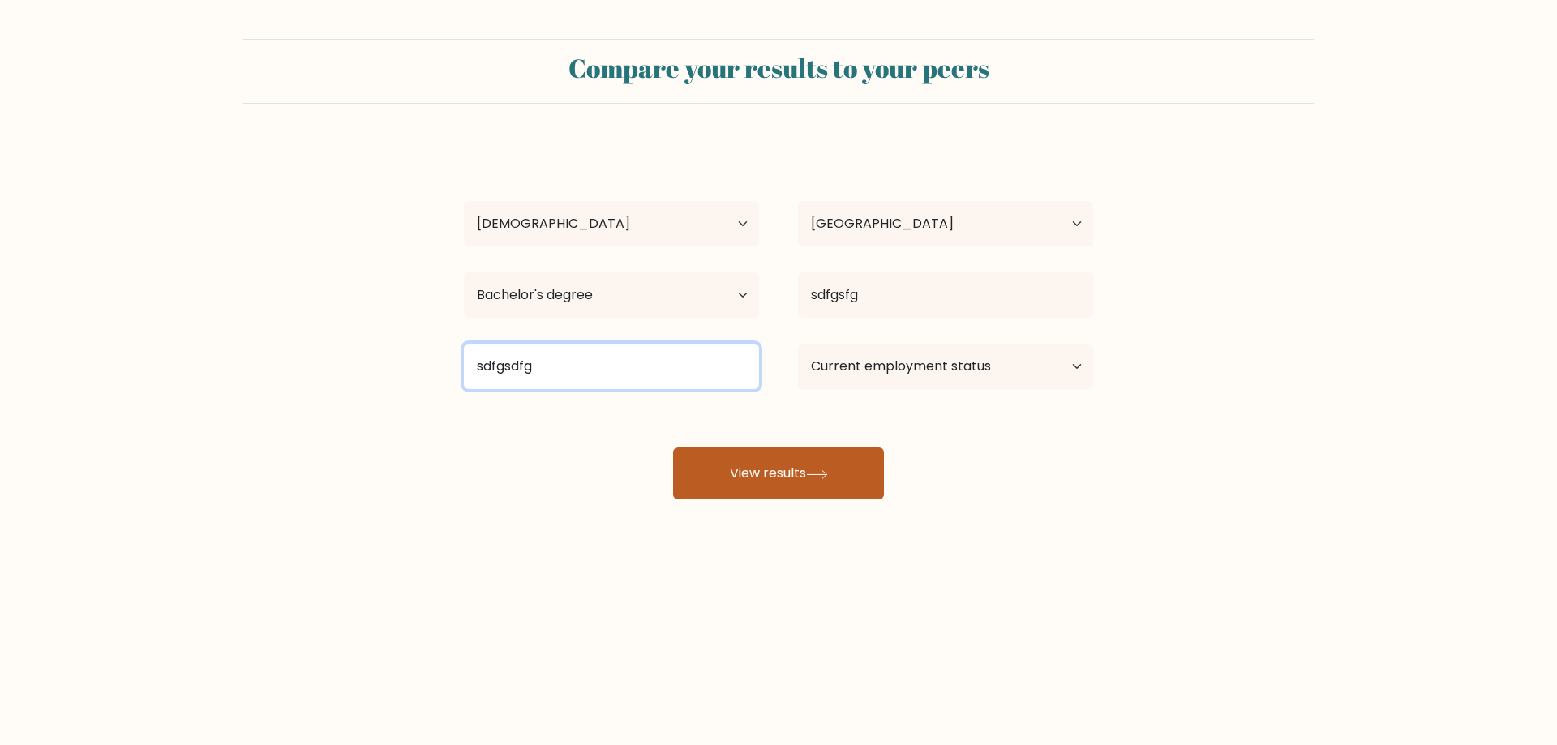
type input "sdfgsdfg"
click at [815, 481] on button "View results" at bounding box center [778, 474] width 211 height 52
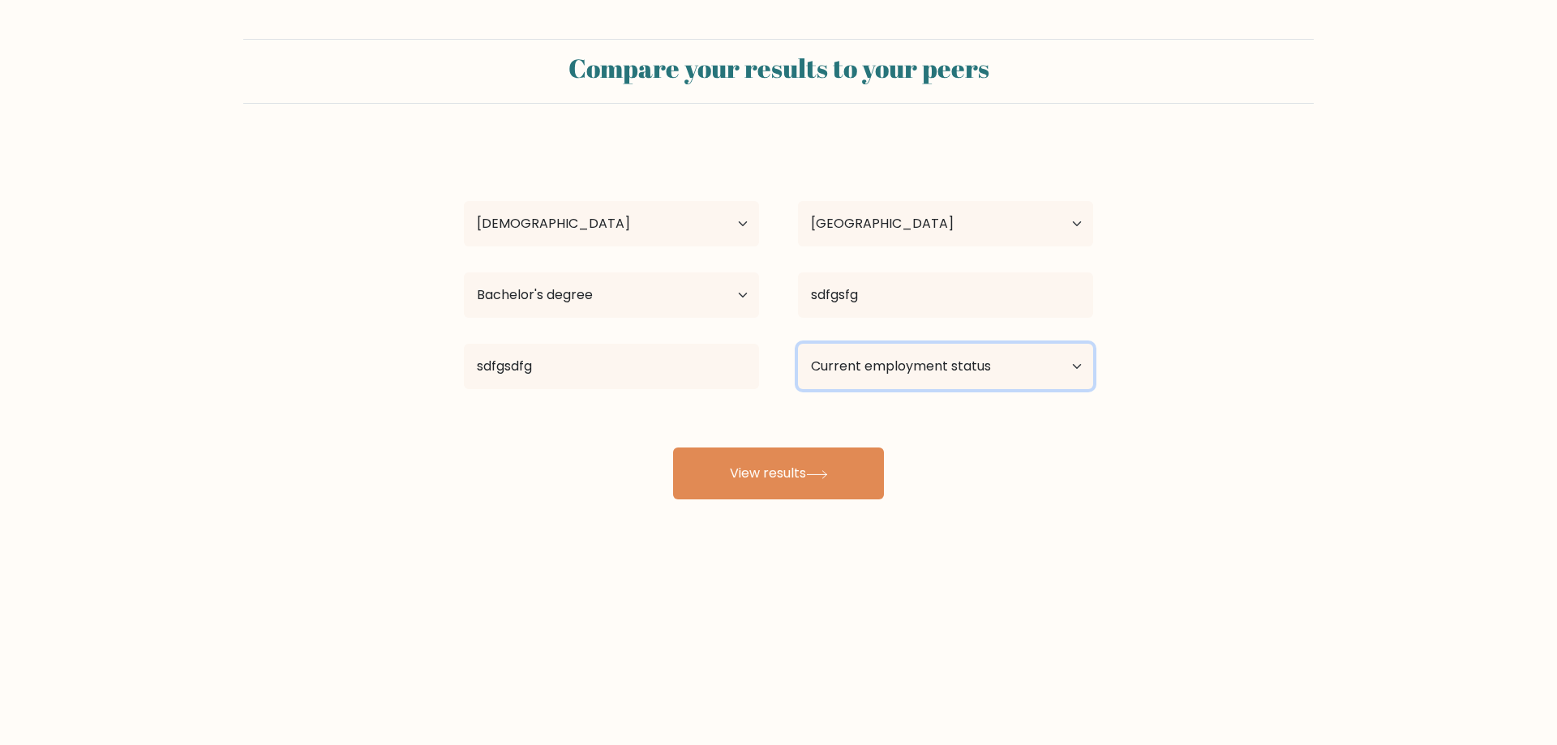
click at [953, 372] on select "Current employment status Employed Student Retired Other / prefer not to answer" at bounding box center [945, 366] width 295 height 45
select select "student"
click at [798, 344] on select "Current employment status Employed Student Retired Other / prefer not to answer" at bounding box center [945, 366] width 295 height 45
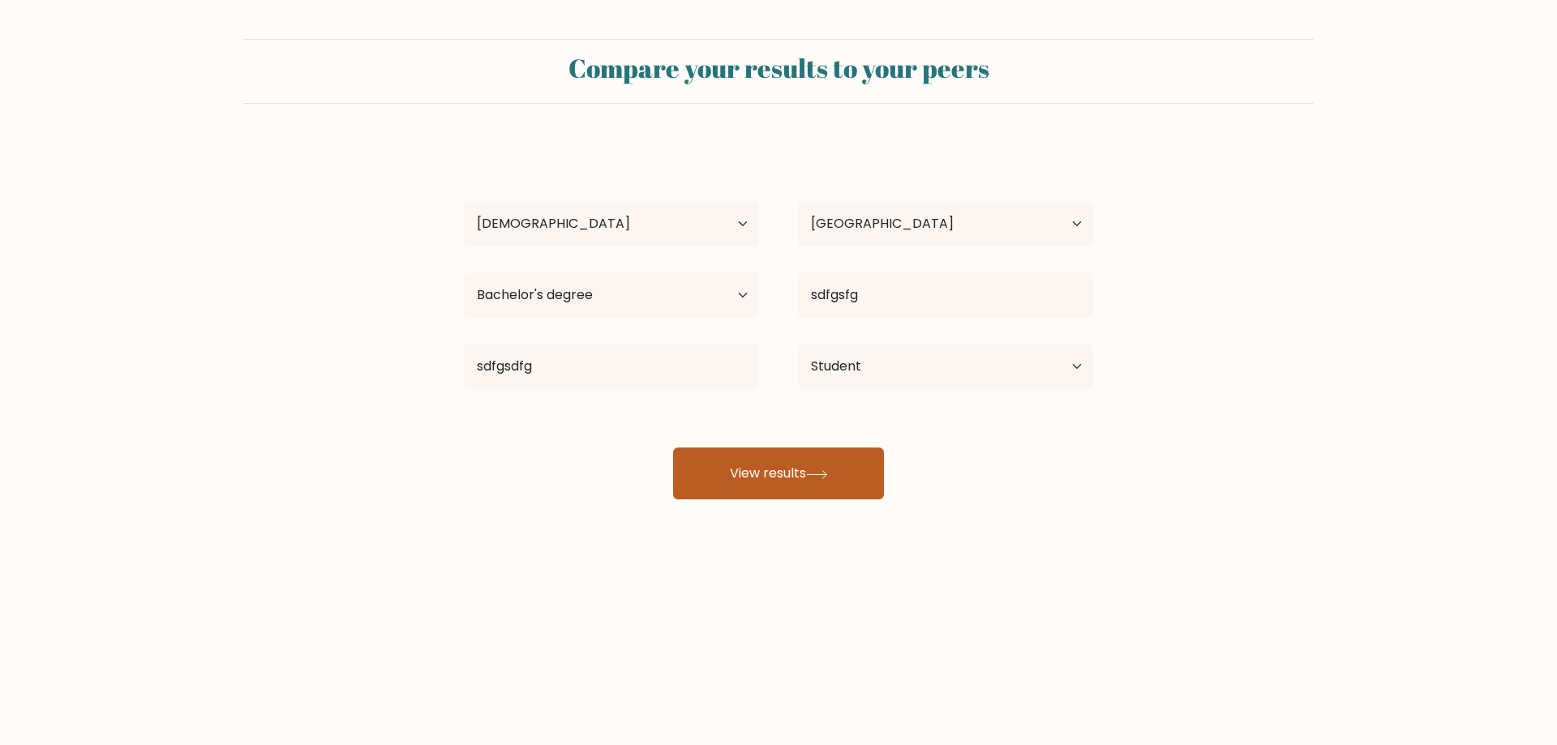
click at [844, 499] on button "View results" at bounding box center [778, 474] width 211 height 52
